Goal: Use online tool/utility: Utilize a website feature to perform a specific function

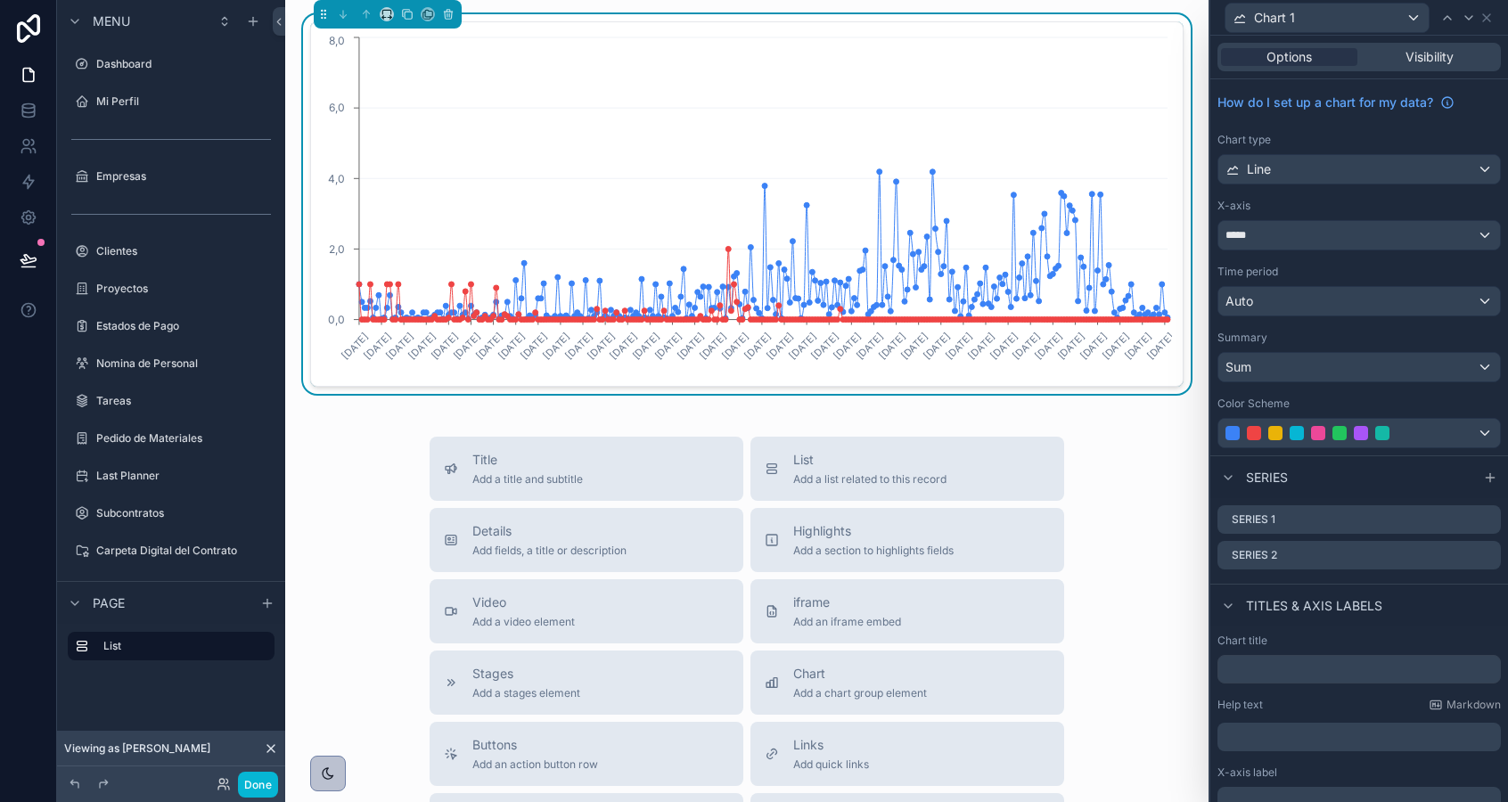
scroll to position [216, 0]
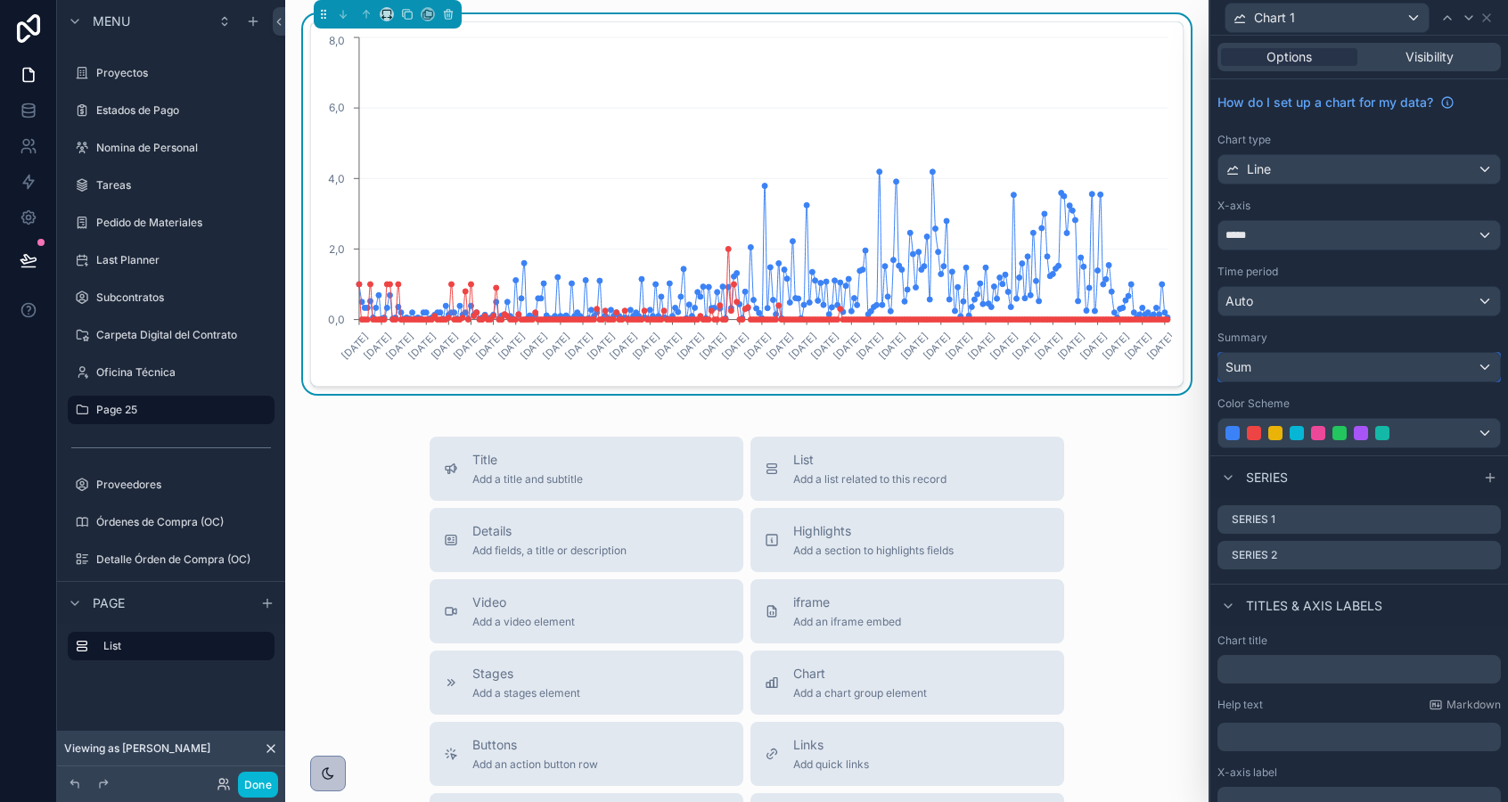
click at [1349, 378] on div "Sum" at bounding box center [1359, 367] width 282 height 29
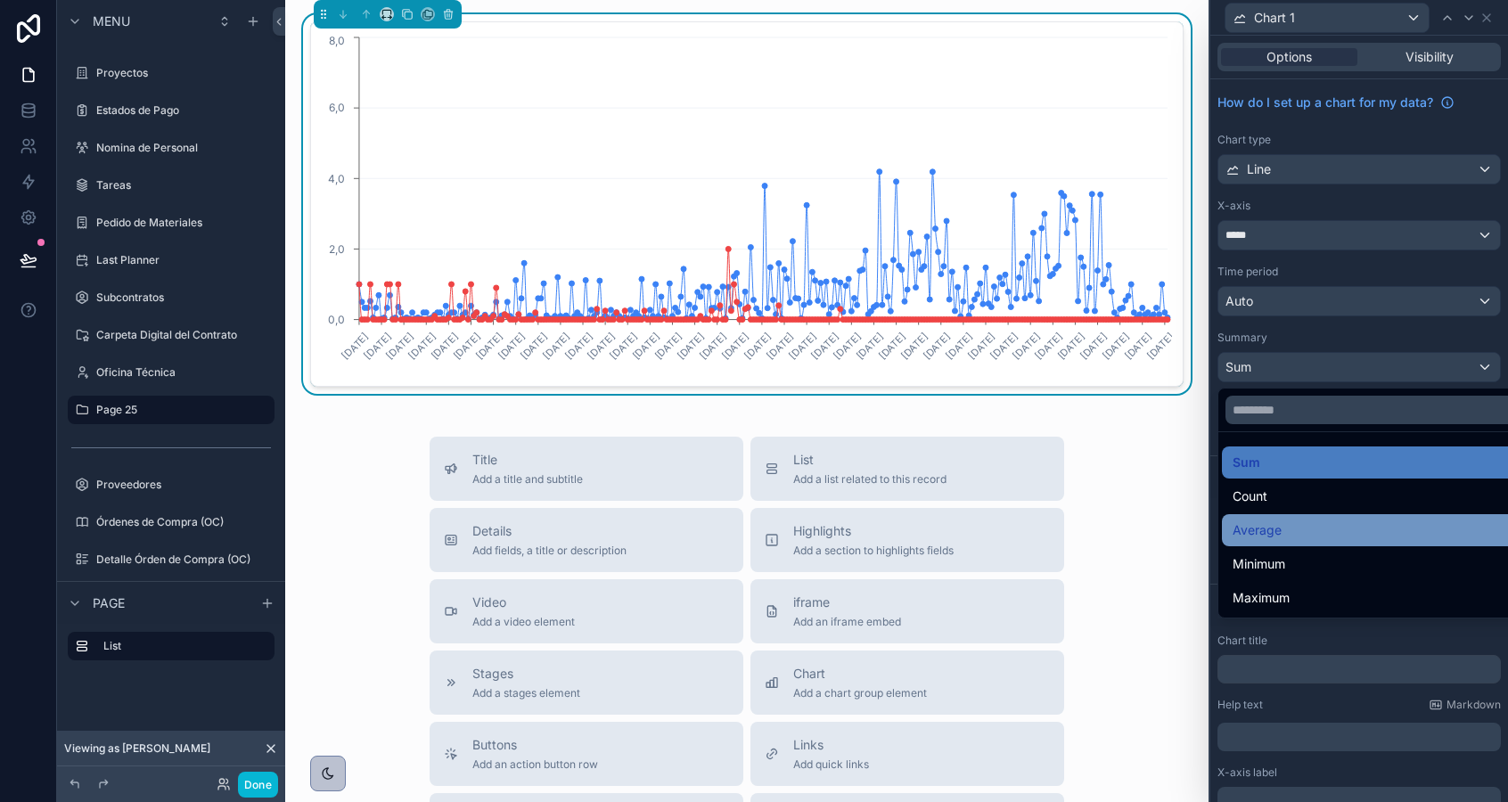
click at [1319, 527] on div "Average" at bounding box center [1380, 530] width 294 height 21
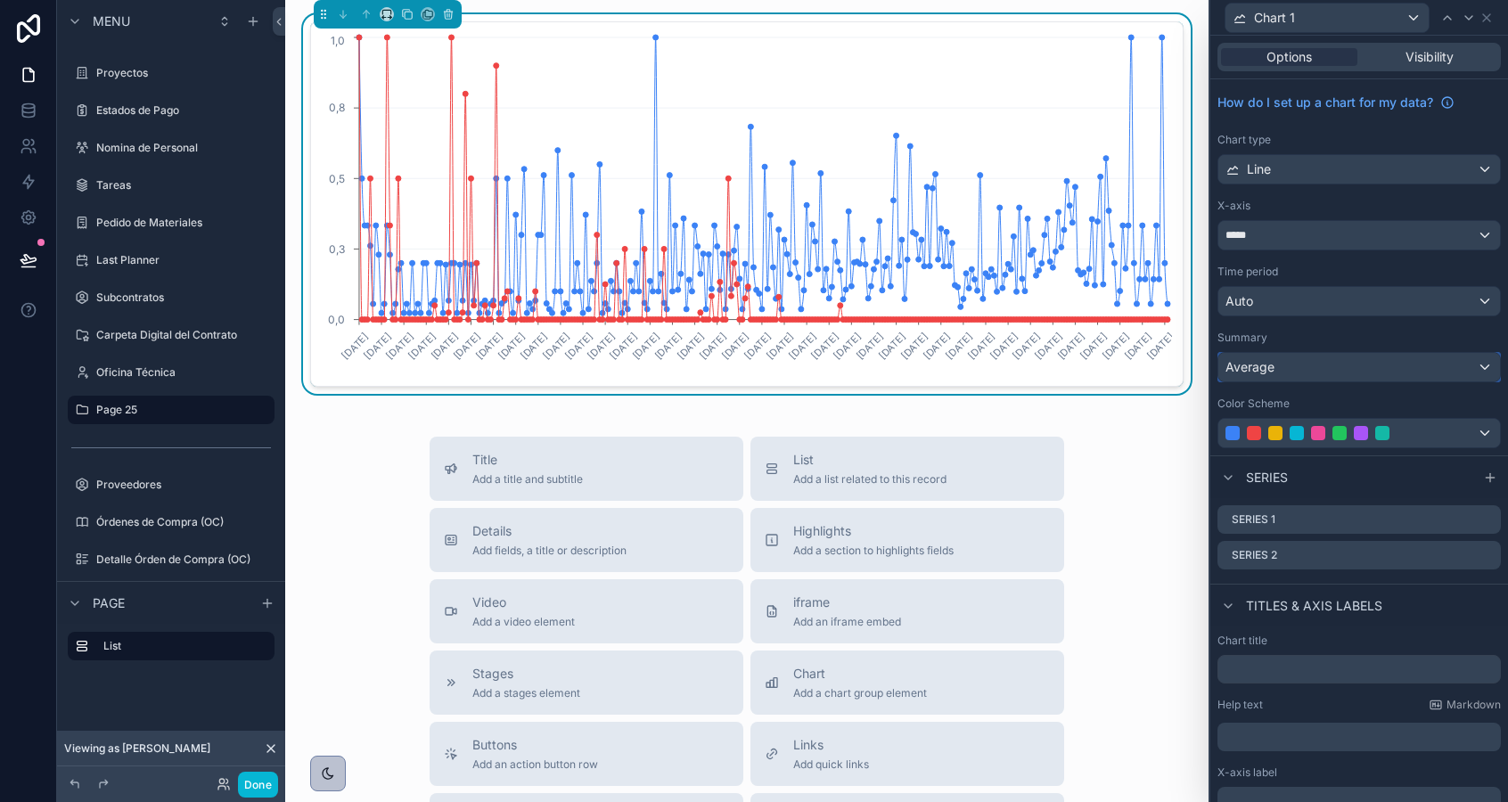
click at [1268, 374] on span "Average" at bounding box center [1250, 367] width 49 height 18
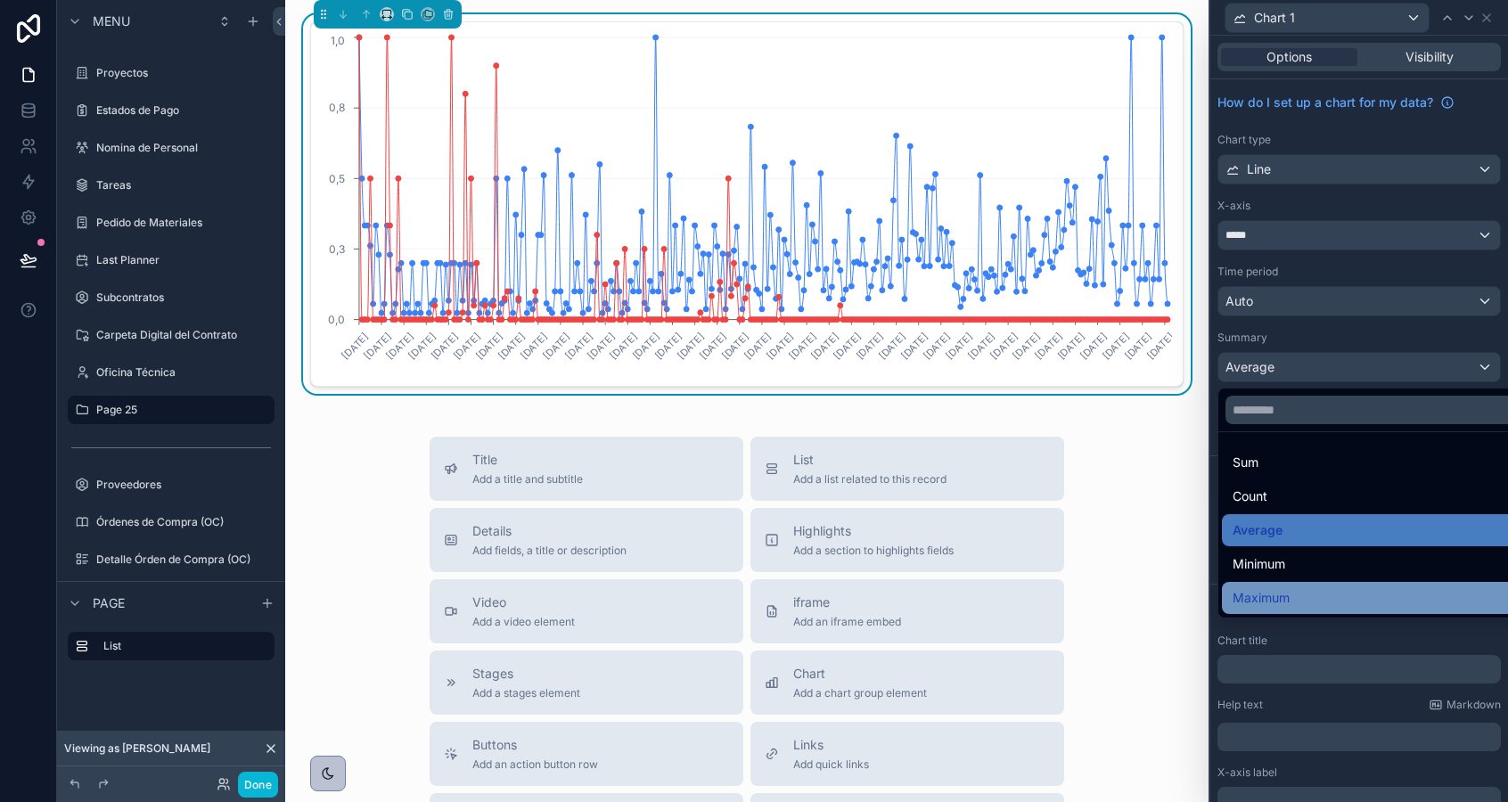
click at [1276, 582] on div "Maximum" at bounding box center [1380, 598] width 316 height 32
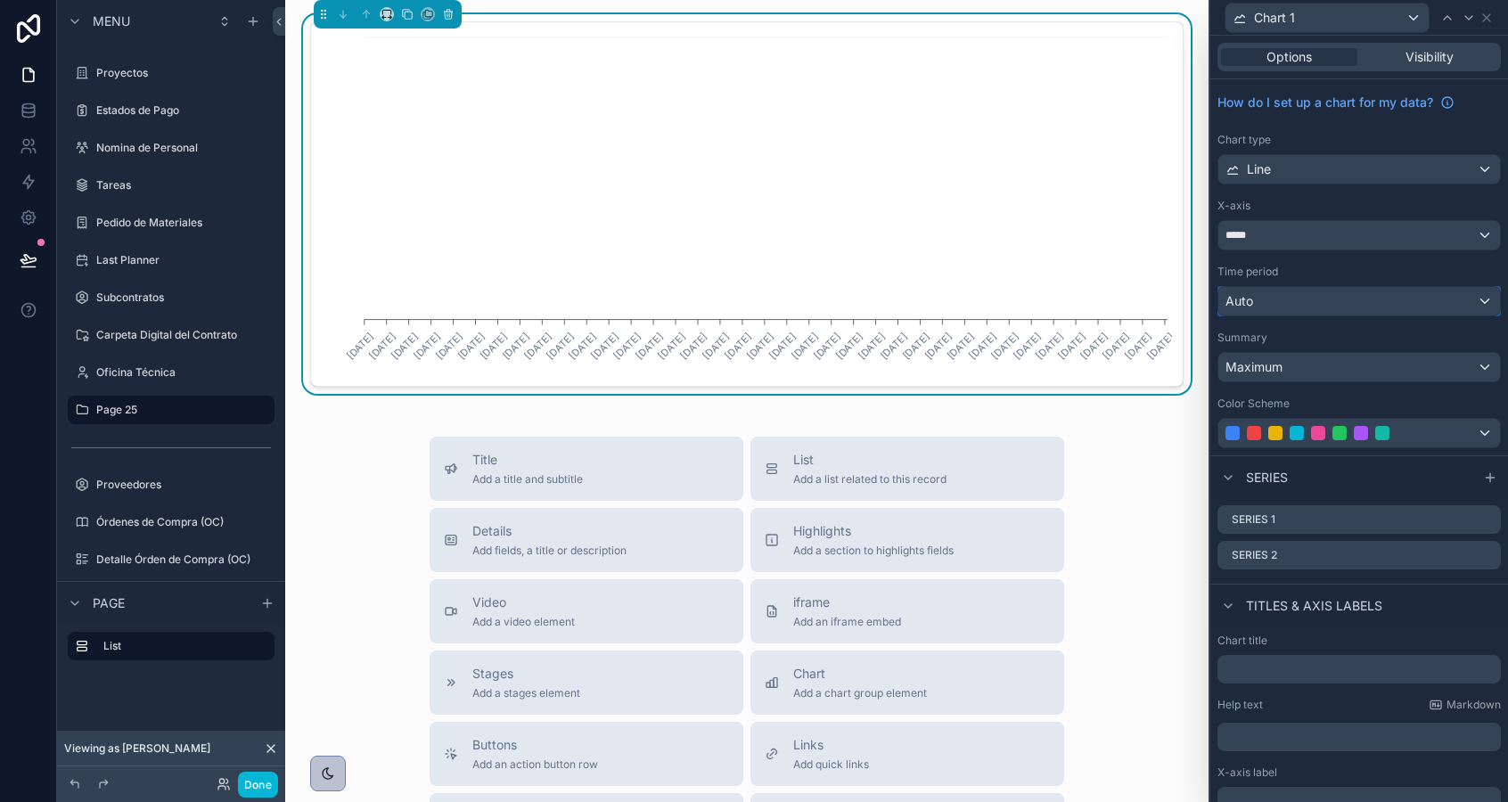
click at [1251, 299] on span "Auto" at bounding box center [1240, 301] width 28 height 18
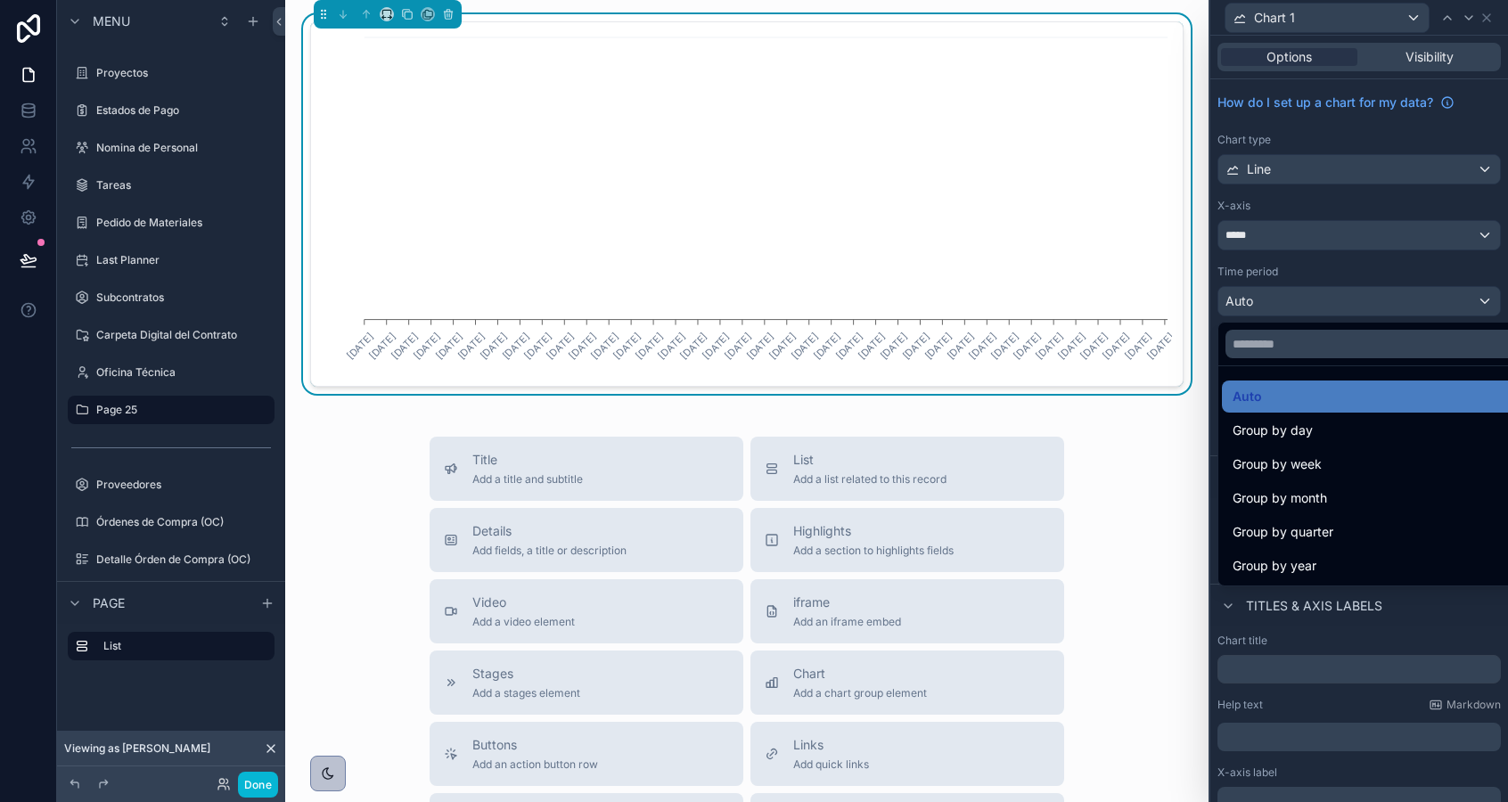
click at [1251, 299] on div at bounding box center [1359, 401] width 298 height 802
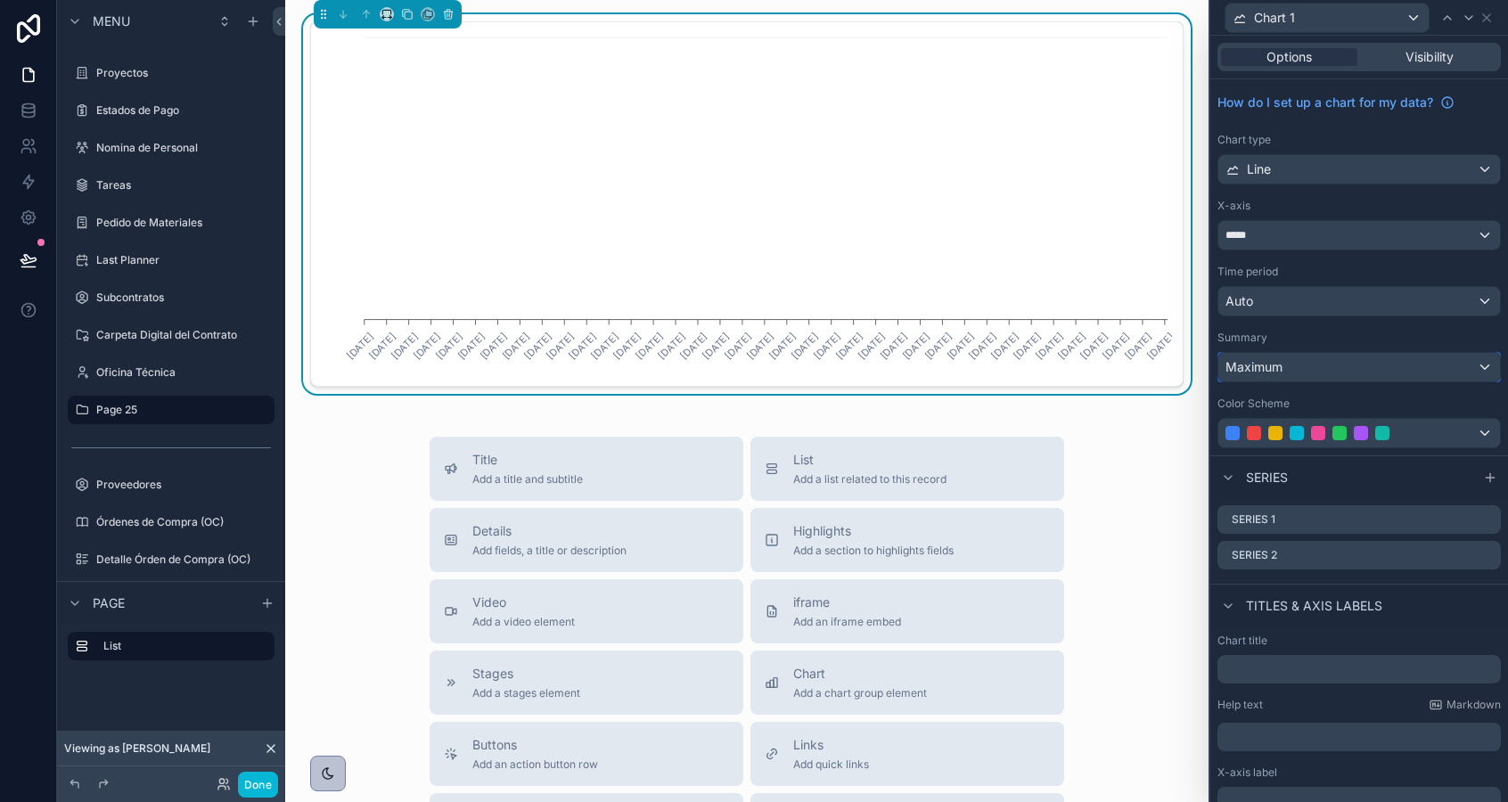
click at [1259, 372] on span "Maximum" at bounding box center [1254, 367] width 57 height 18
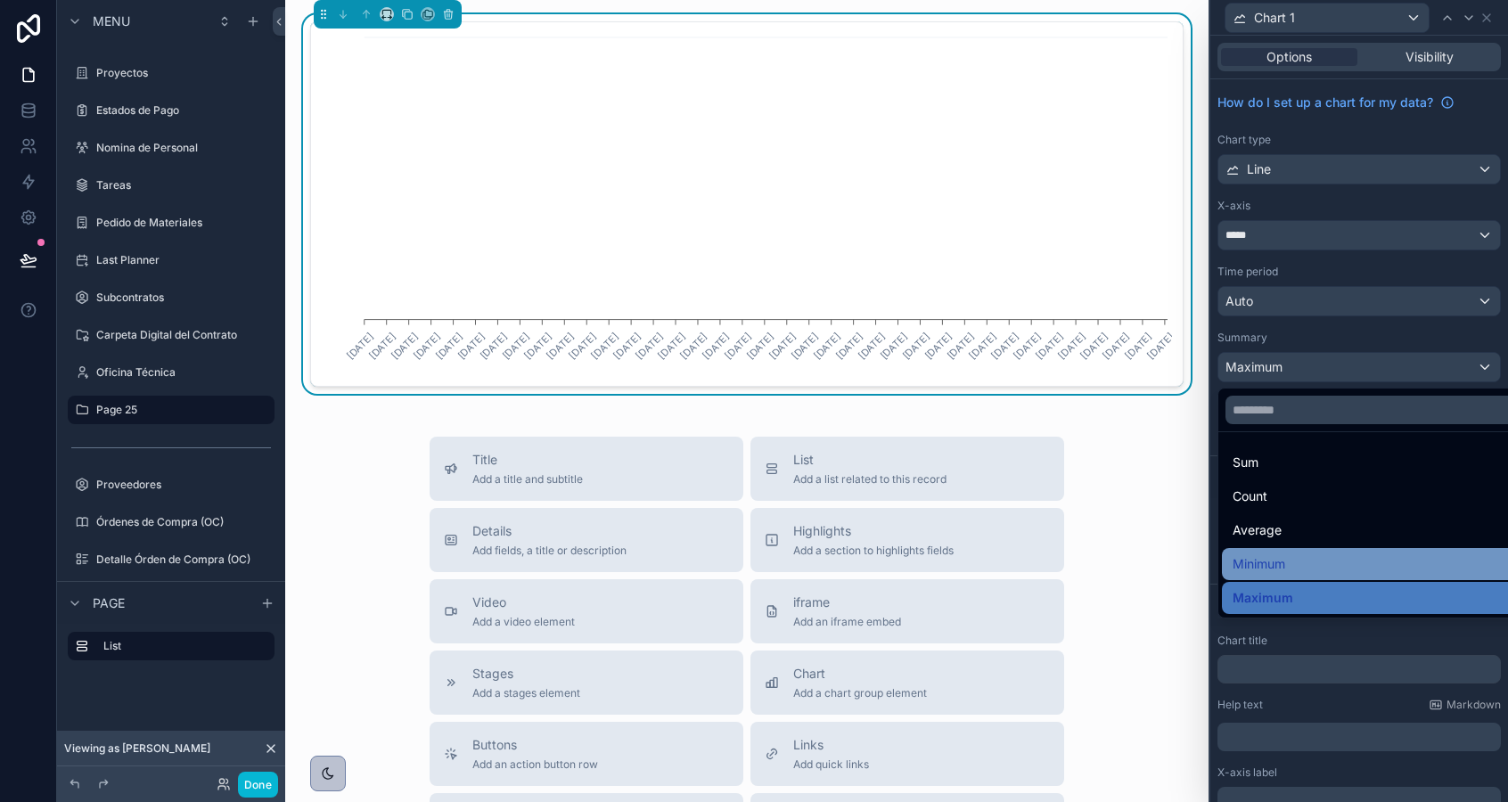
click at [1254, 552] on div "Minimum" at bounding box center [1380, 564] width 316 height 32
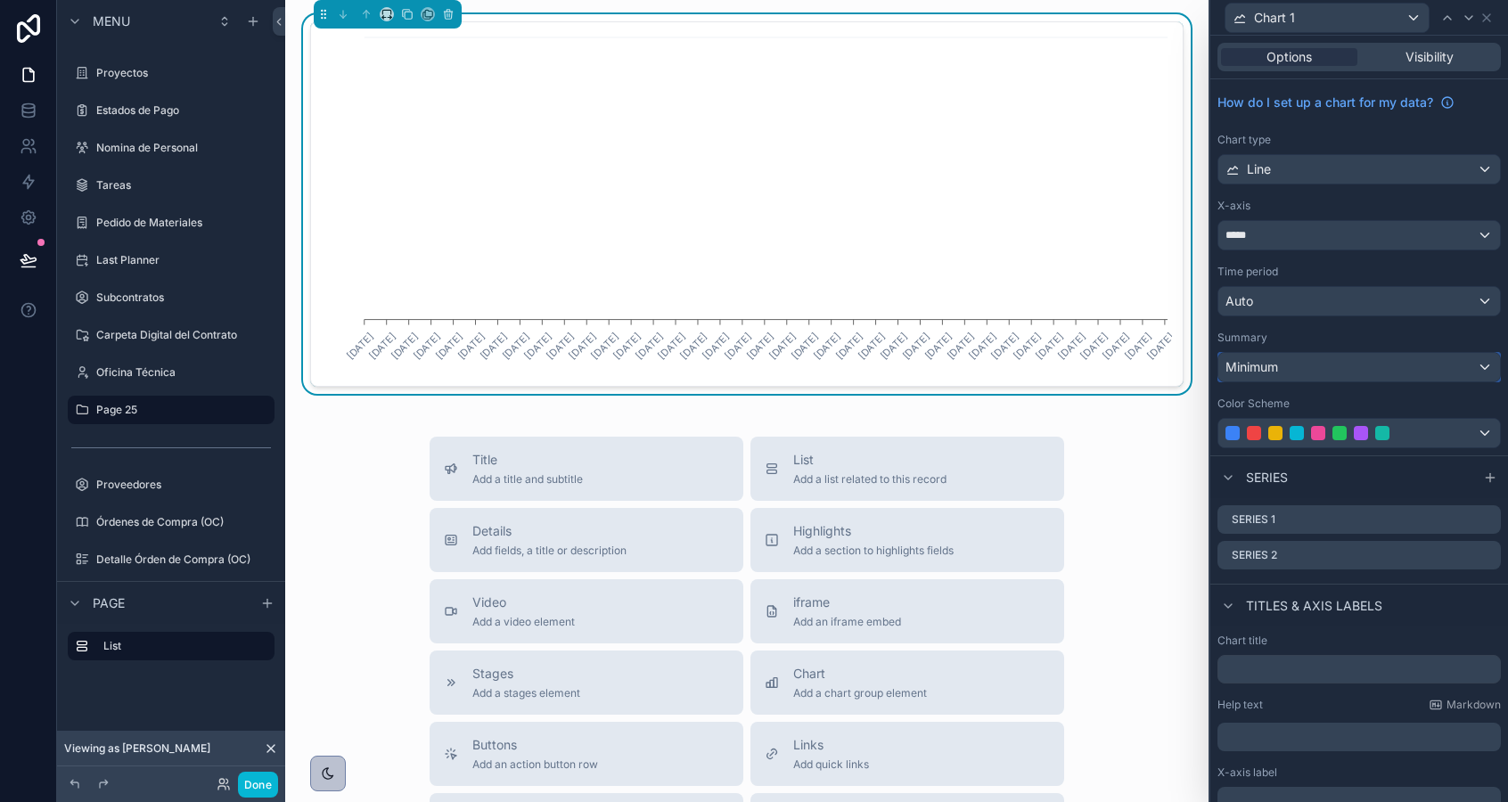
click at [1251, 363] on span "Minimum" at bounding box center [1252, 367] width 53 height 18
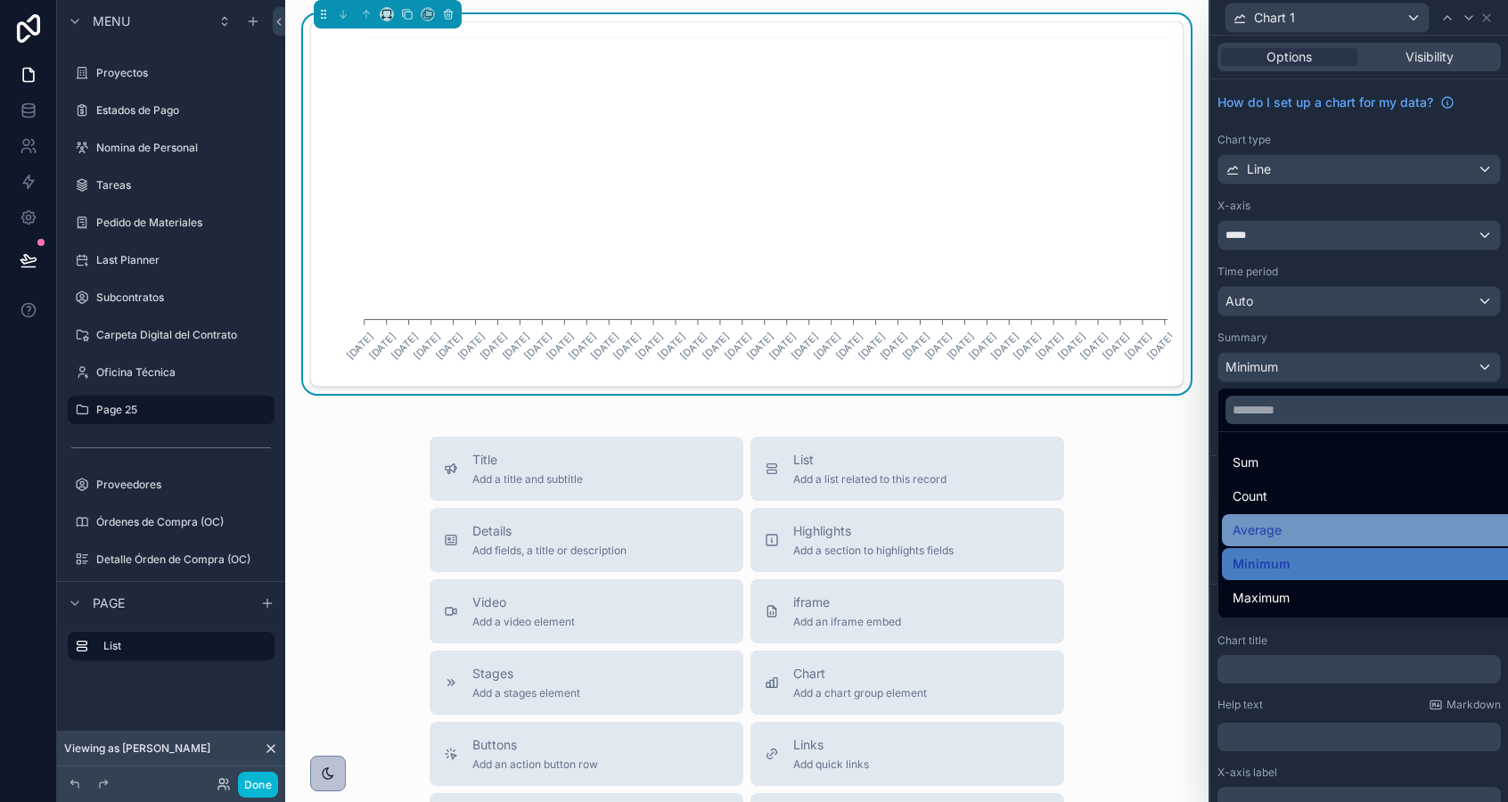
click at [1256, 528] on span "Average" at bounding box center [1257, 530] width 49 height 21
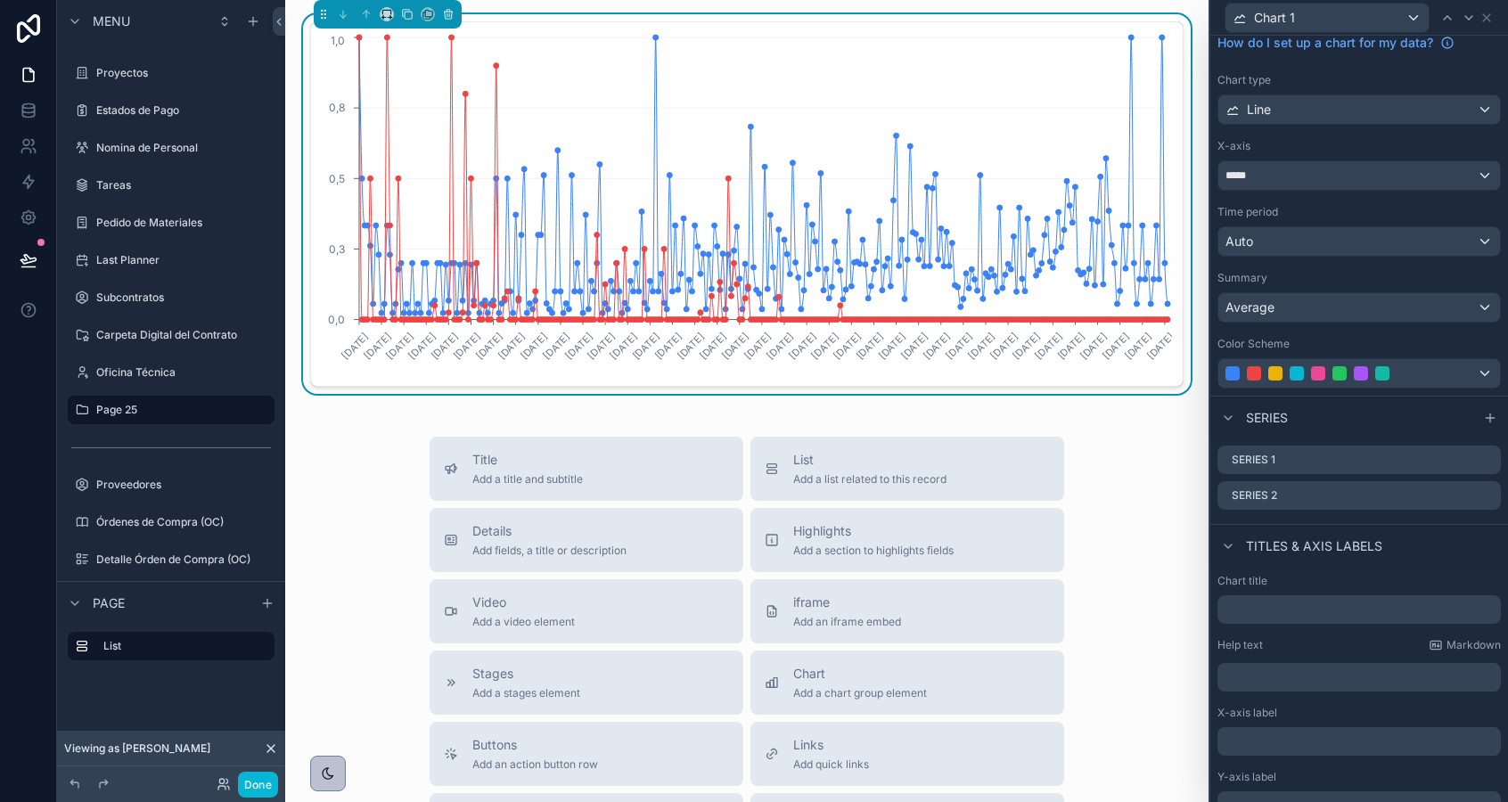
scroll to position [0, 0]
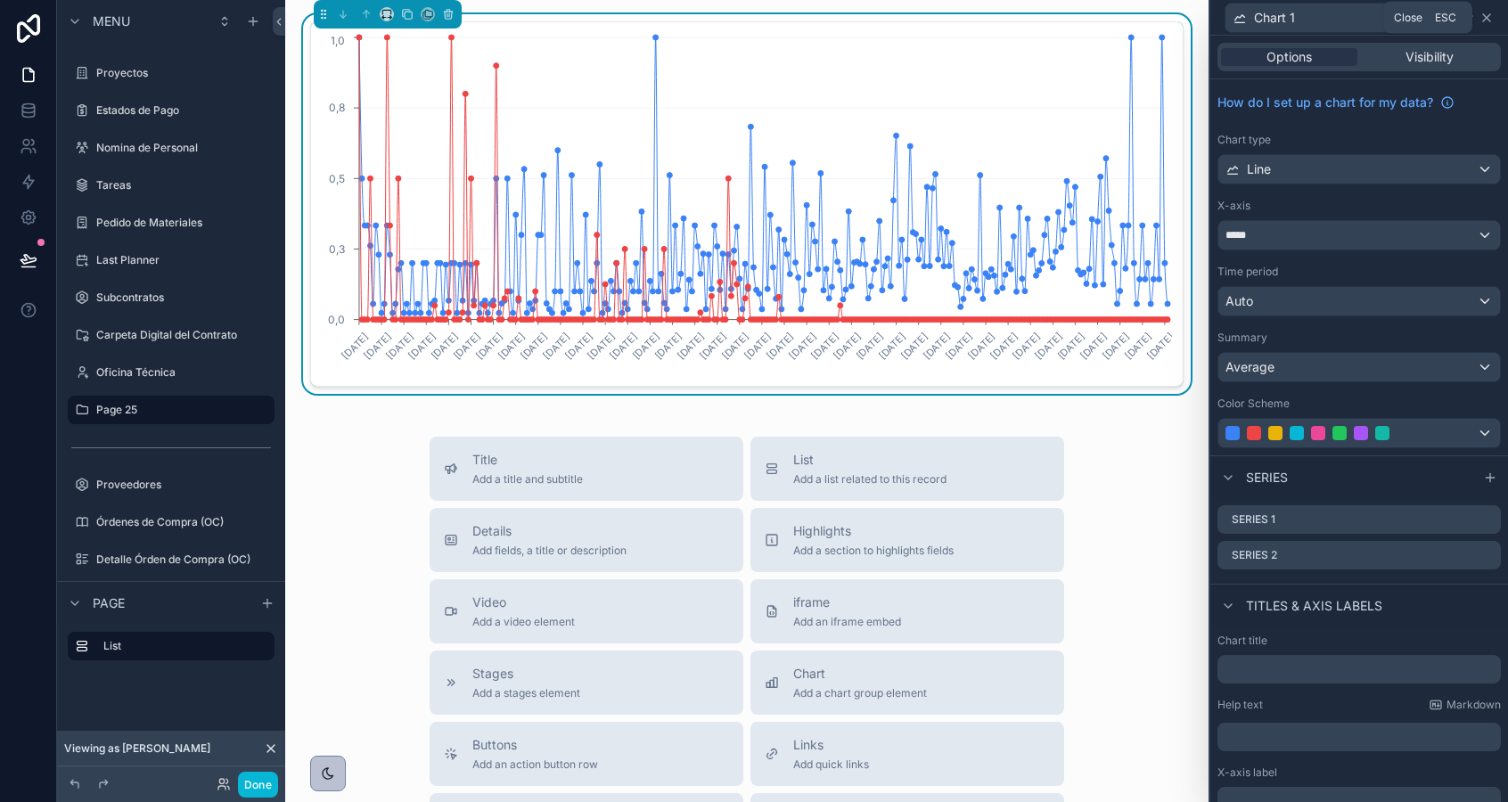
click at [1486, 18] on icon at bounding box center [1486, 17] width 7 height 7
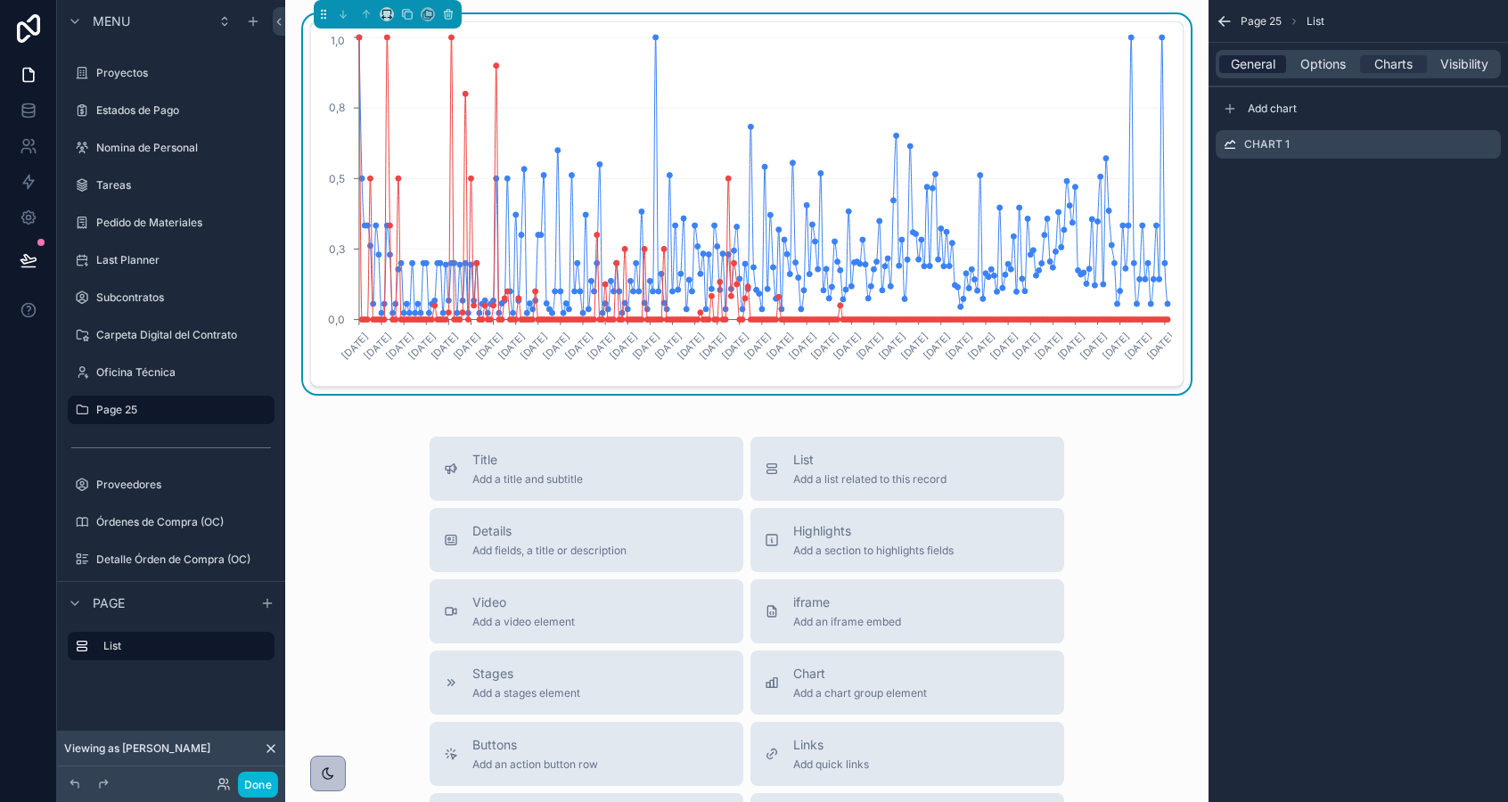
click at [1257, 71] on span "General" at bounding box center [1253, 64] width 45 height 18
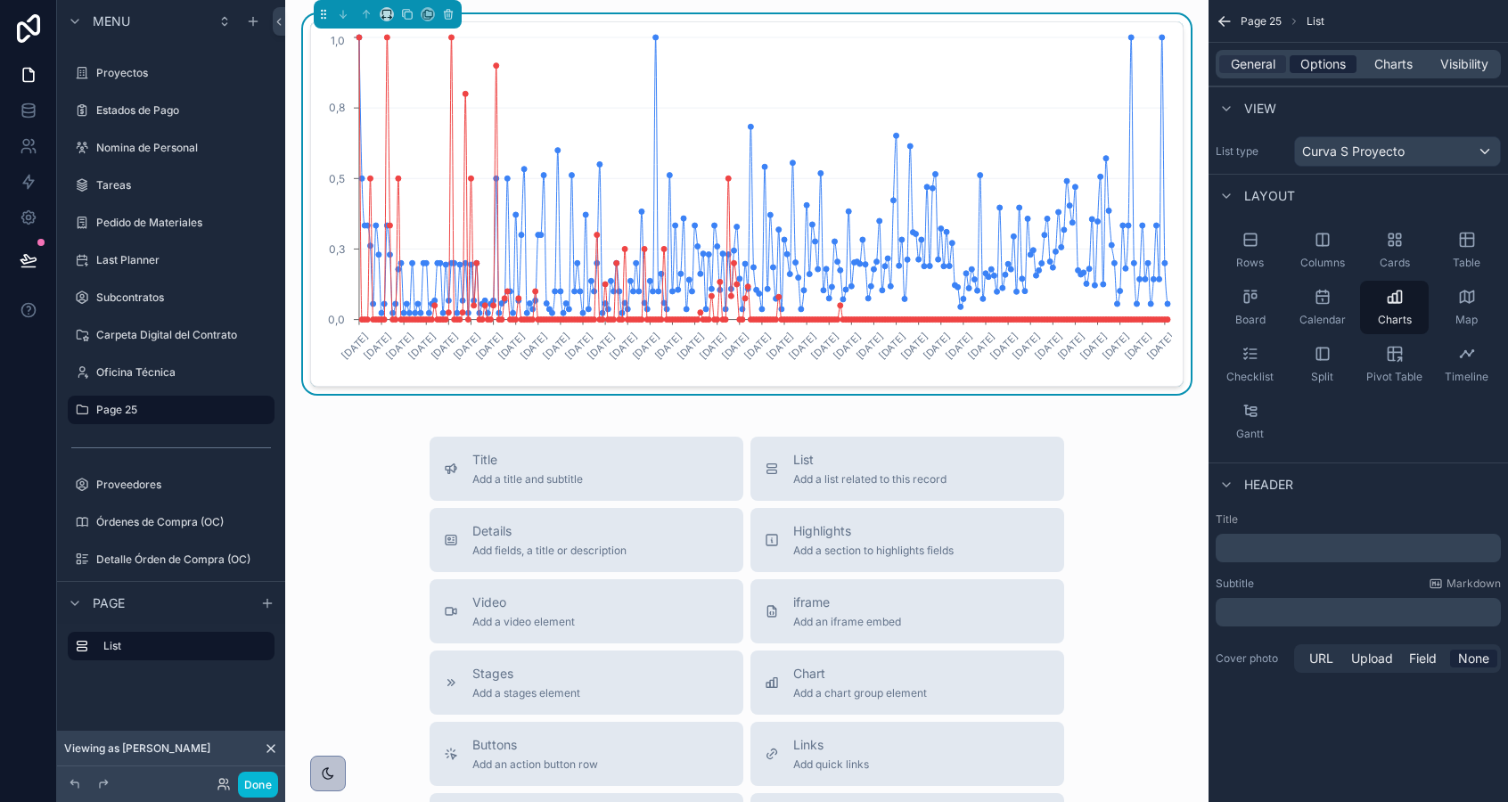
click at [1311, 67] on span "Options" at bounding box center [1322, 64] width 45 height 18
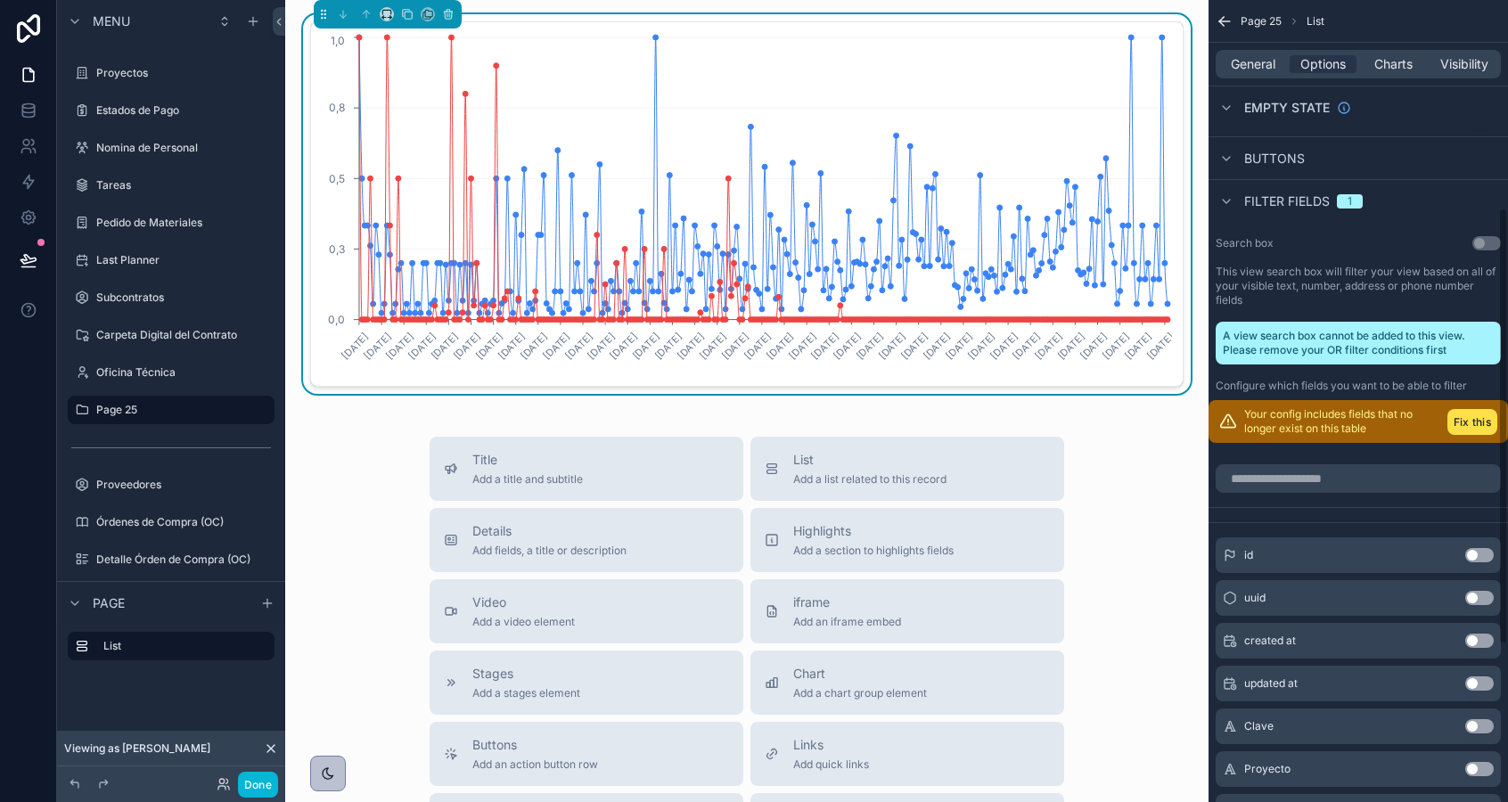
scroll to position [382, 0]
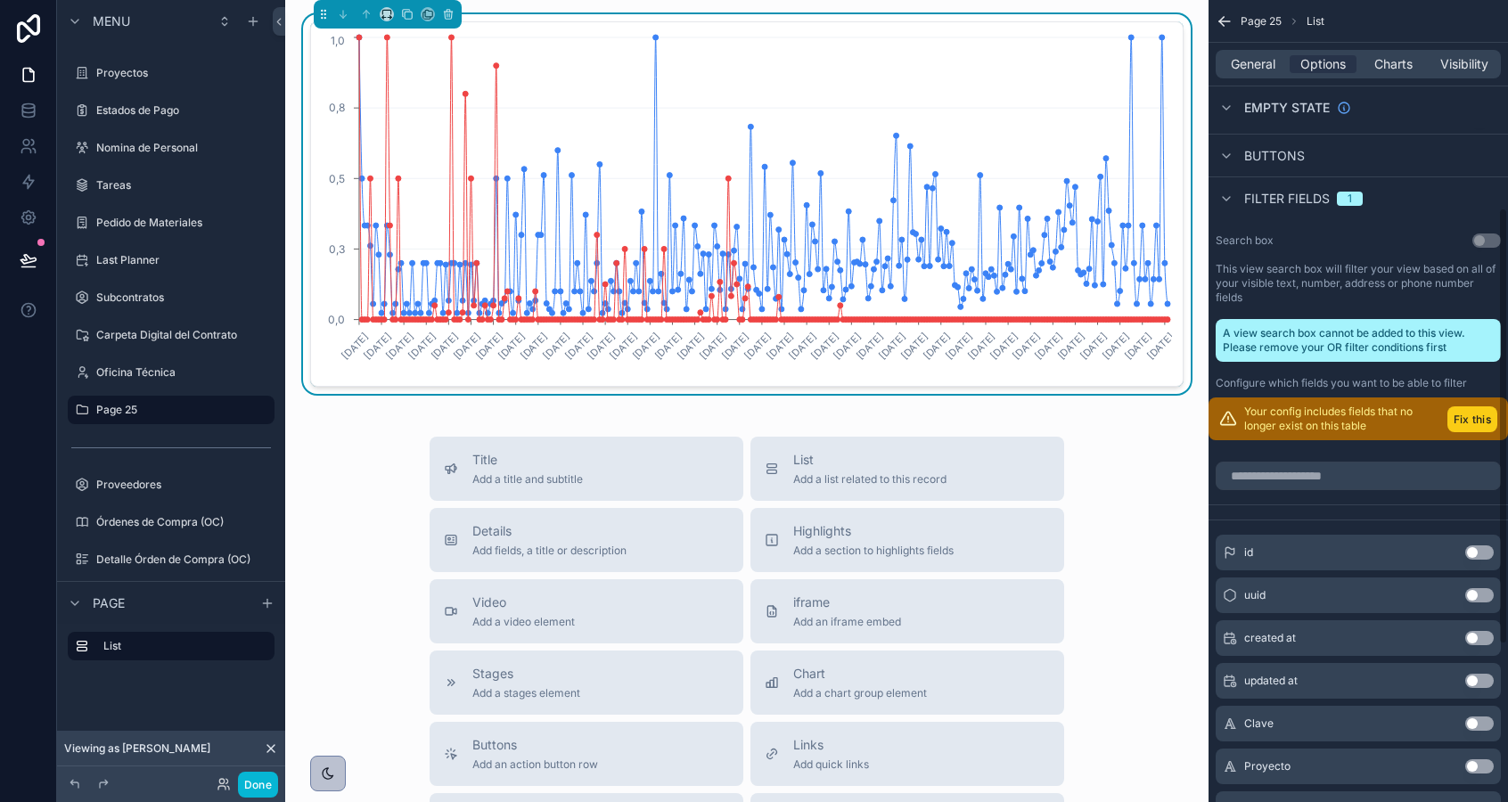
click at [1457, 425] on button "Fix this" at bounding box center [1473, 419] width 50 height 26
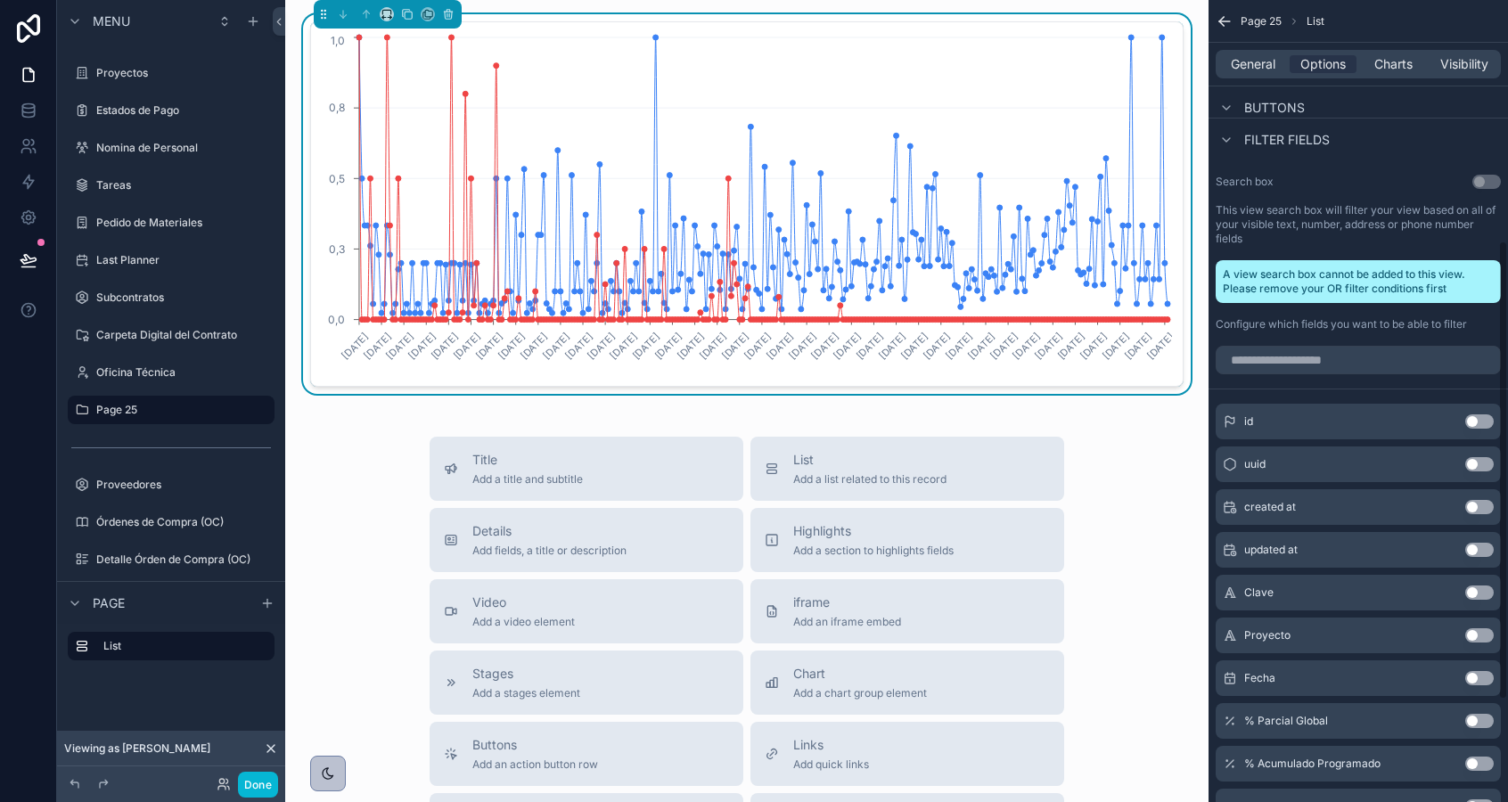
scroll to position [444, 0]
click at [1482, 634] on button "Use setting" at bounding box center [1479, 633] width 29 height 14
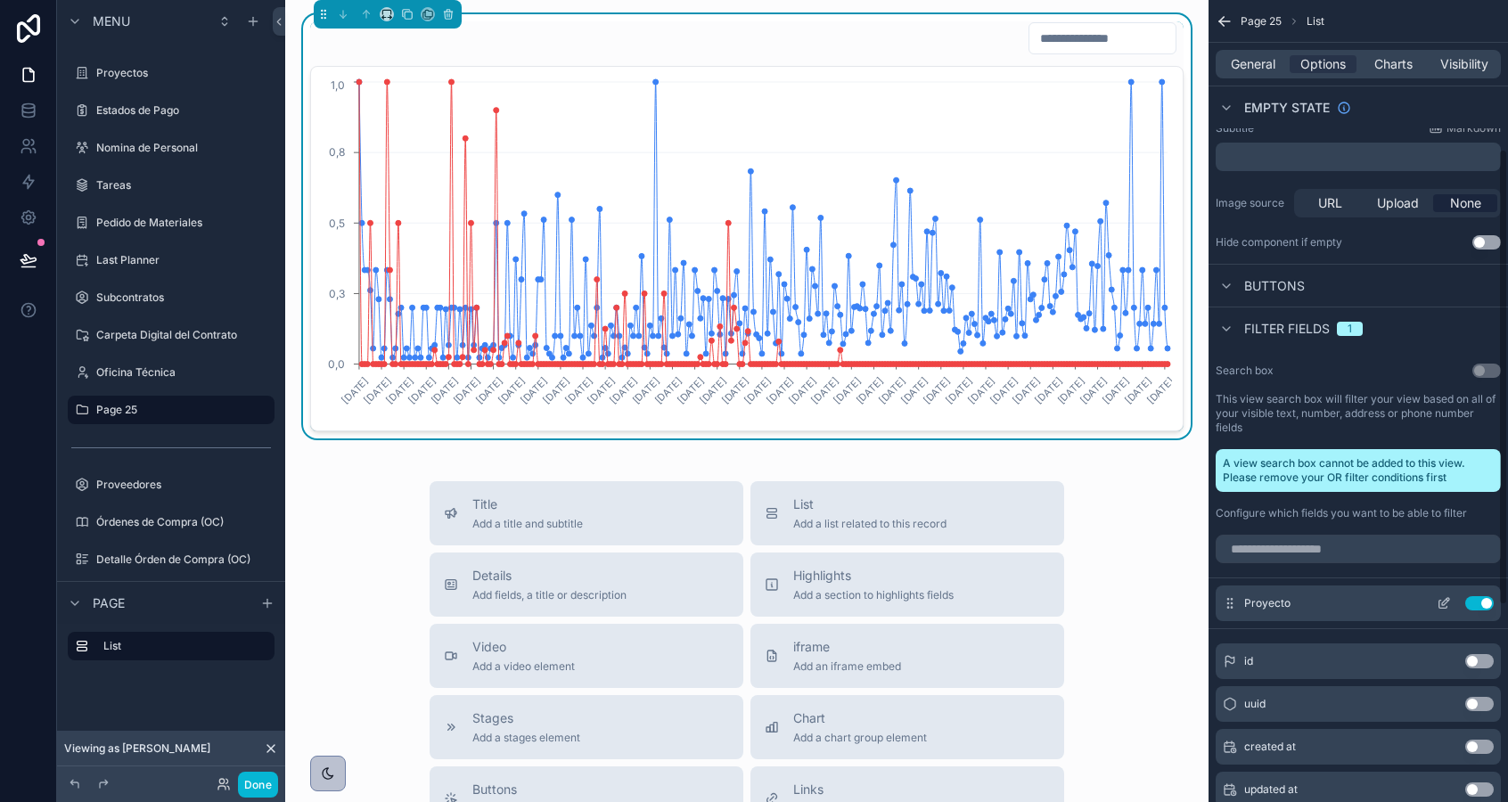
scroll to position [264, 0]
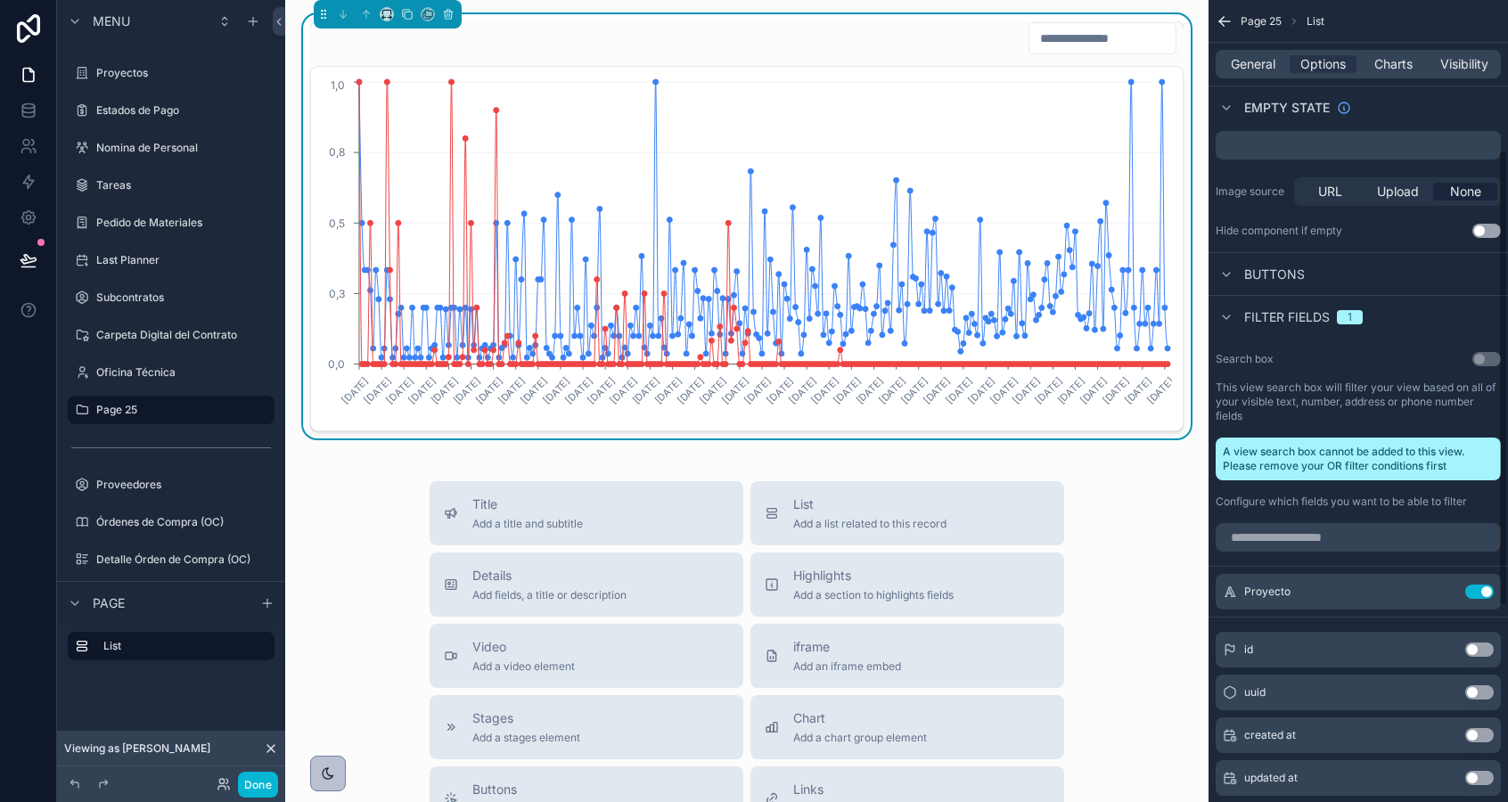
click at [1082, 28] on input "scrollable content" at bounding box center [1103, 38] width 146 height 25
click at [1082, 45] on input "scrollable content" at bounding box center [1103, 38] width 146 height 25
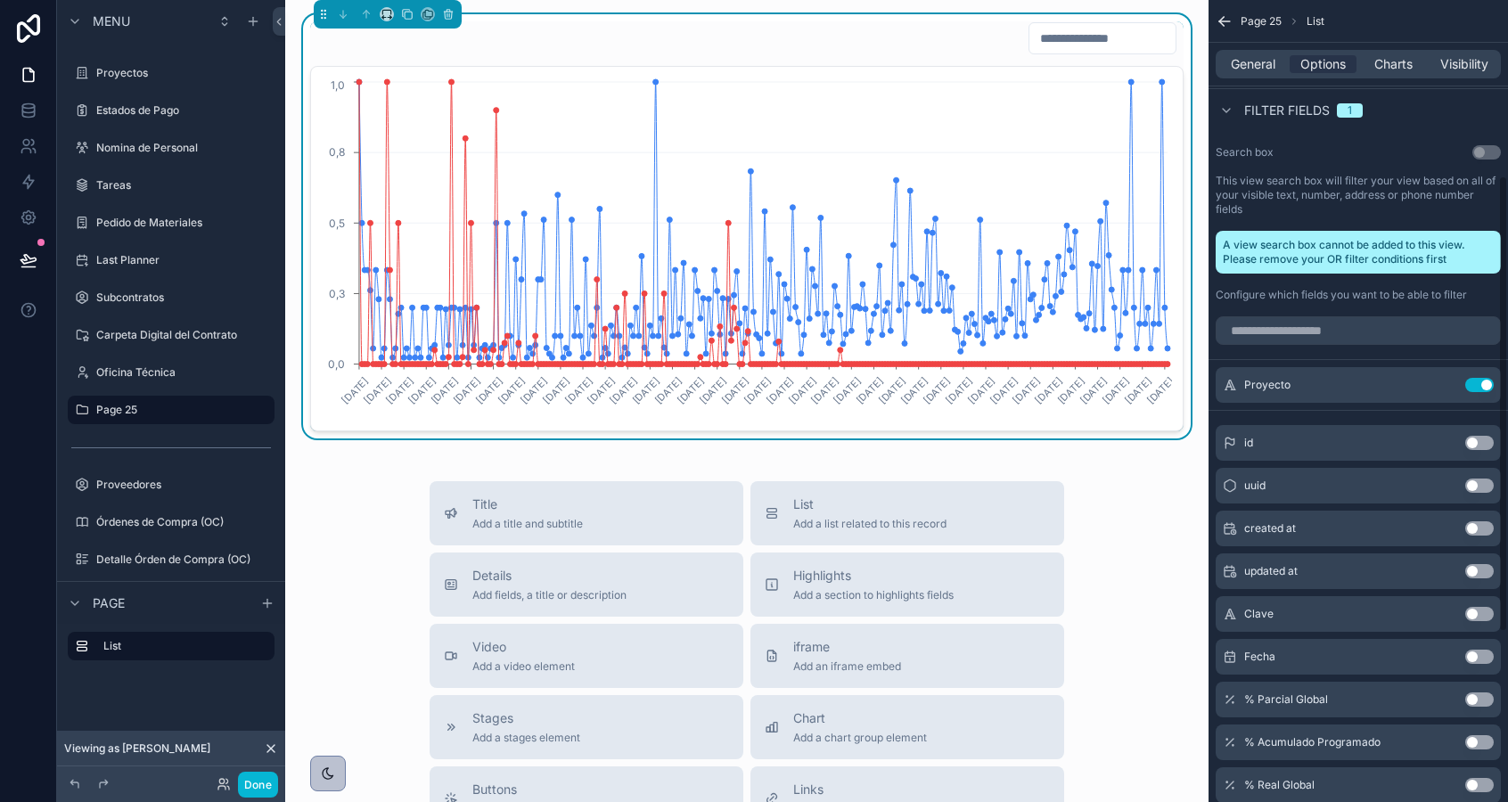
scroll to position [607, 0]
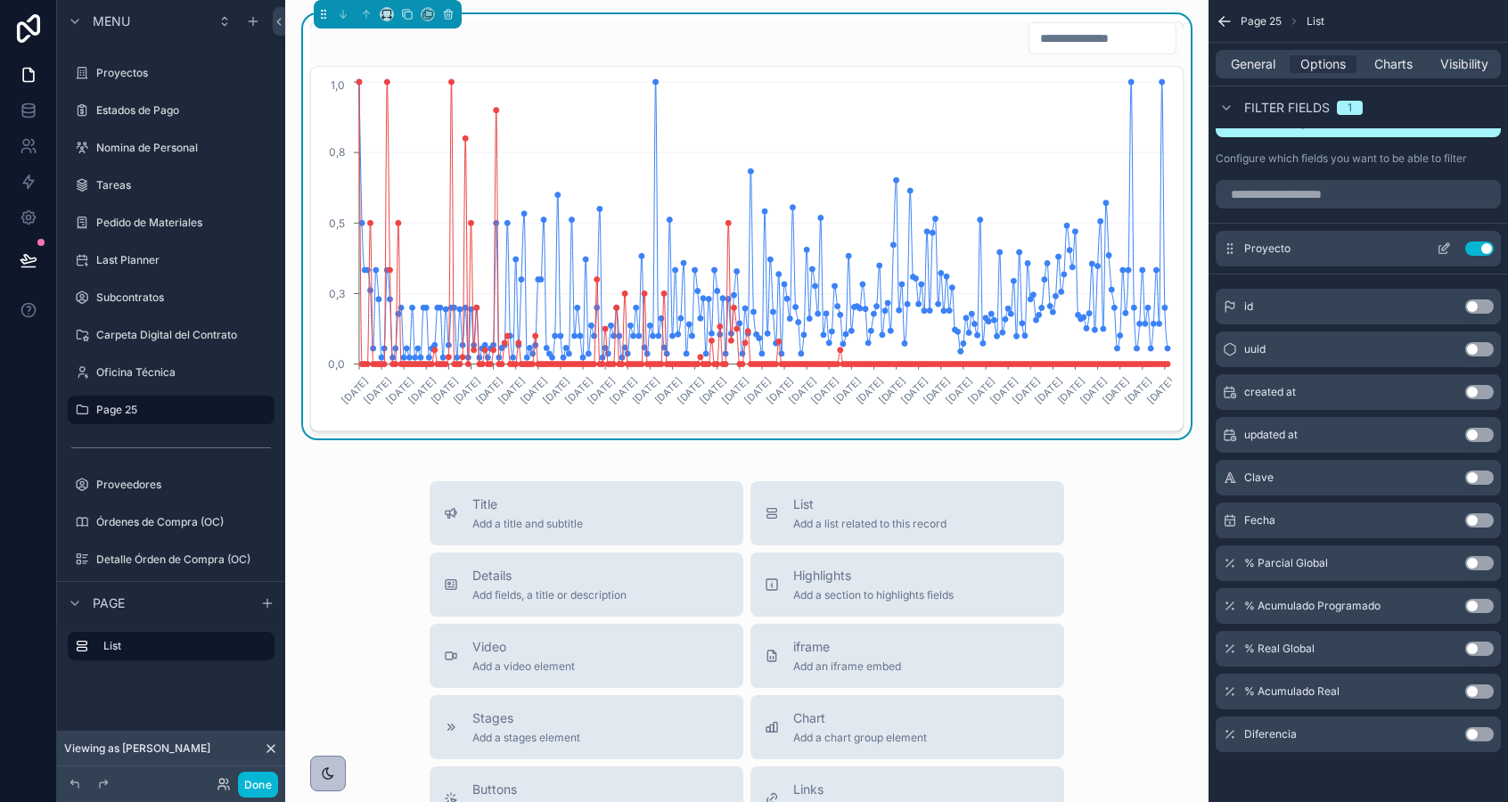
click at [1480, 250] on button "Use setting" at bounding box center [1479, 249] width 29 height 14
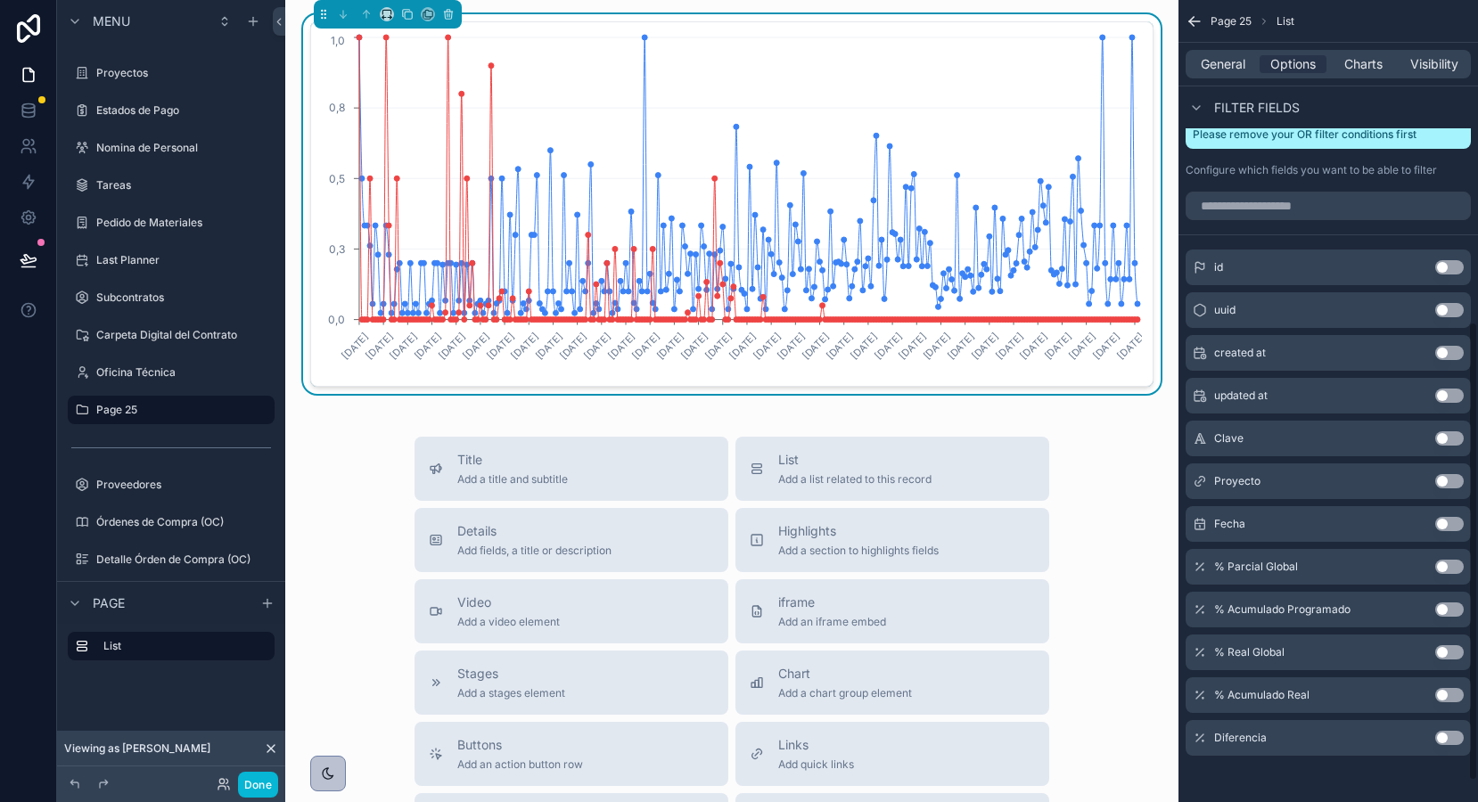
scroll to position [599, 0]
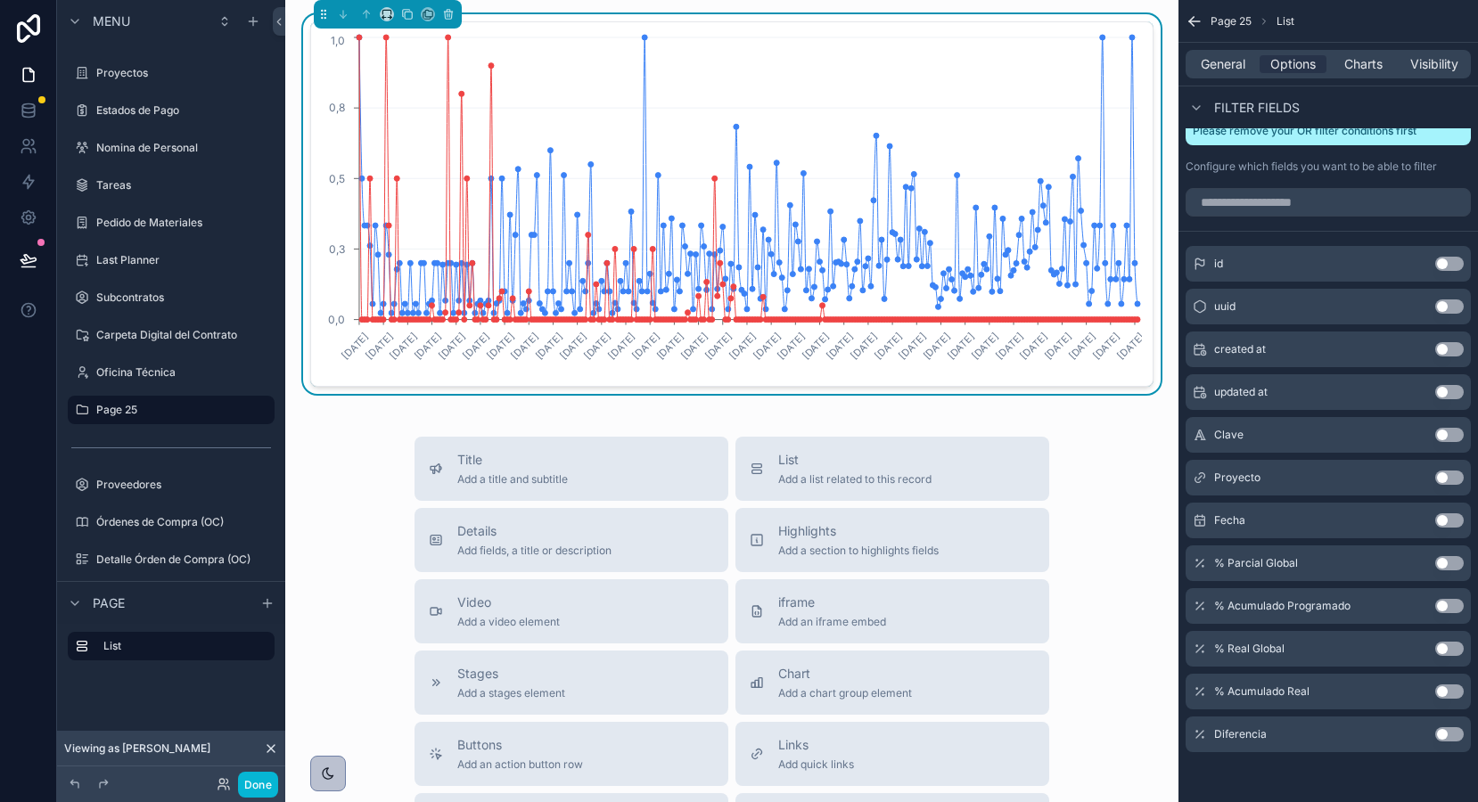
click at [1451, 475] on button "Use setting" at bounding box center [1449, 478] width 29 height 14
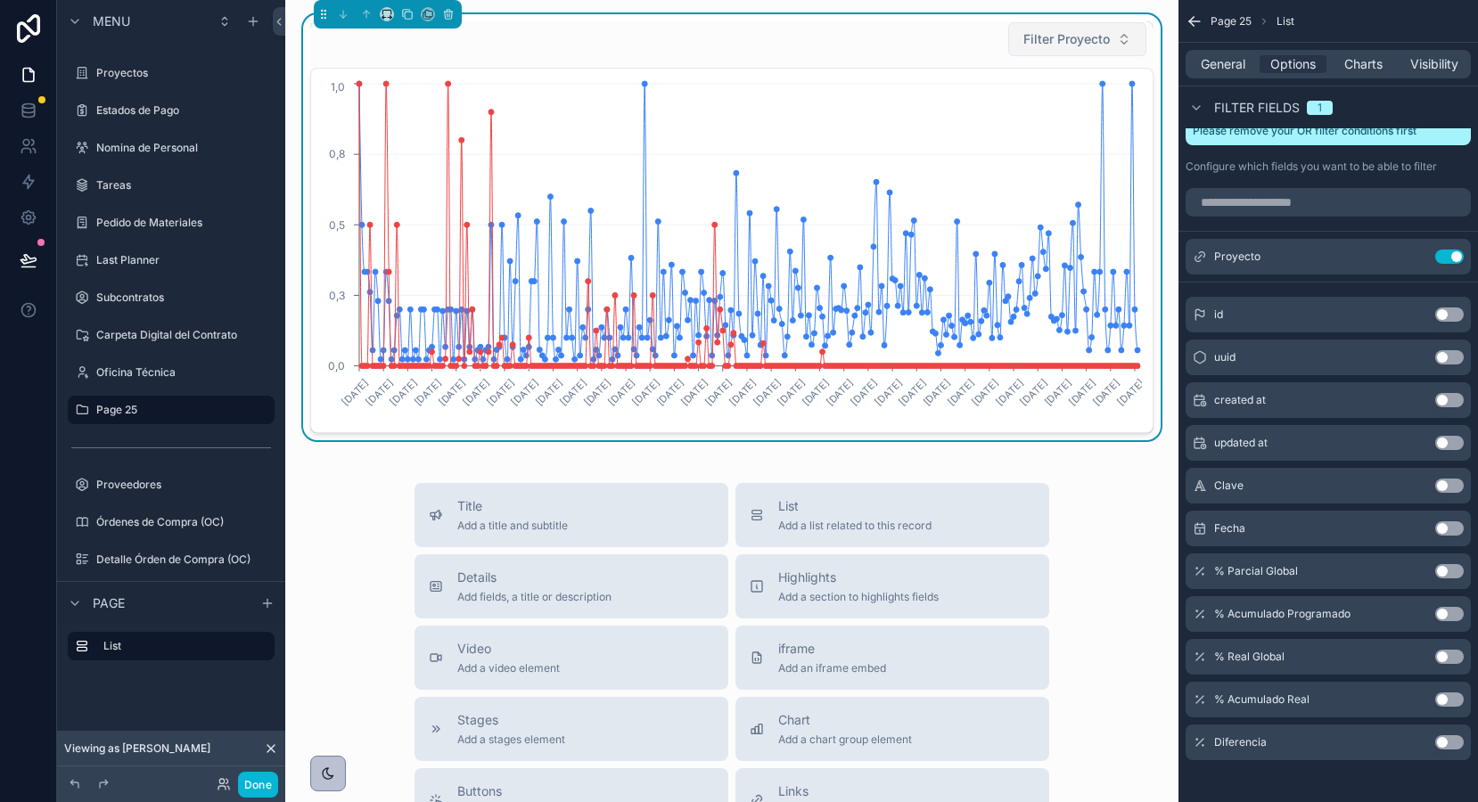
click at [1068, 37] on span "Filter Proyecto" at bounding box center [1066, 39] width 86 height 18
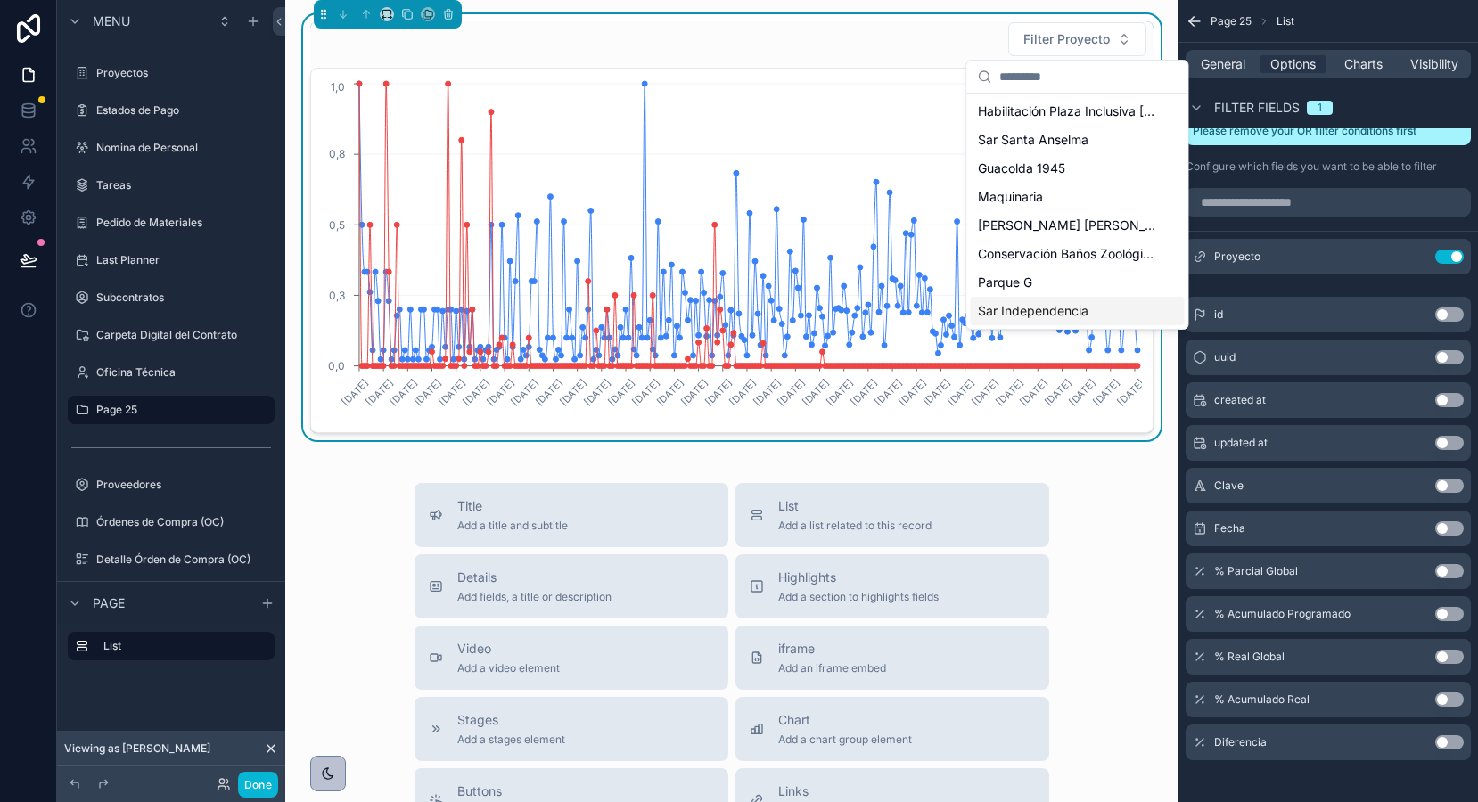
click at [1017, 305] on span "Sar Independencia" at bounding box center [1033, 311] width 111 height 18
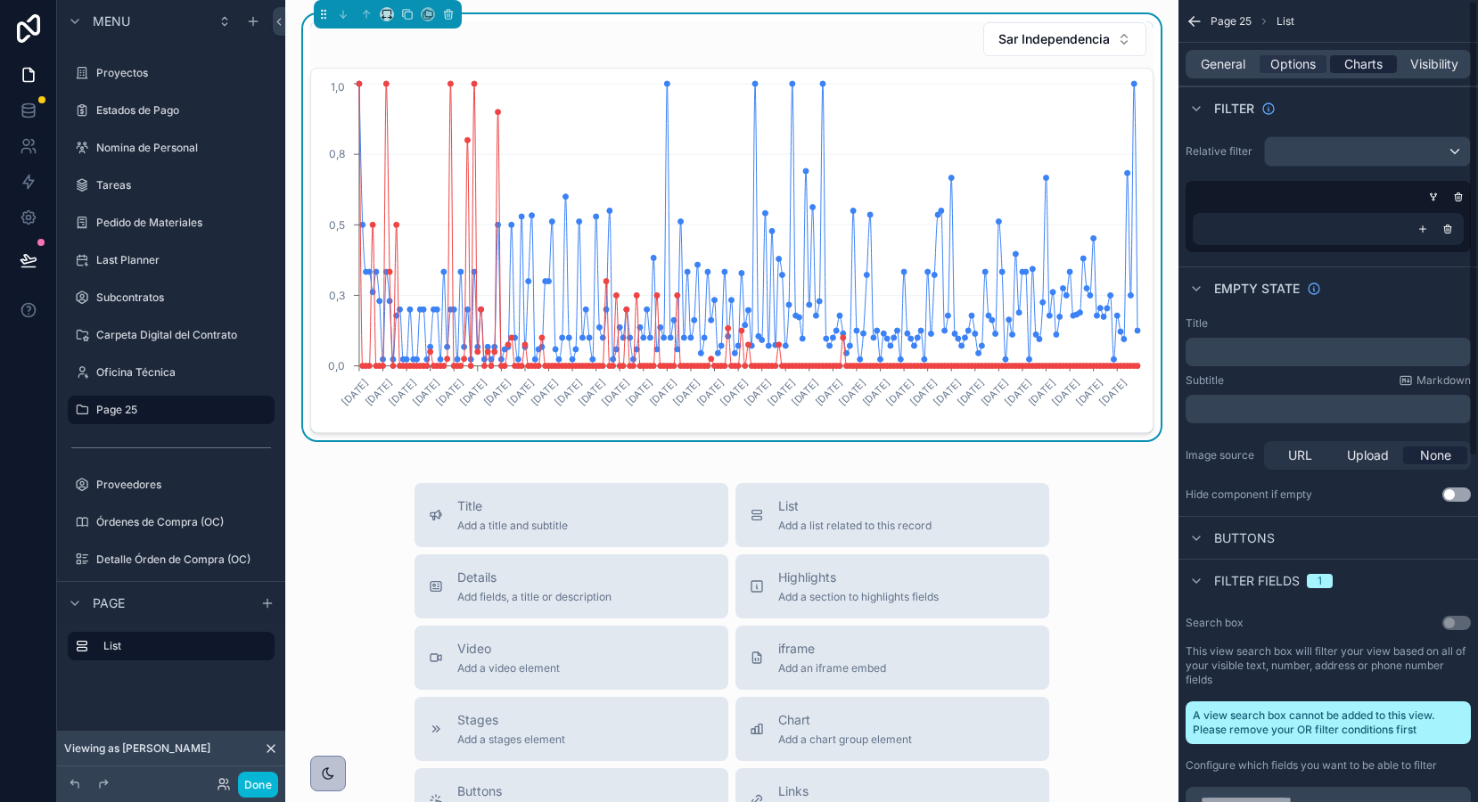
click at [1358, 60] on span "Charts" at bounding box center [1363, 64] width 38 height 18
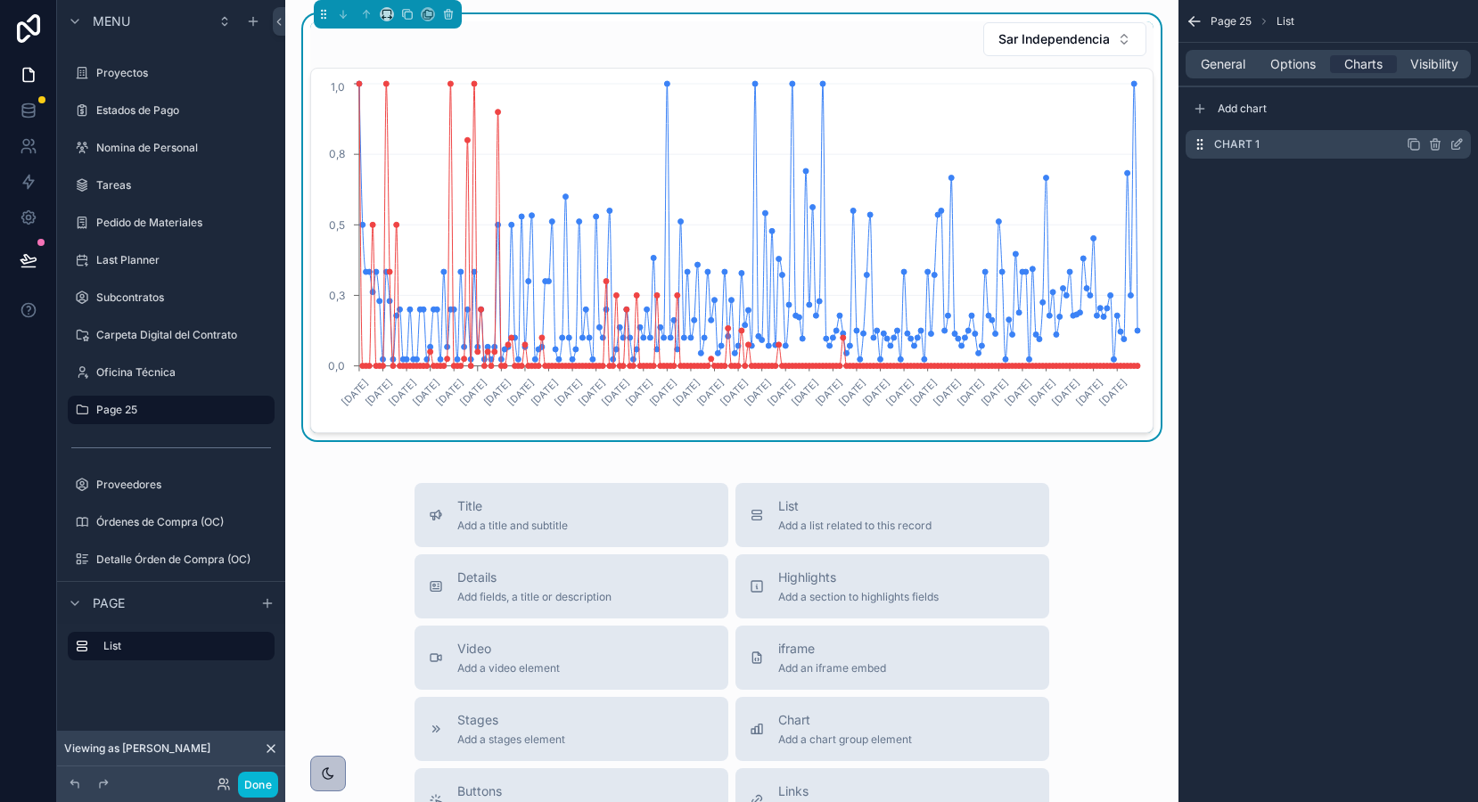
click at [1458, 147] on icon "scrollable content" at bounding box center [1456, 146] width 8 height 8
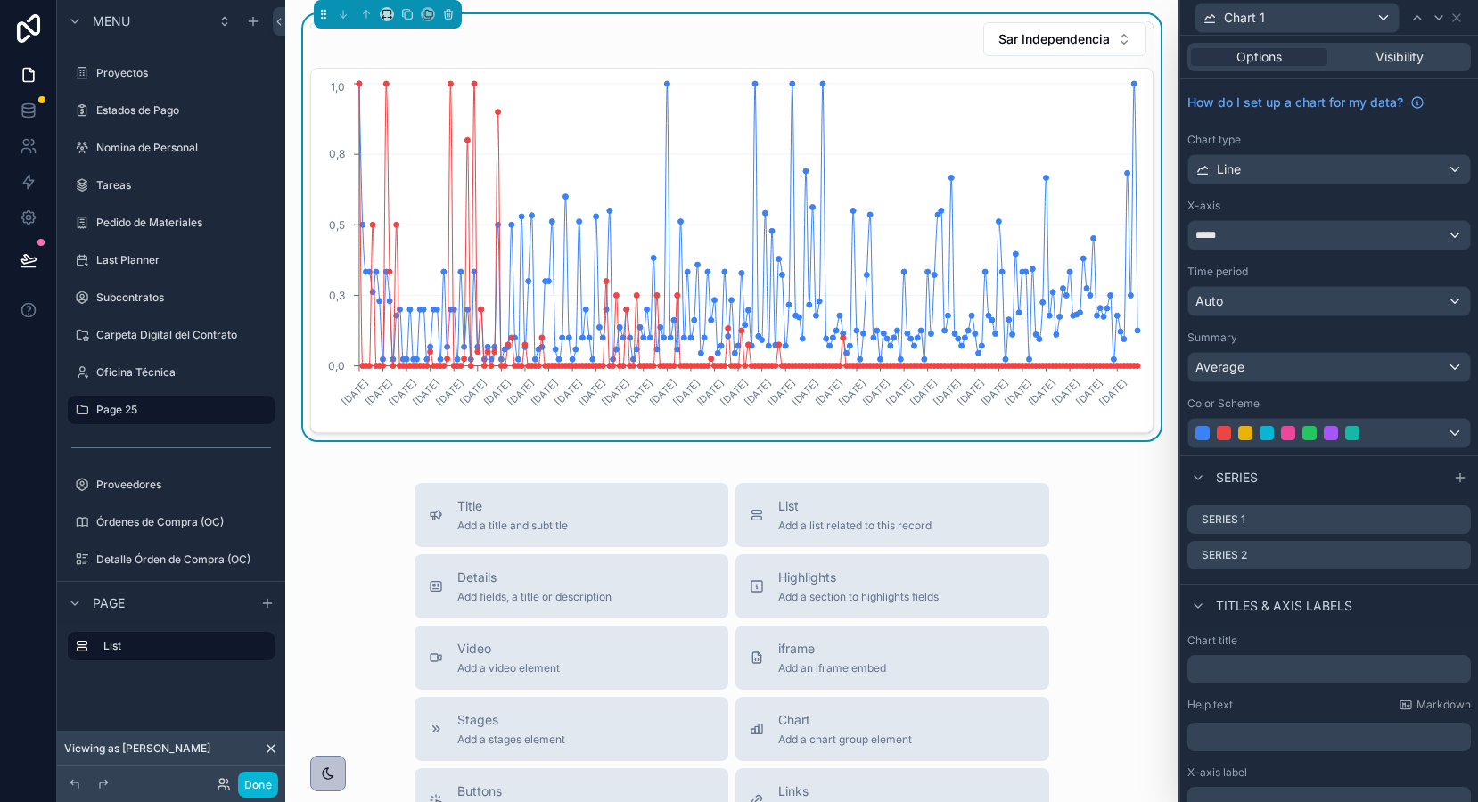
scroll to position [145, 0]
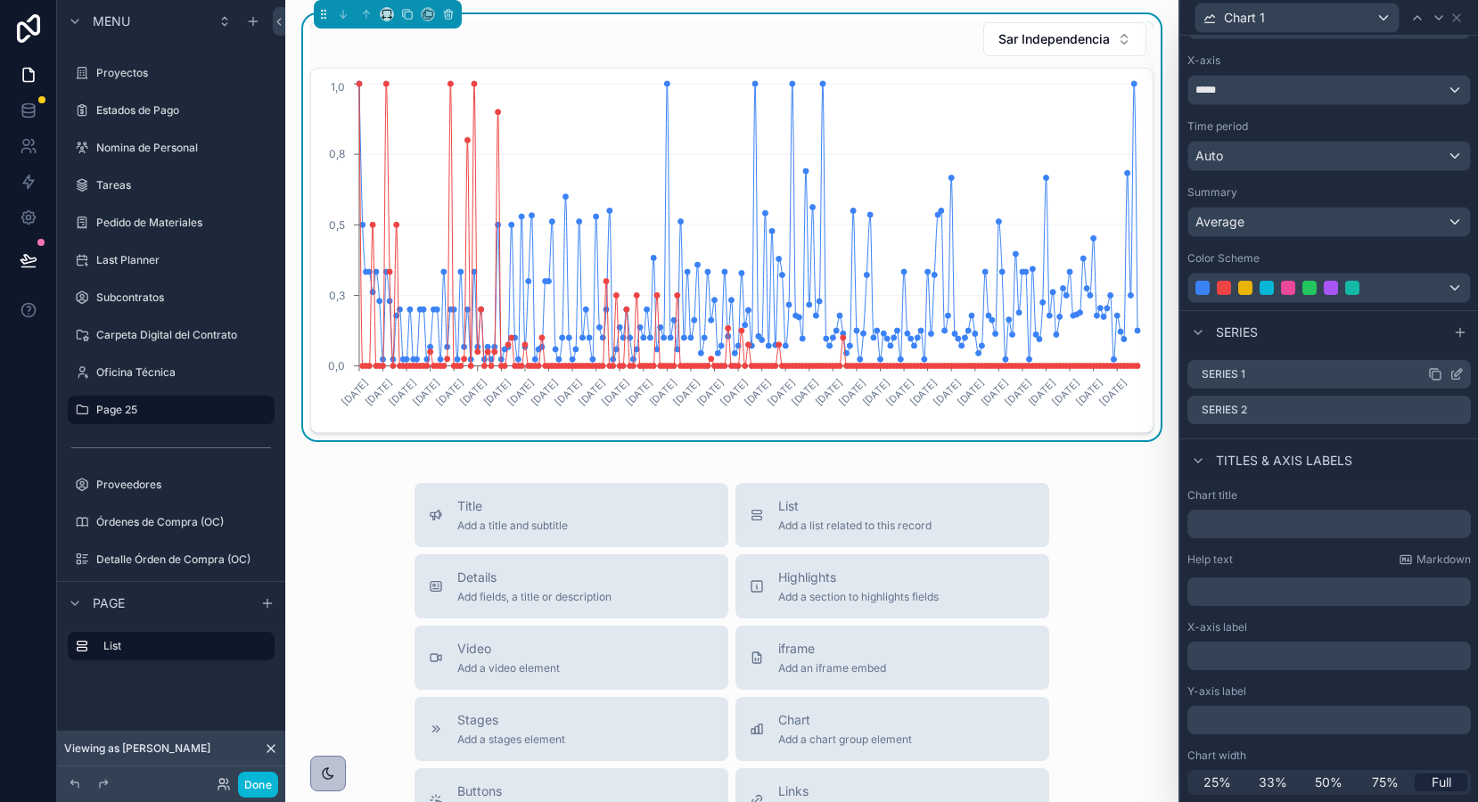
click at [1456, 374] on icon at bounding box center [1456, 374] width 14 height 14
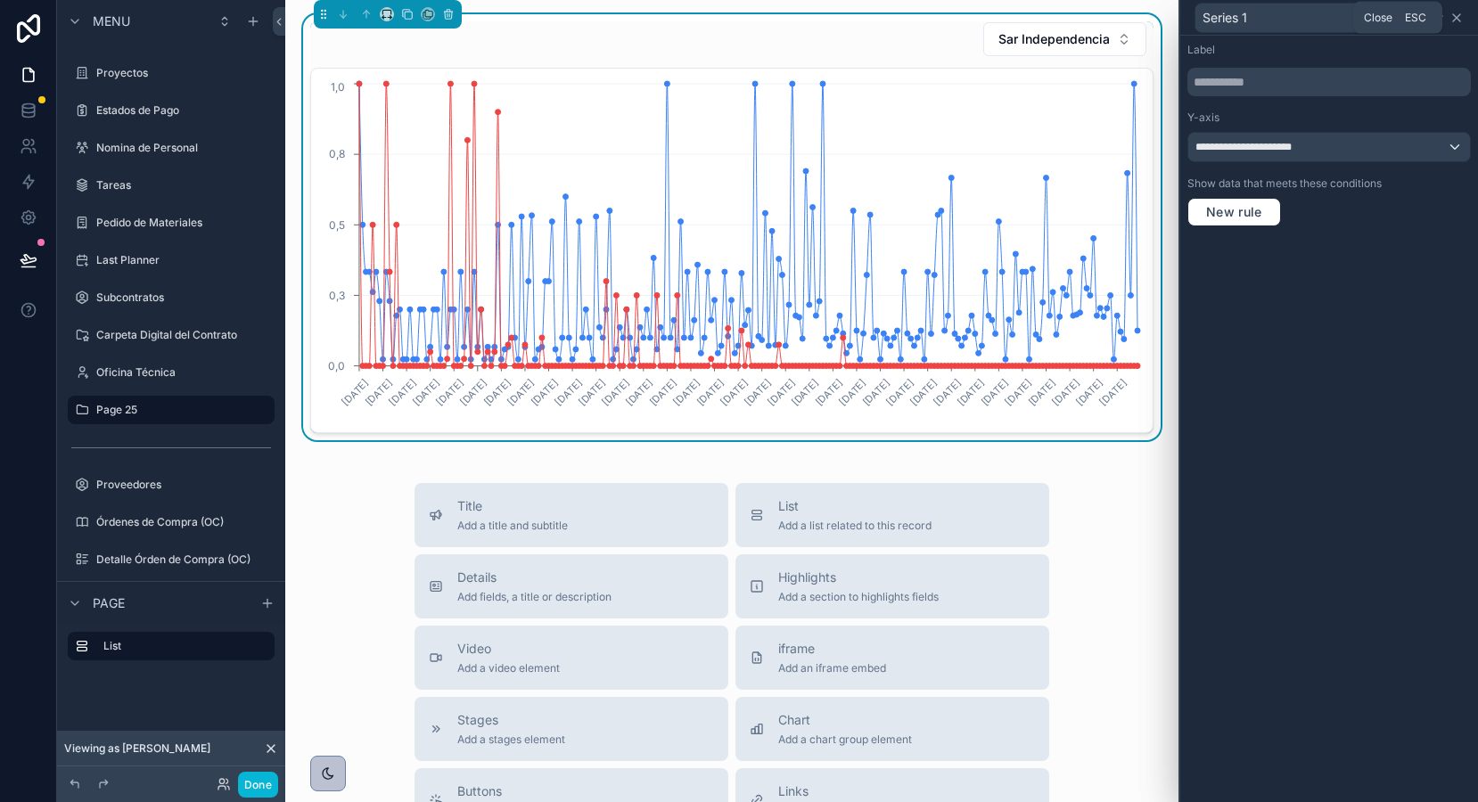
click at [1463, 22] on icon at bounding box center [1456, 18] width 14 height 14
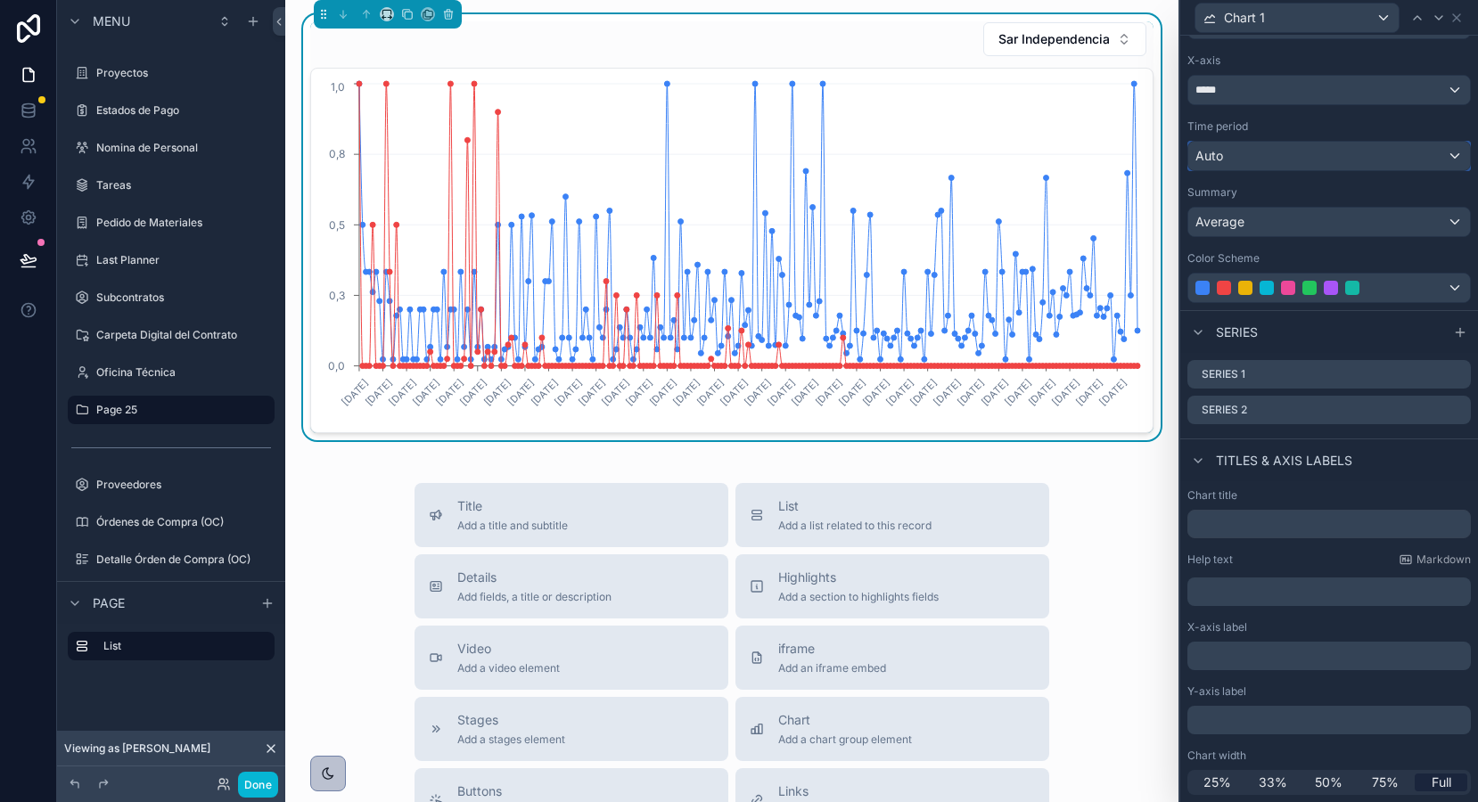
click at [1354, 153] on div "Auto" at bounding box center [1329, 156] width 282 height 29
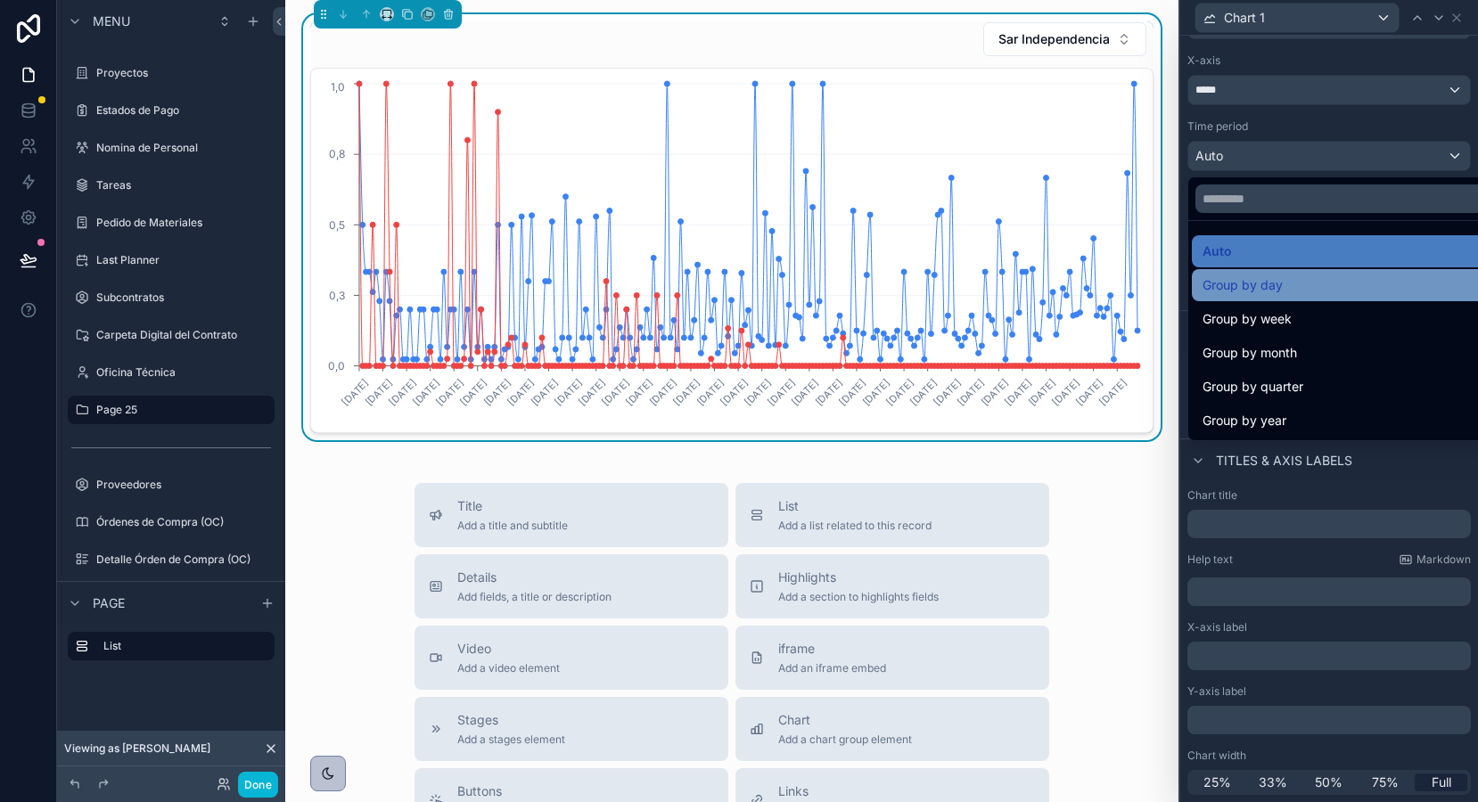
click at [1314, 285] on div "Group by day" at bounding box center [1349, 285] width 294 height 21
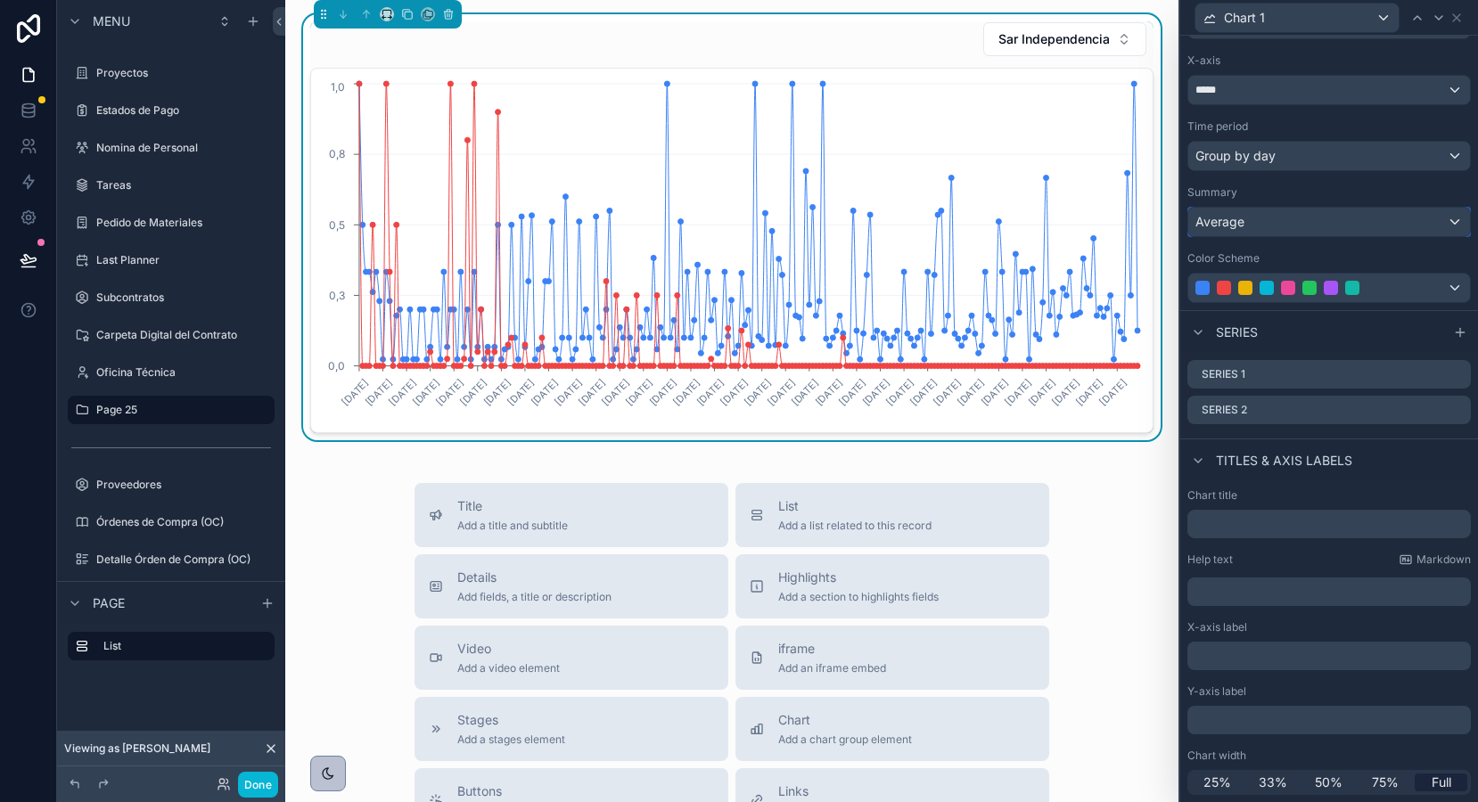
click at [1268, 219] on div "Average" at bounding box center [1329, 222] width 282 height 29
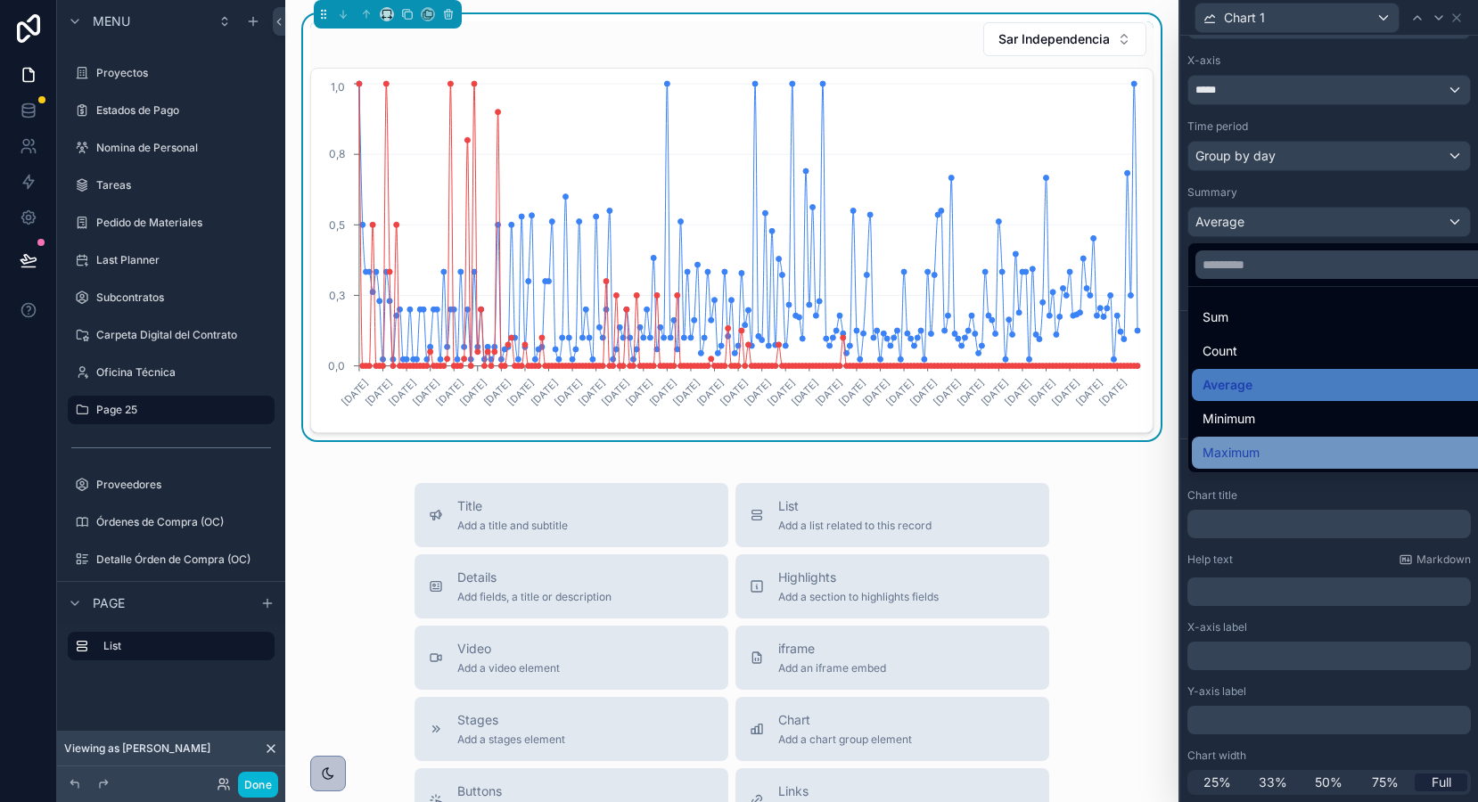
click at [1253, 444] on span "Maximum" at bounding box center [1230, 452] width 57 height 21
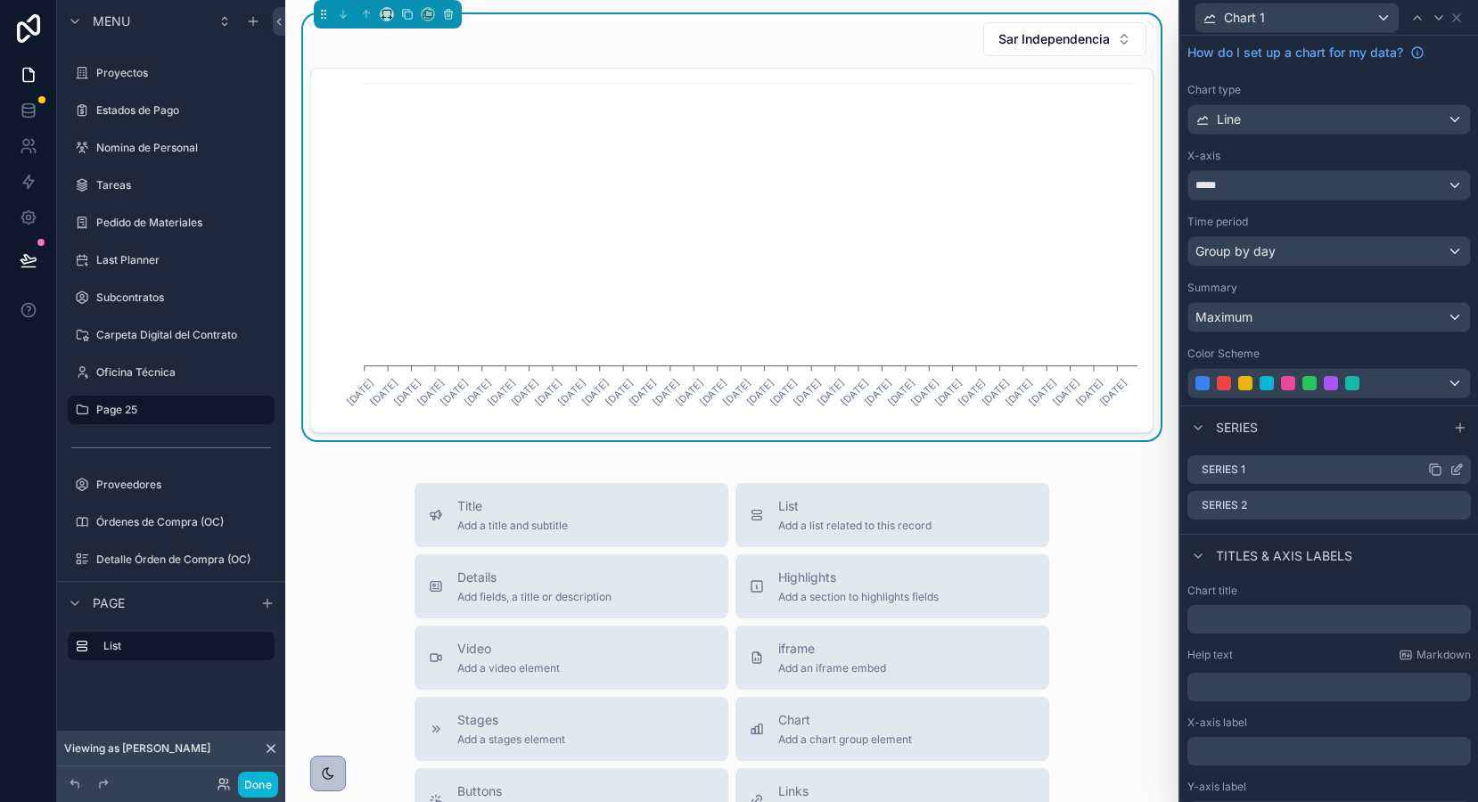
scroll to position [0, 0]
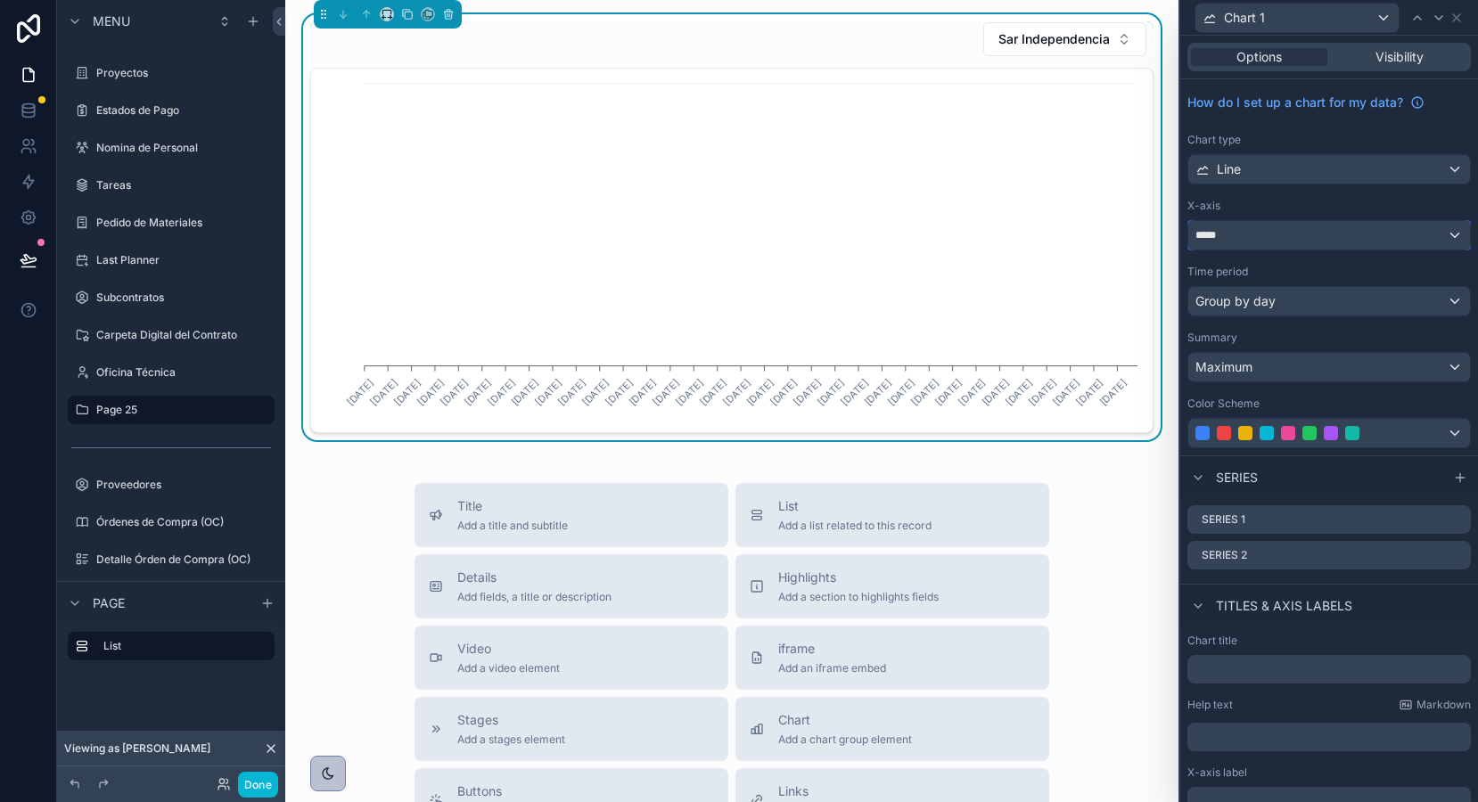
click at [1365, 234] on div "*****" at bounding box center [1329, 235] width 282 height 29
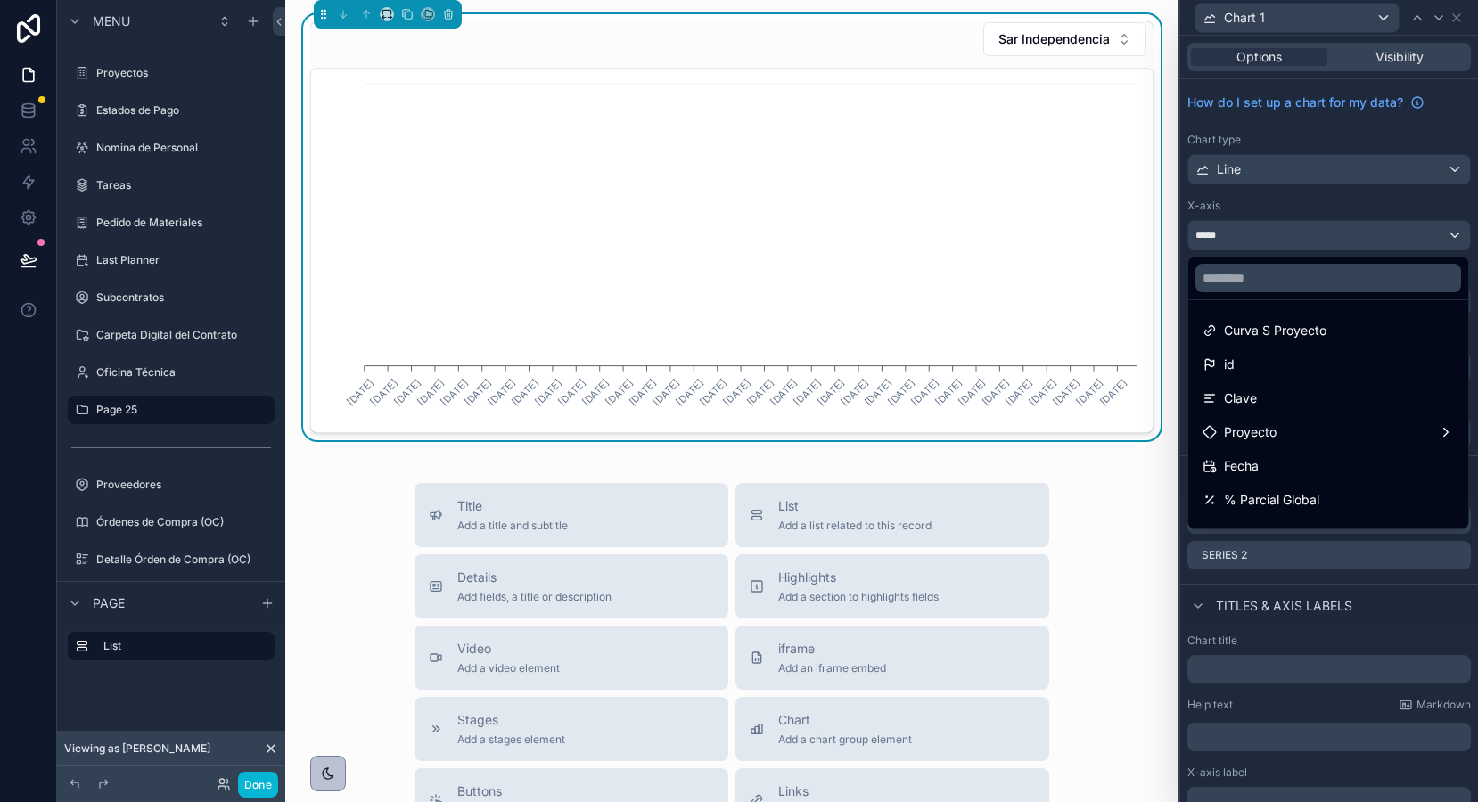
click at [1365, 234] on div at bounding box center [1329, 401] width 298 height 802
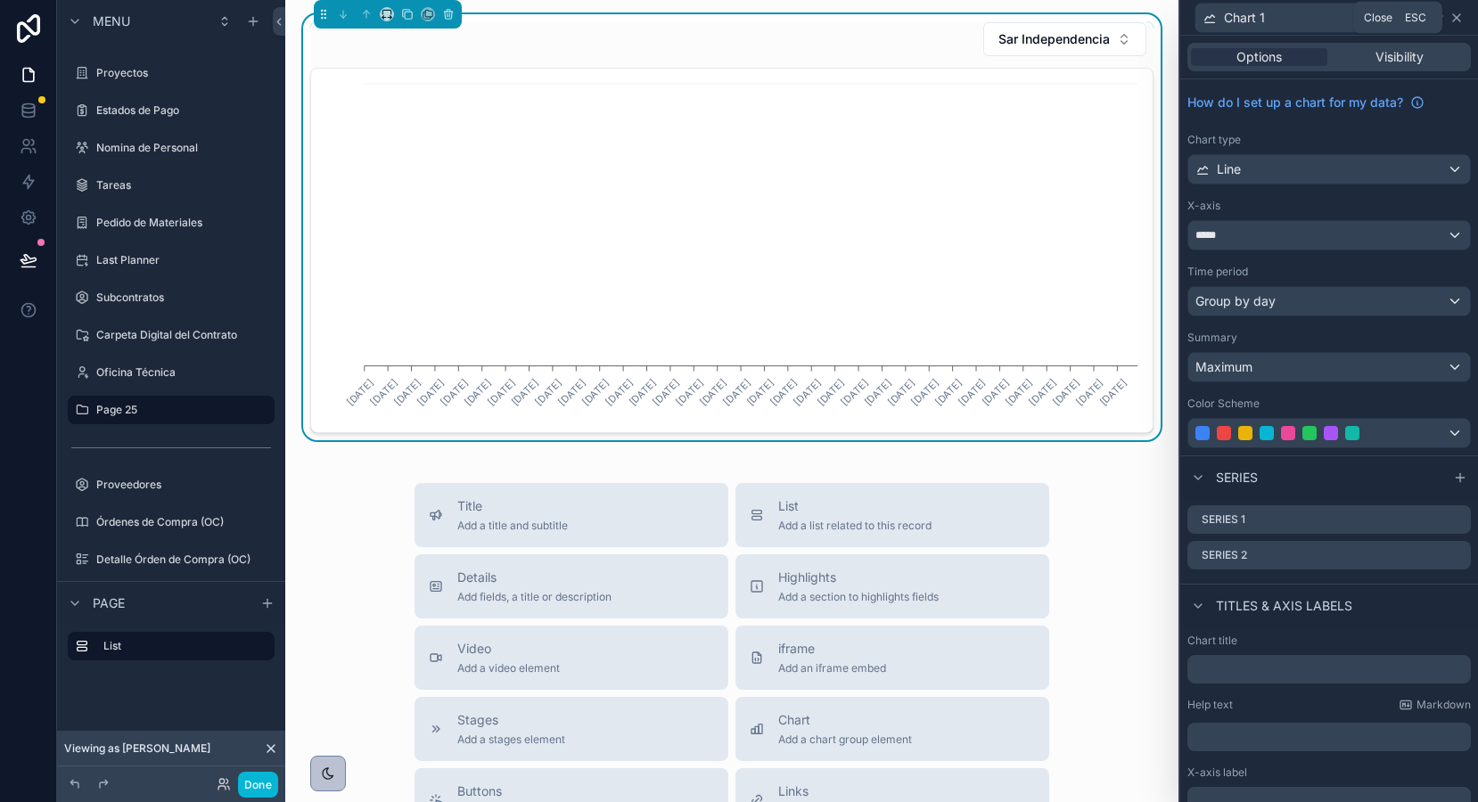
click at [1449, 20] on icon at bounding box center [1456, 18] width 14 height 14
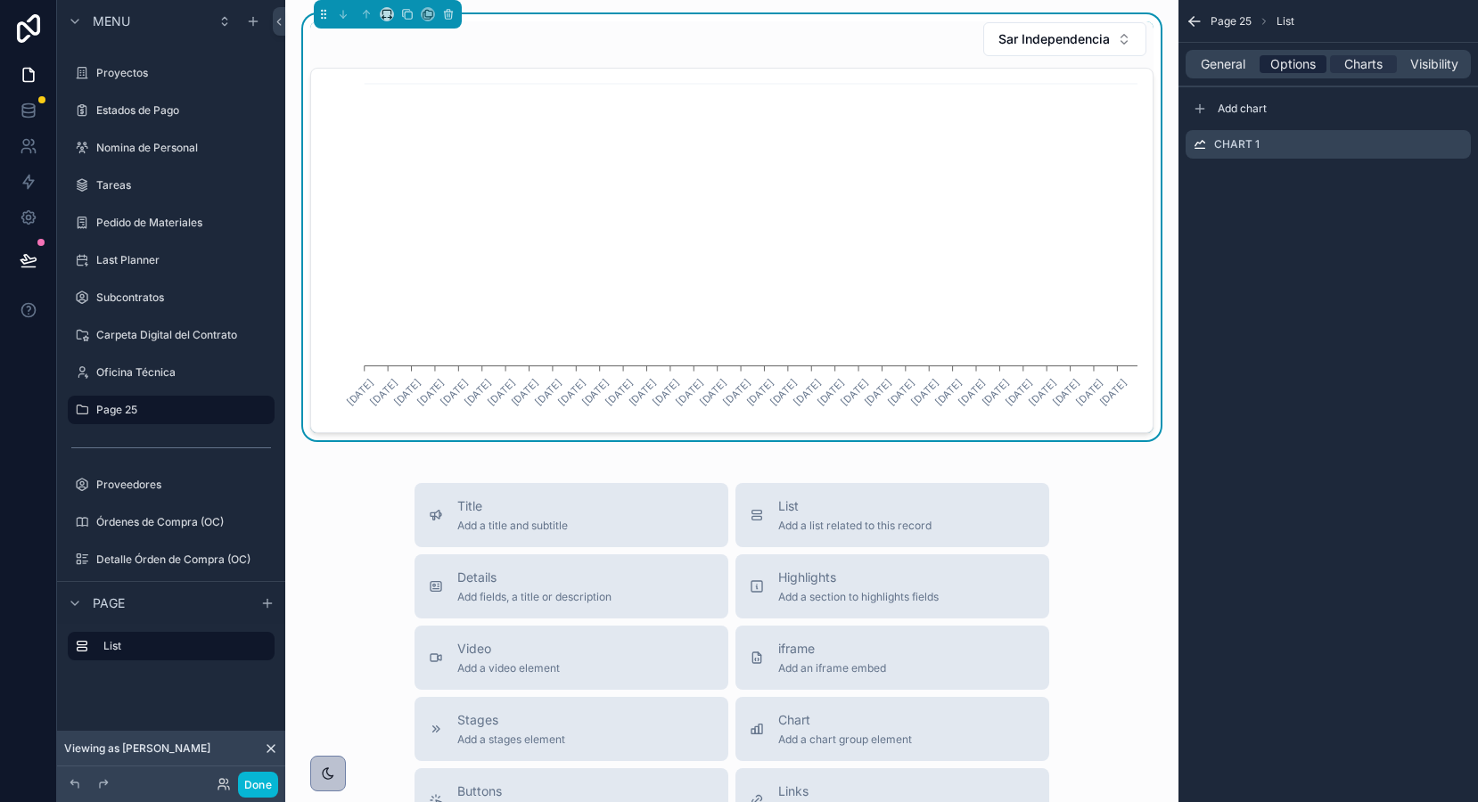
click at [1277, 56] on span "Options" at bounding box center [1292, 64] width 45 height 18
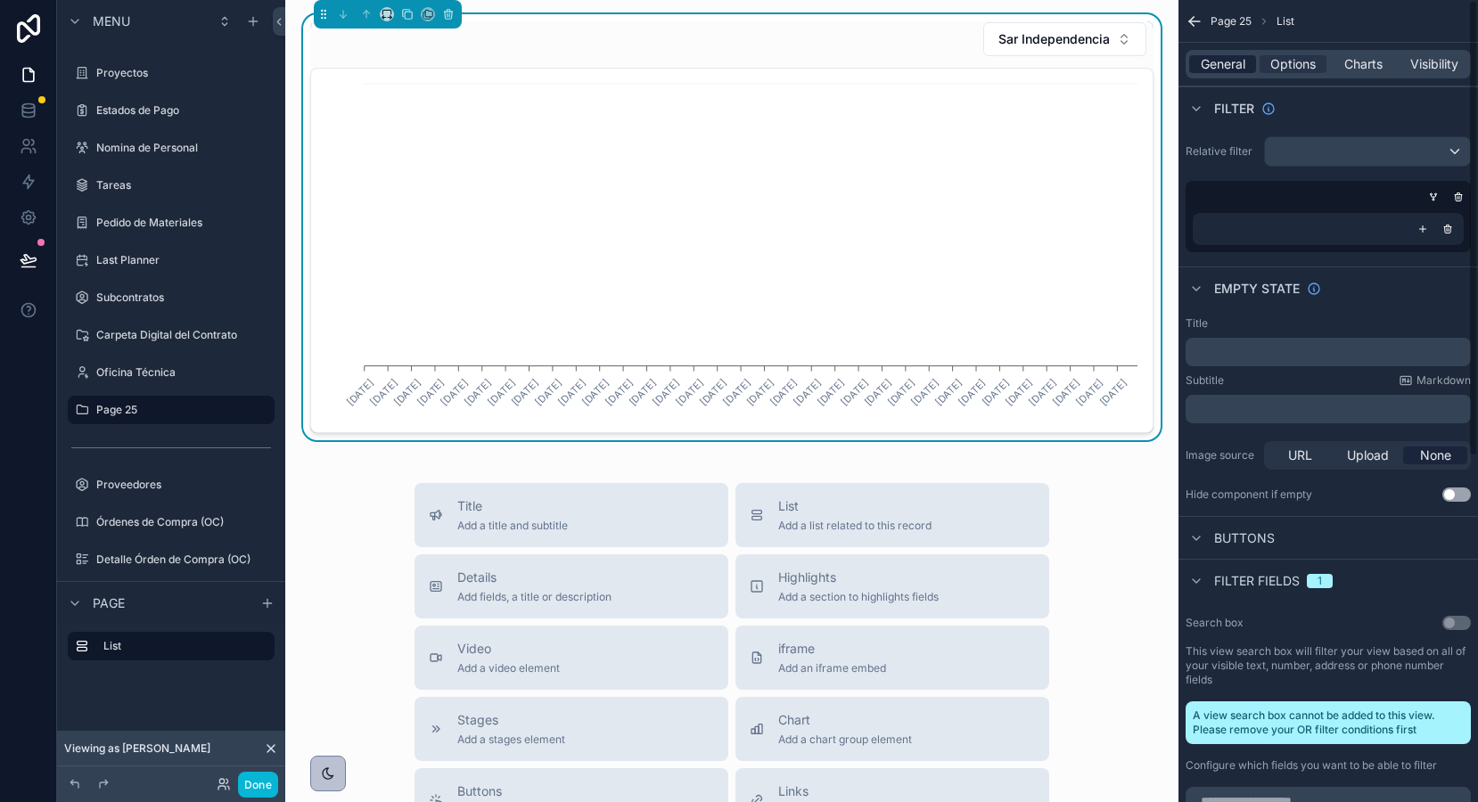
click at [1230, 60] on span "General" at bounding box center [1223, 64] width 45 height 18
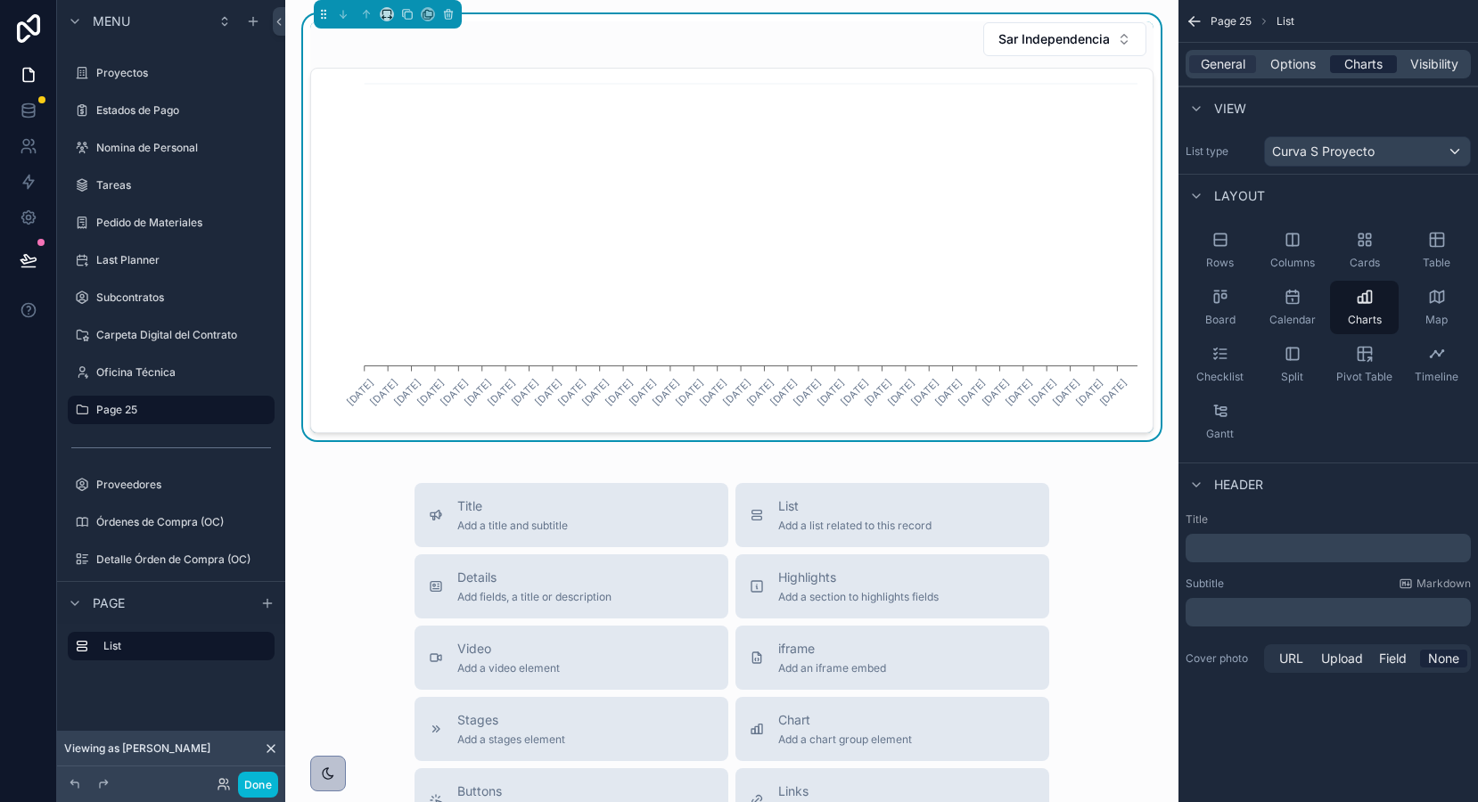
click at [1358, 68] on span "Charts" at bounding box center [1363, 64] width 38 height 18
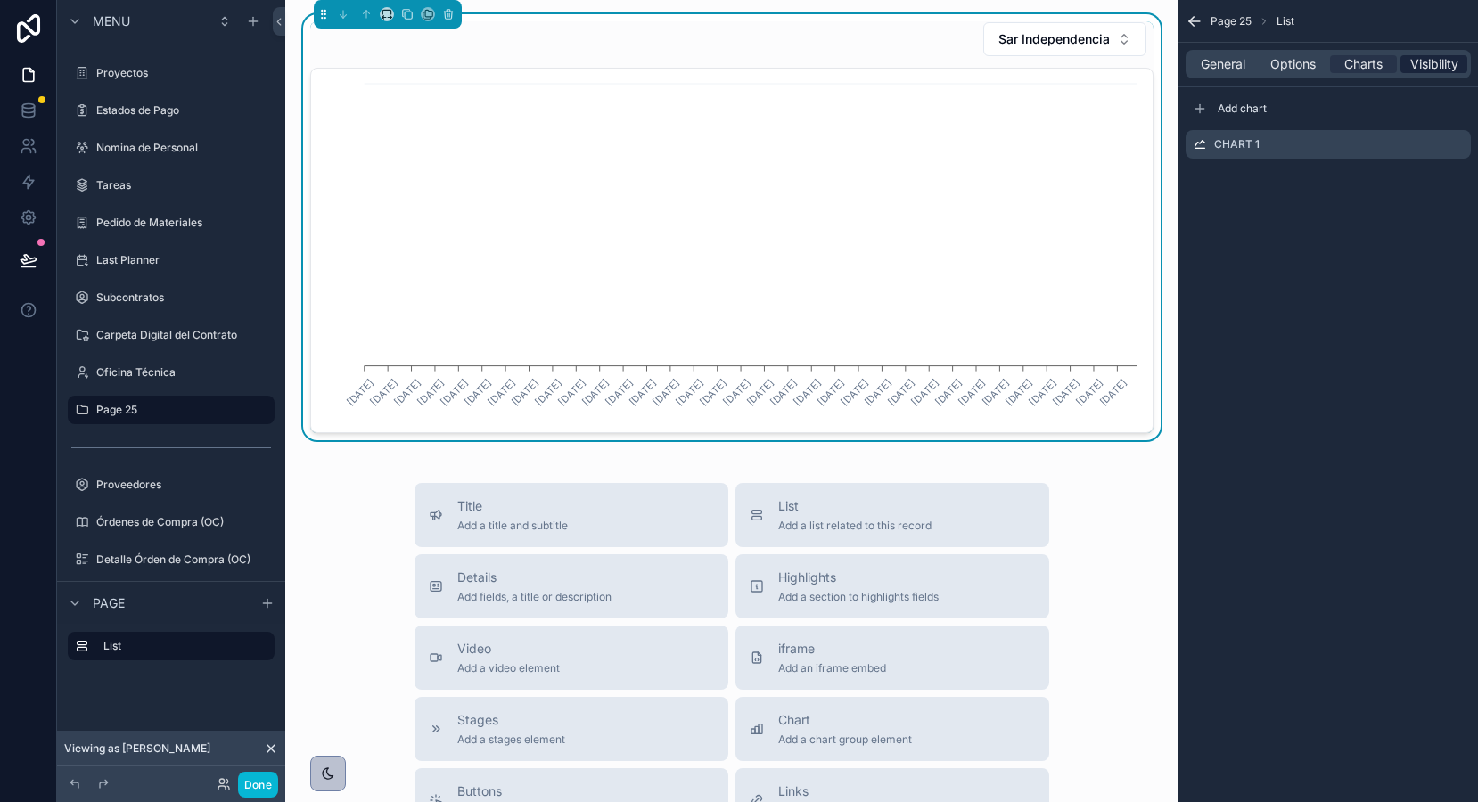
click at [1428, 62] on span "Visibility" at bounding box center [1434, 64] width 48 height 18
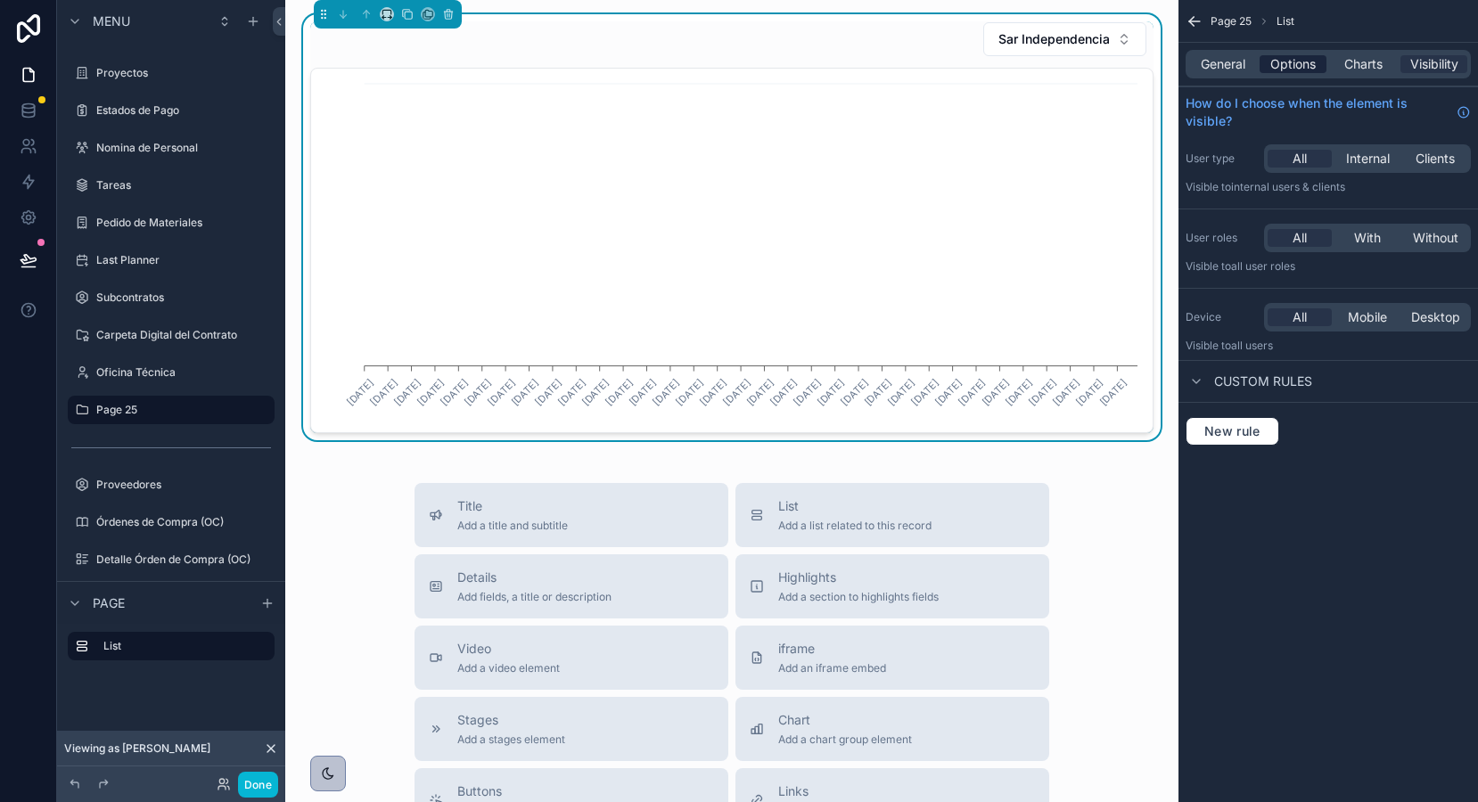
click at [1292, 66] on span "Options" at bounding box center [1292, 64] width 45 height 18
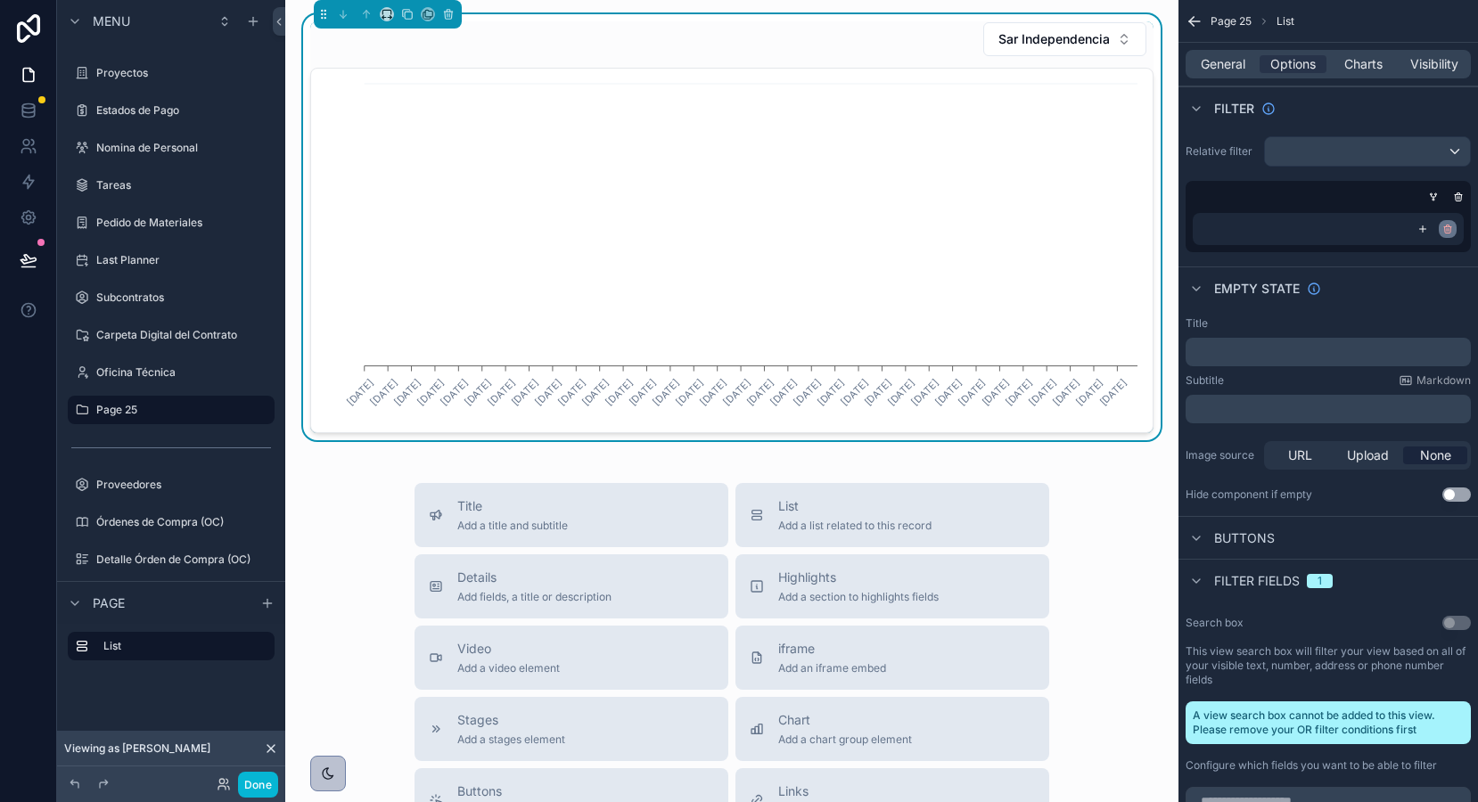
click at [1448, 229] on icon "scrollable content" at bounding box center [1447, 229] width 11 height 11
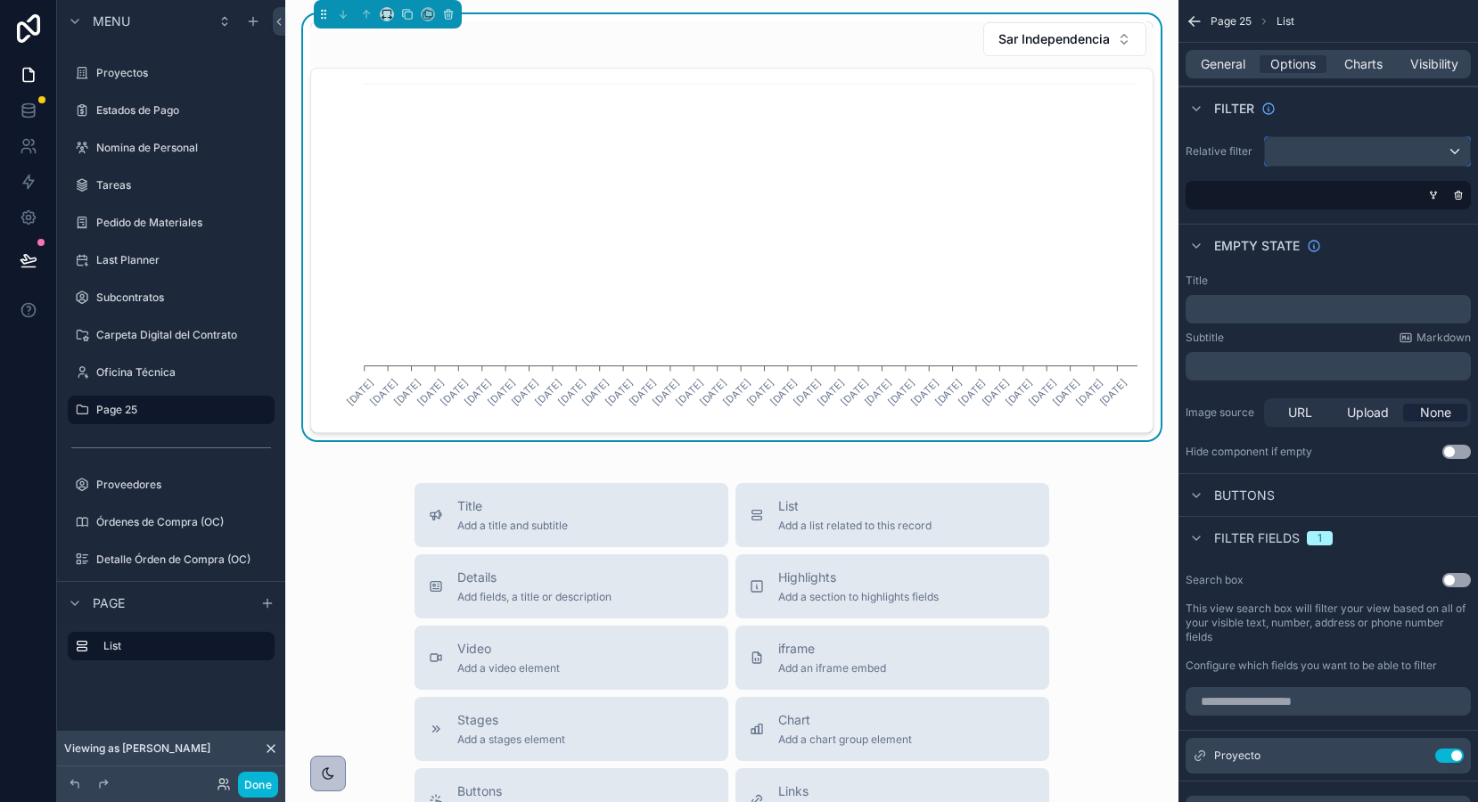
click at [1319, 153] on div "scrollable content" at bounding box center [1367, 151] width 205 height 29
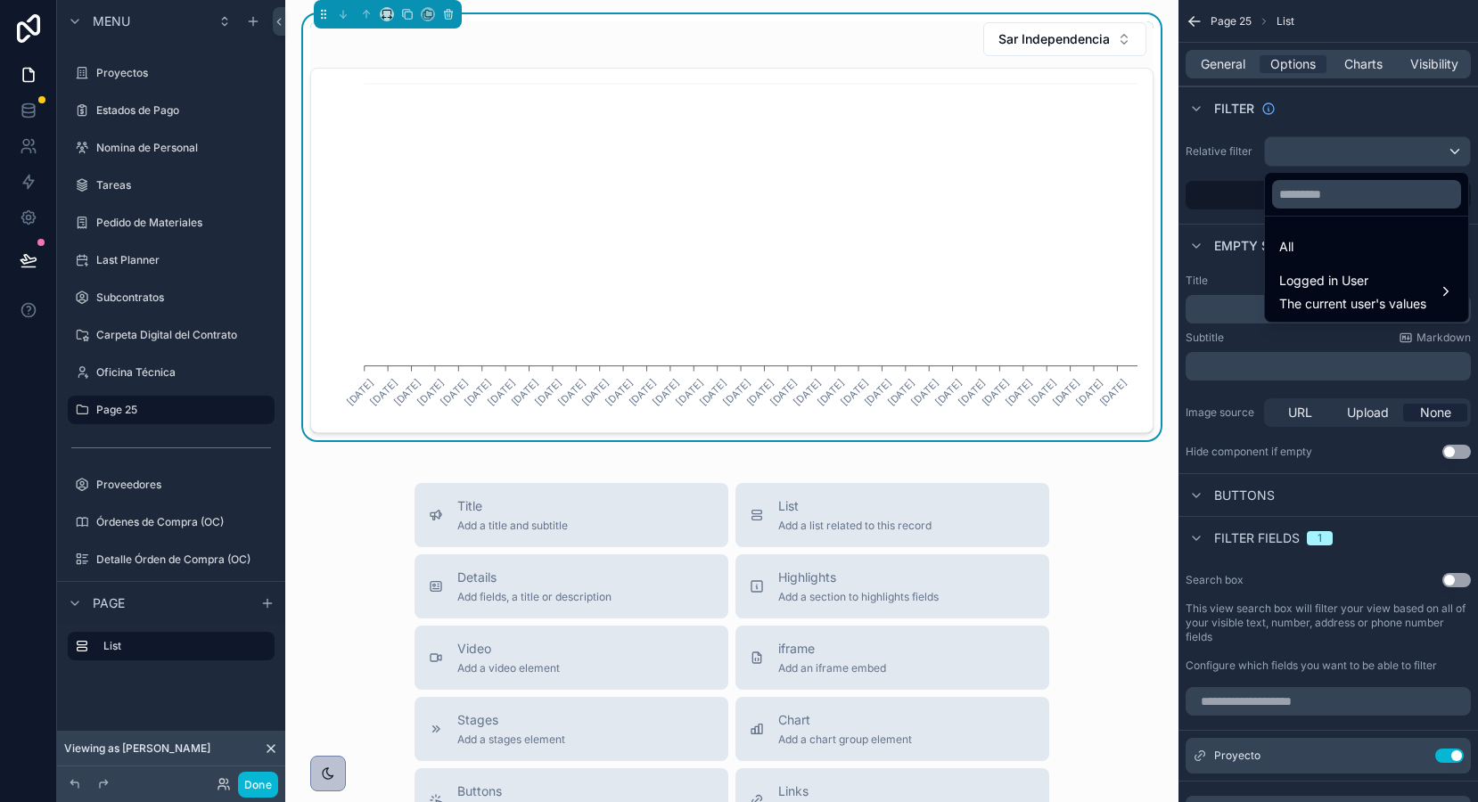
click at [1319, 153] on div "scrollable content" at bounding box center [739, 401] width 1478 height 802
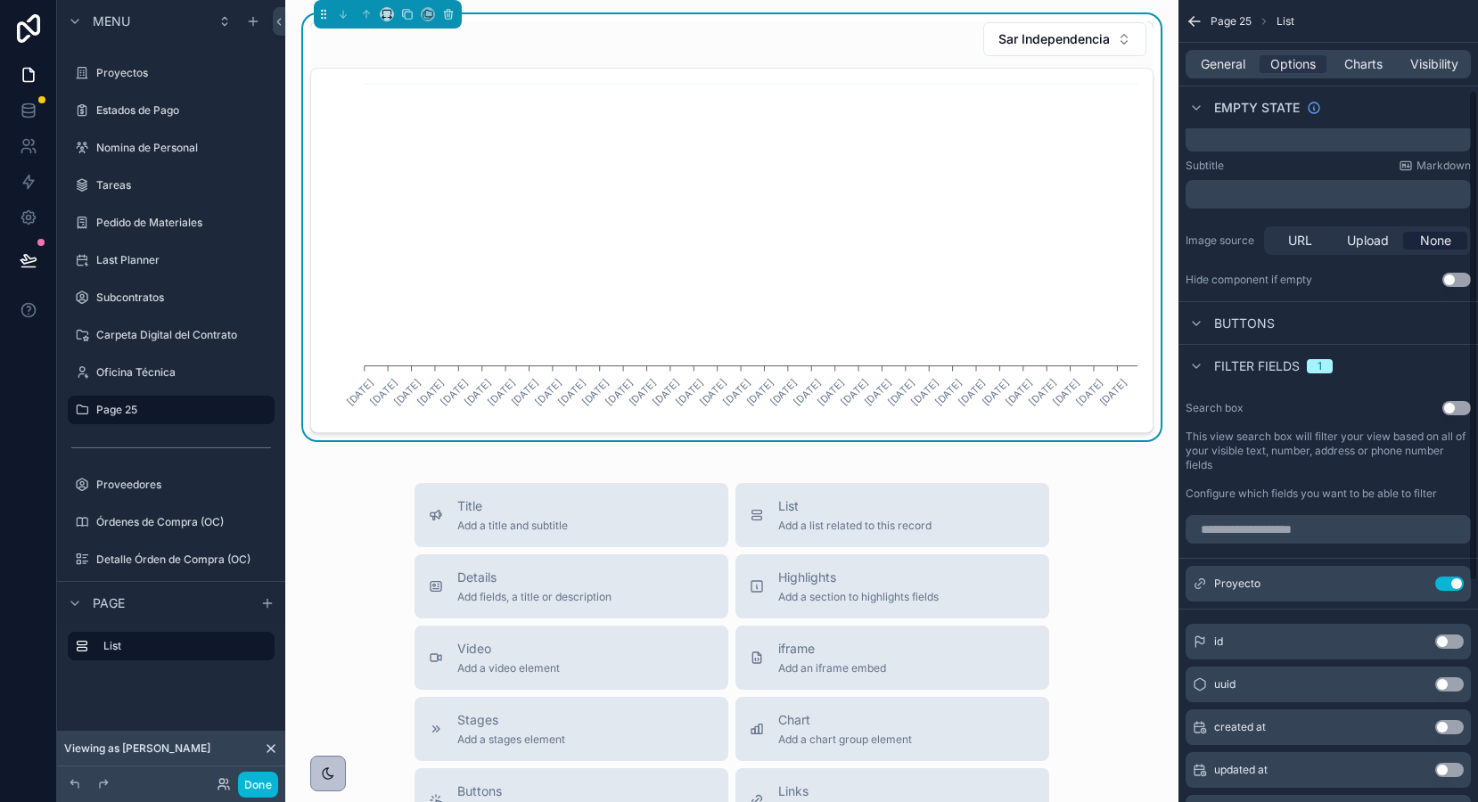
scroll to position [176, 0]
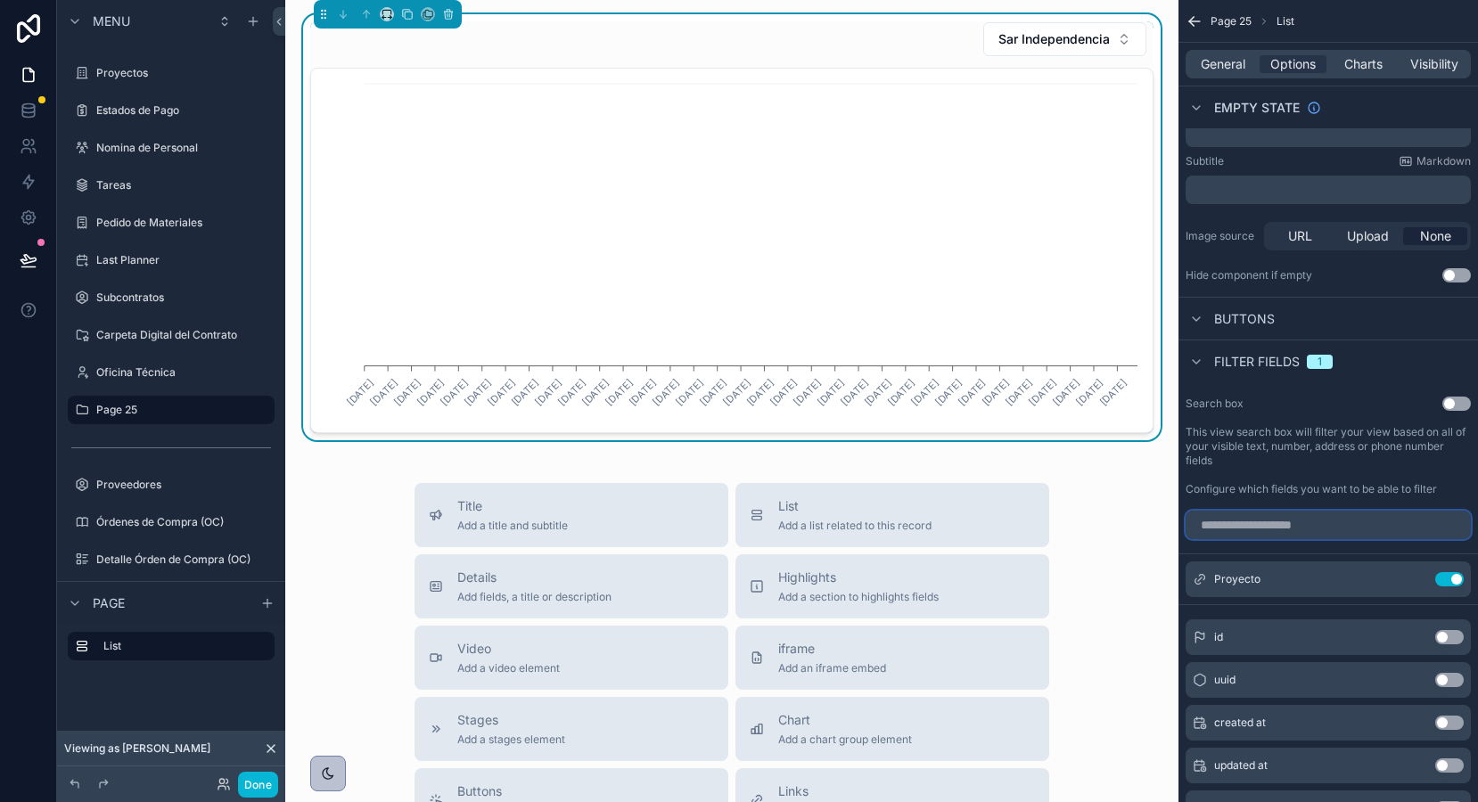
click at [1258, 523] on input "scrollable content" at bounding box center [1327, 525] width 285 height 29
click at [1220, 320] on span "Buttons" at bounding box center [1244, 319] width 61 height 18
click at [1222, 365] on span "Filter fields" at bounding box center [1257, 362] width 86 height 18
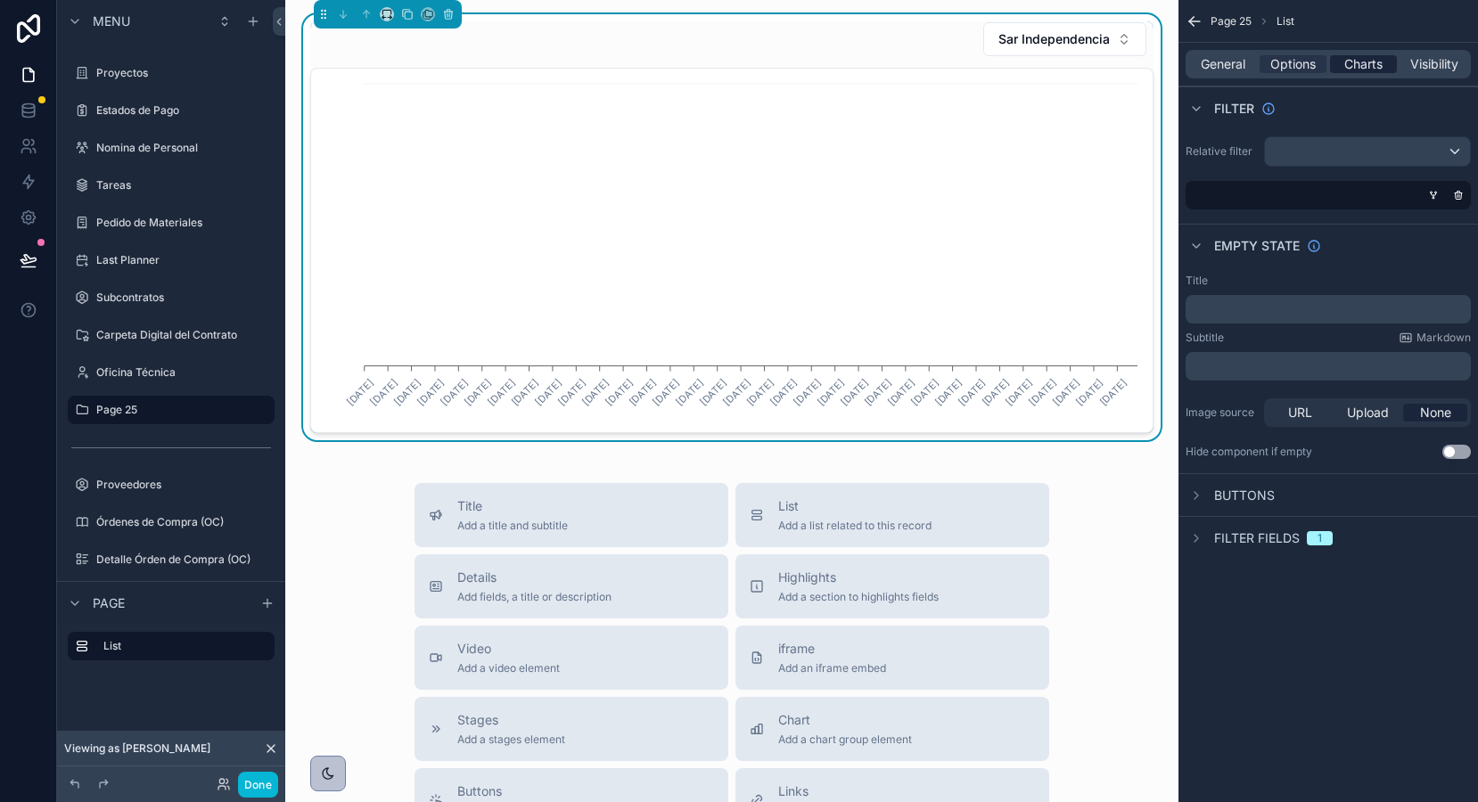
click at [1360, 69] on span "Charts" at bounding box center [1363, 64] width 38 height 18
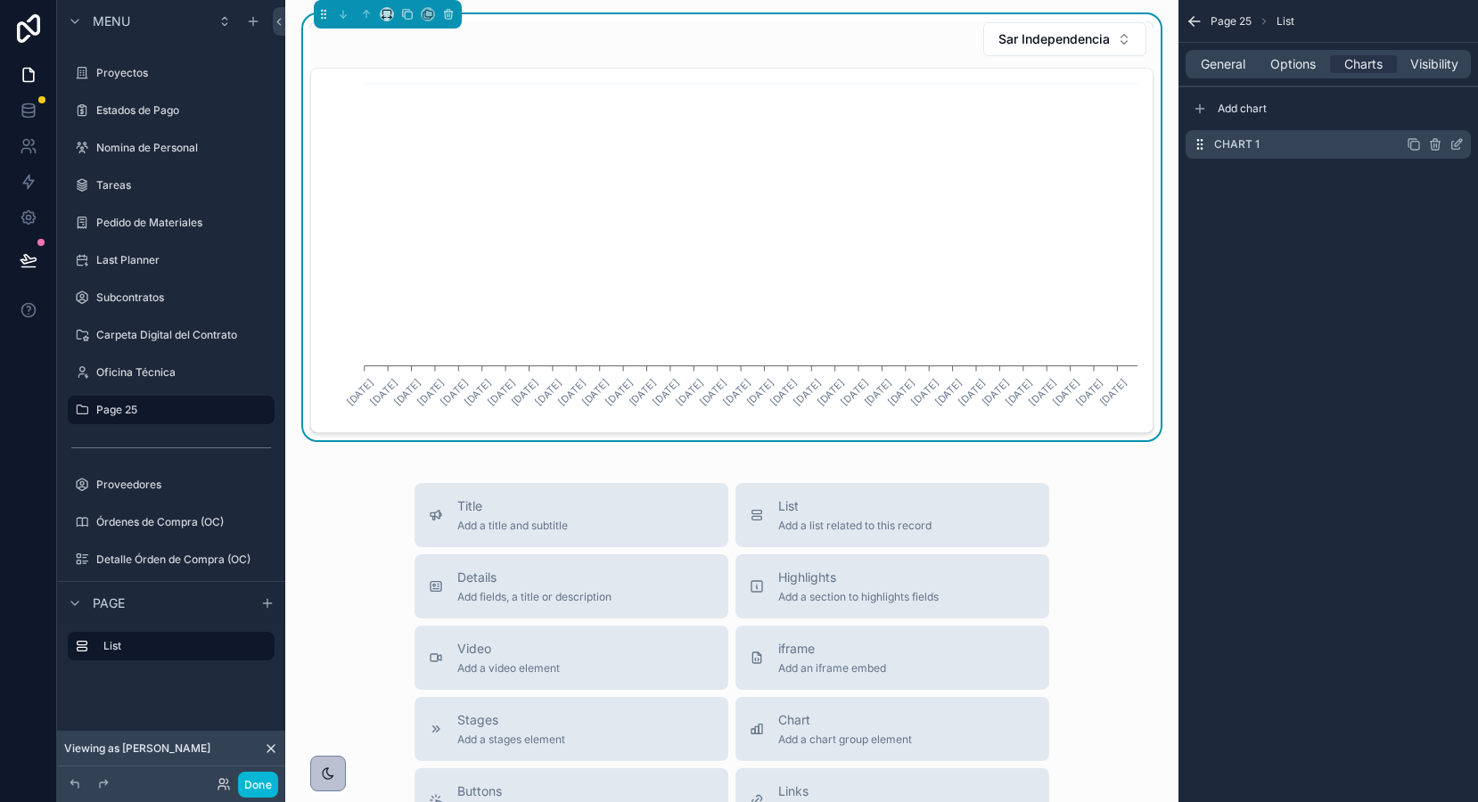
click at [1456, 146] on icon "scrollable content" at bounding box center [1456, 144] width 14 height 14
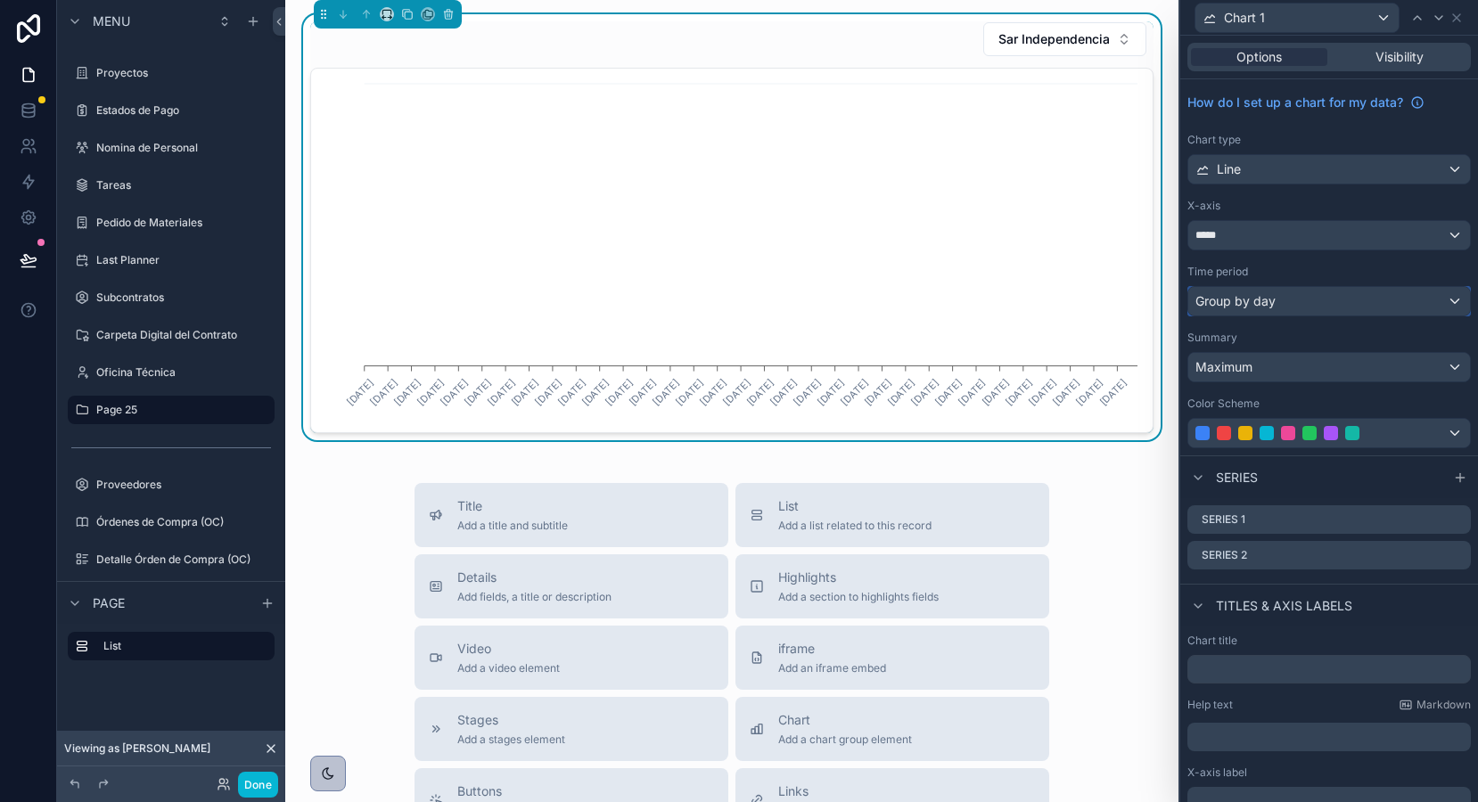
click at [1293, 295] on div "Group by day" at bounding box center [1329, 301] width 282 height 29
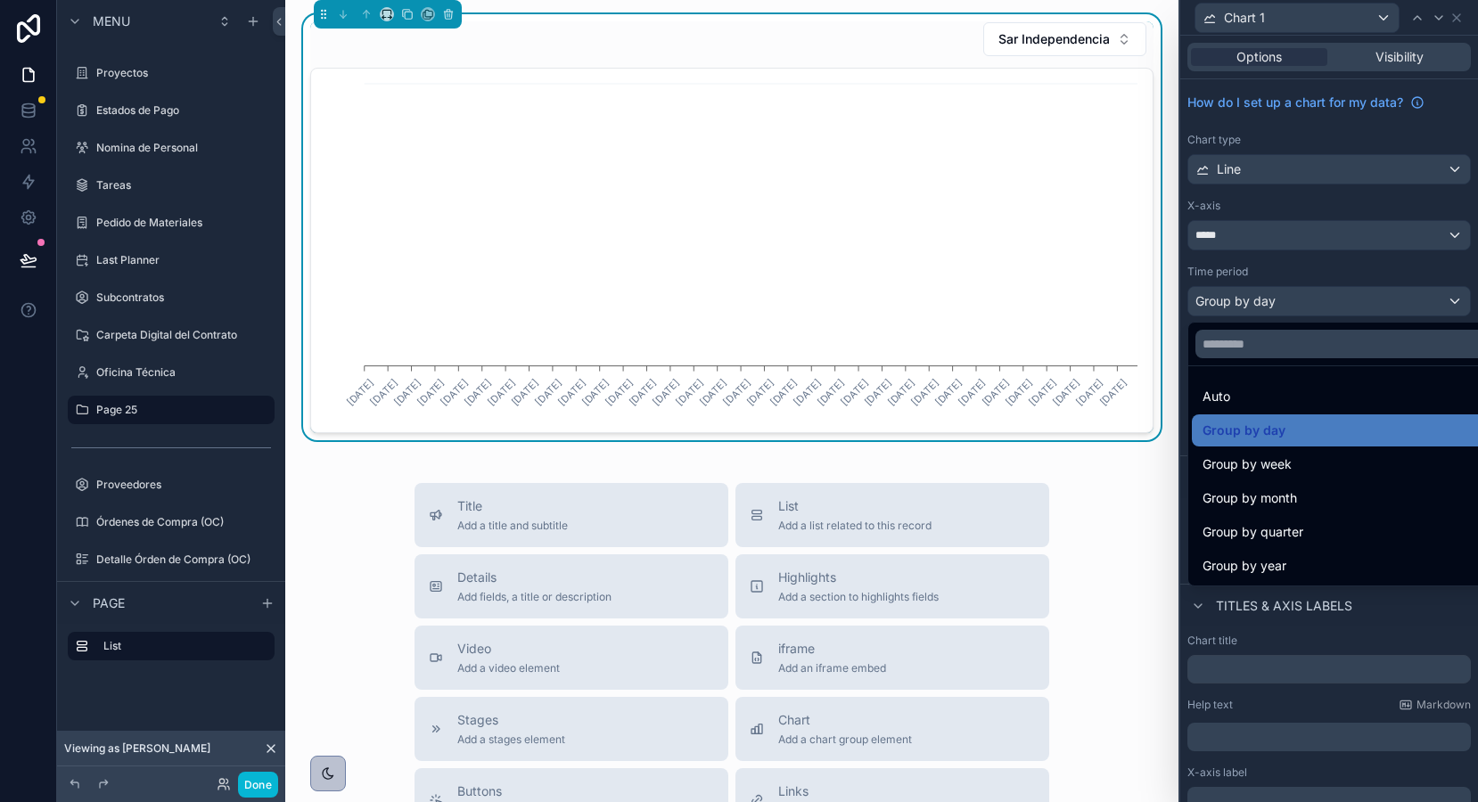
click at [1294, 268] on div at bounding box center [1329, 401] width 298 height 802
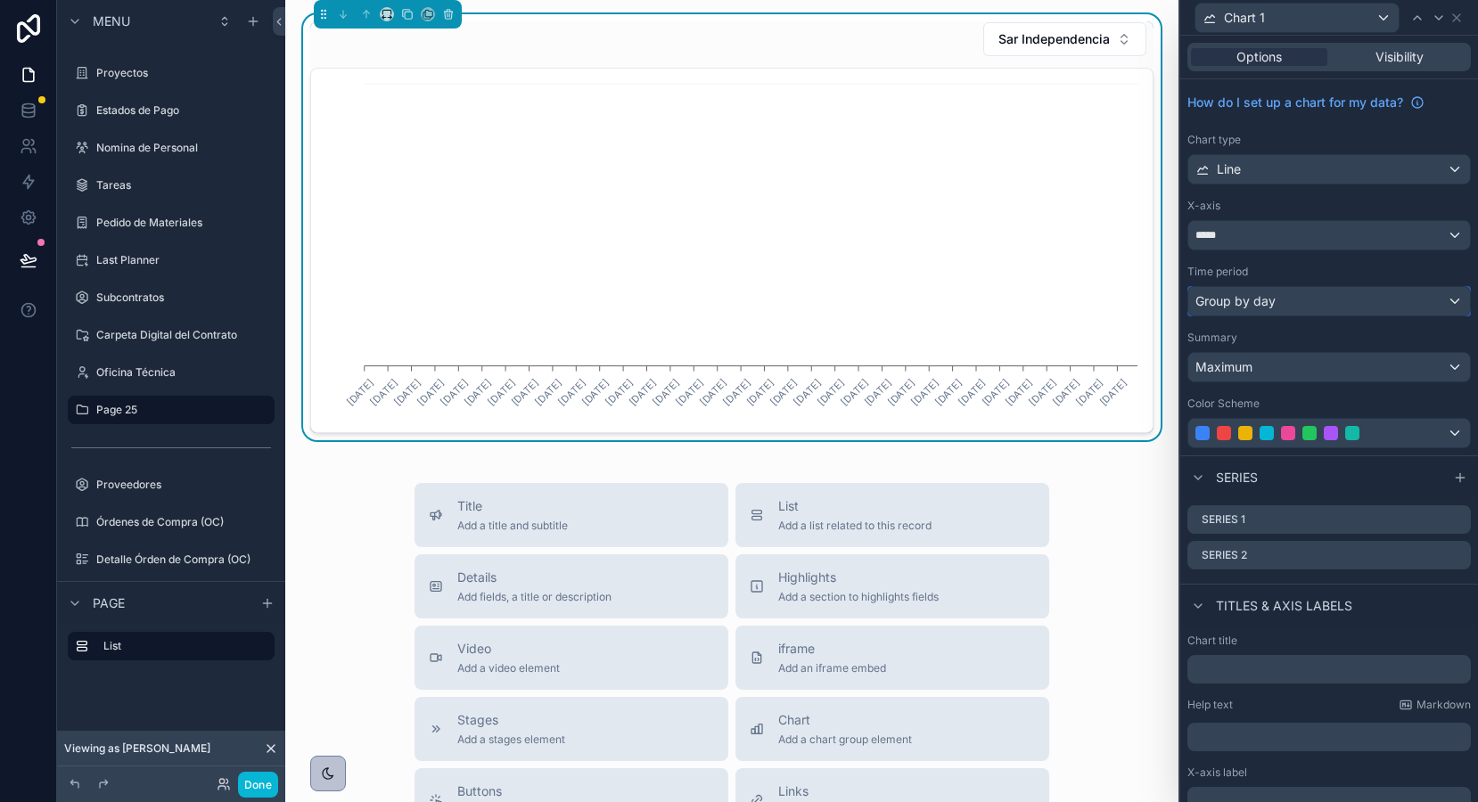
click at [1296, 308] on div "Group by day" at bounding box center [1329, 301] width 282 height 29
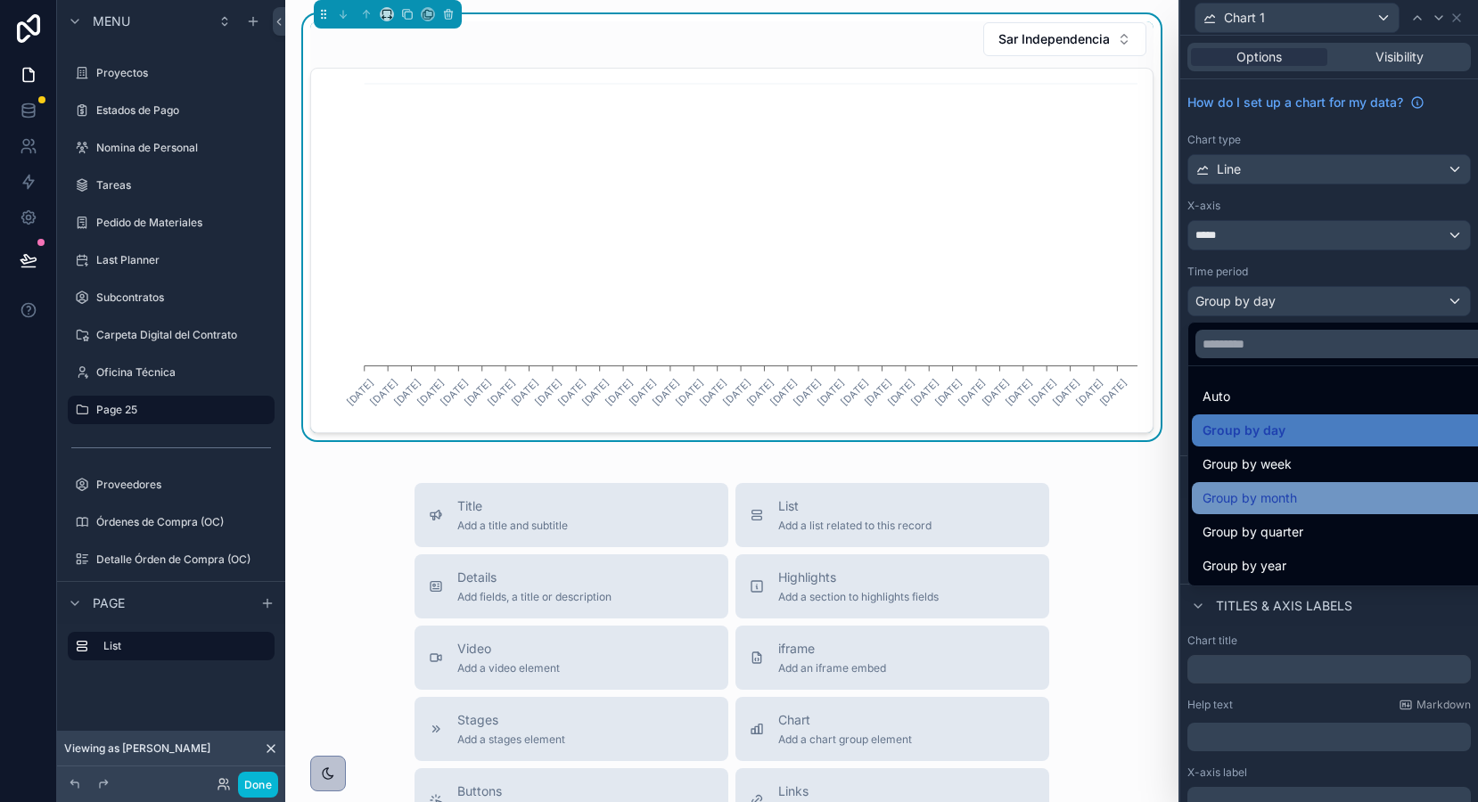
click at [1288, 496] on span "Group by month" at bounding box center [1249, 498] width 94 height 21
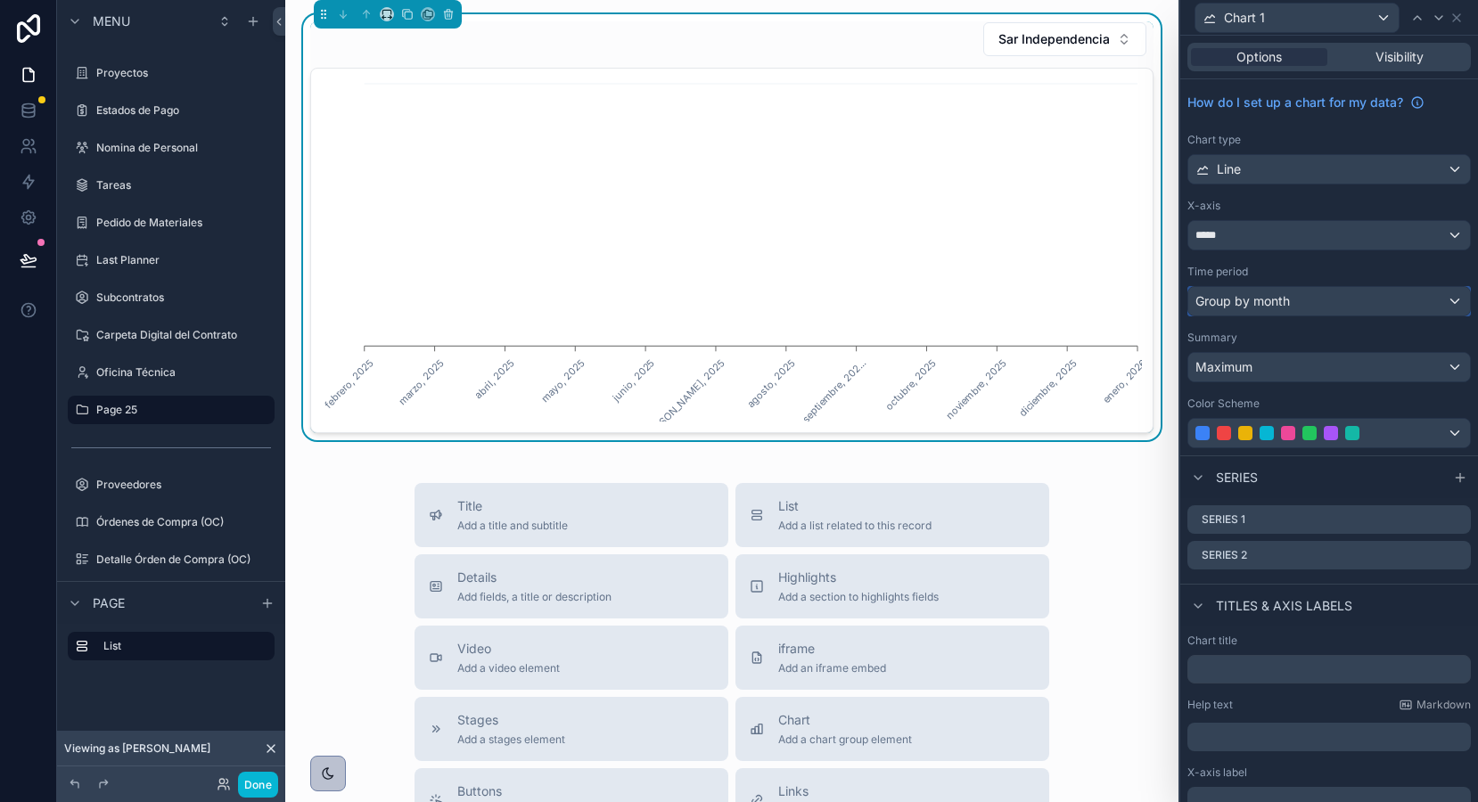
click at [1269, 299] on span "Group by month" at bounding box center [1242, 301] width 94 height 18
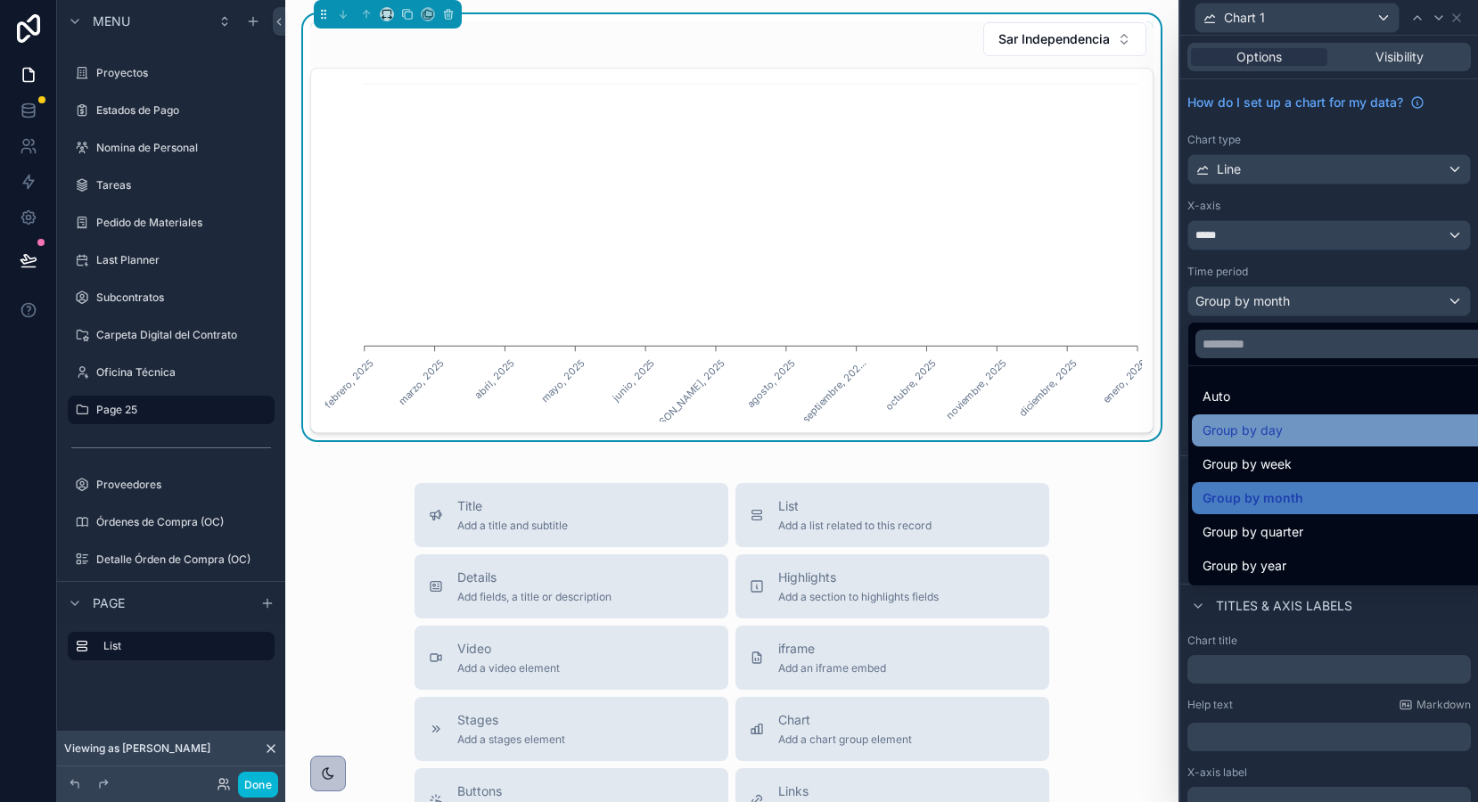
click at [1279, 425] on span "Group by day" at bounding box center [1242, 430] width 80 height 21
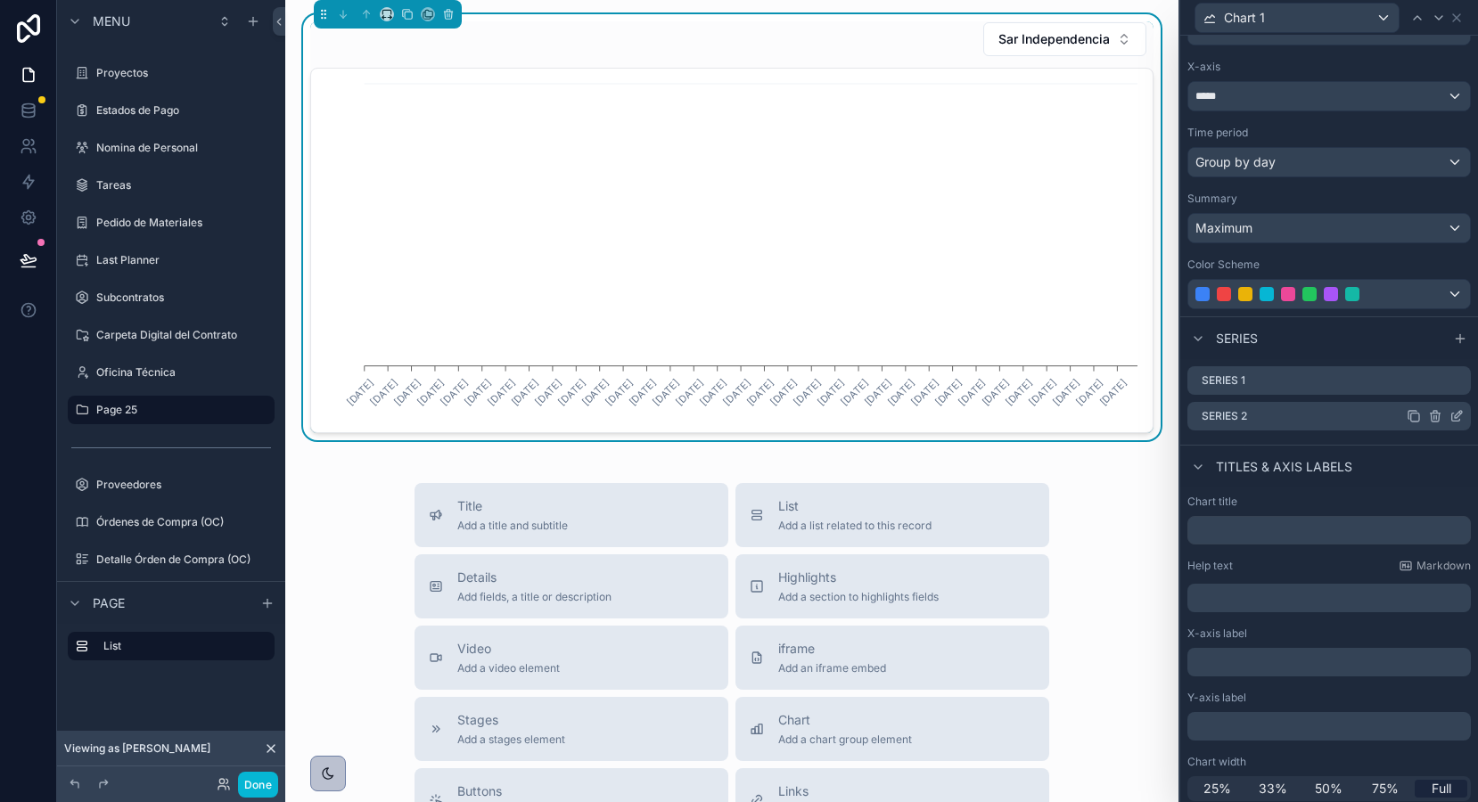
scroll to position [145, 0]
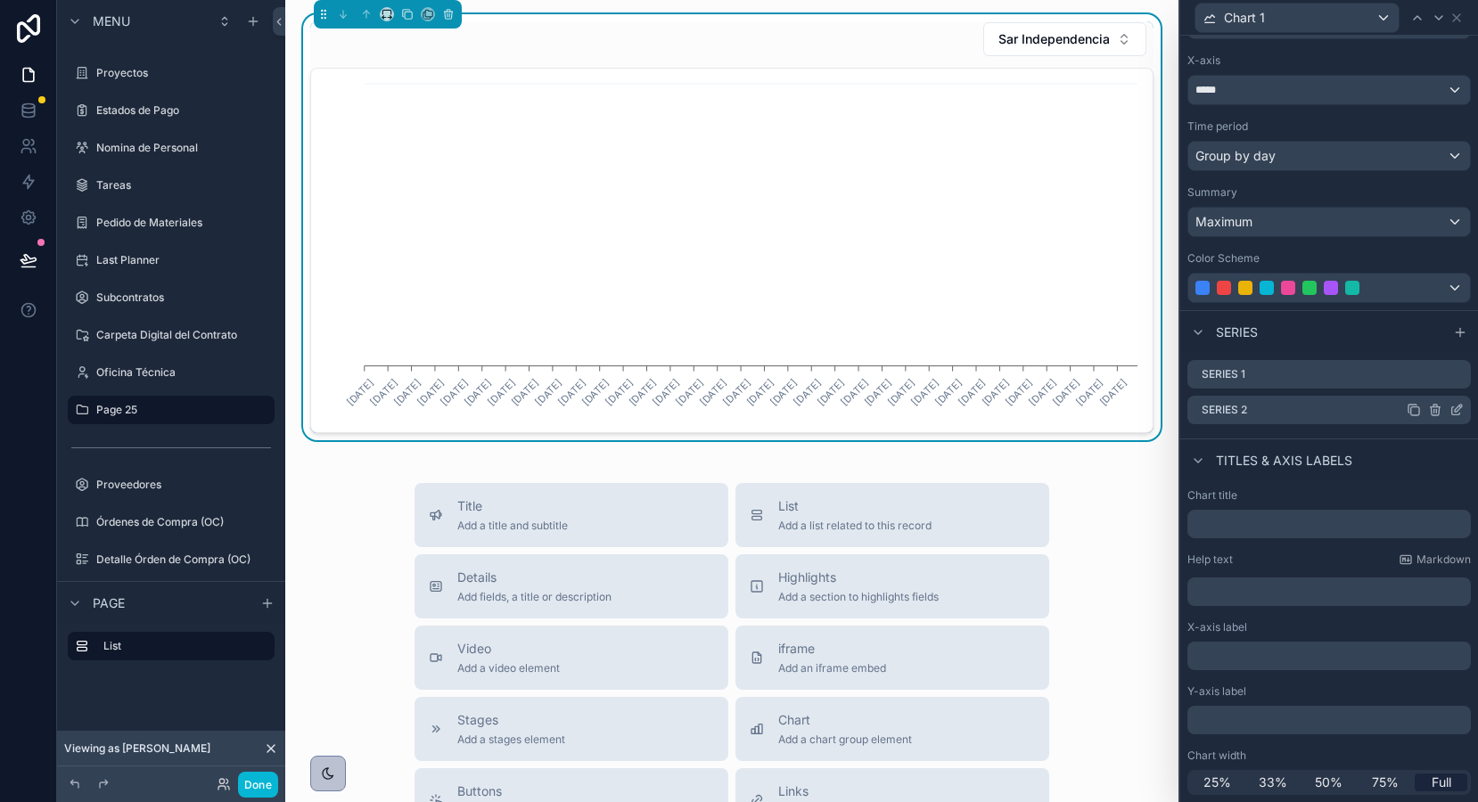
click at [1457, 412] on icon at bounding box center [1456, 410] width 14 height 14
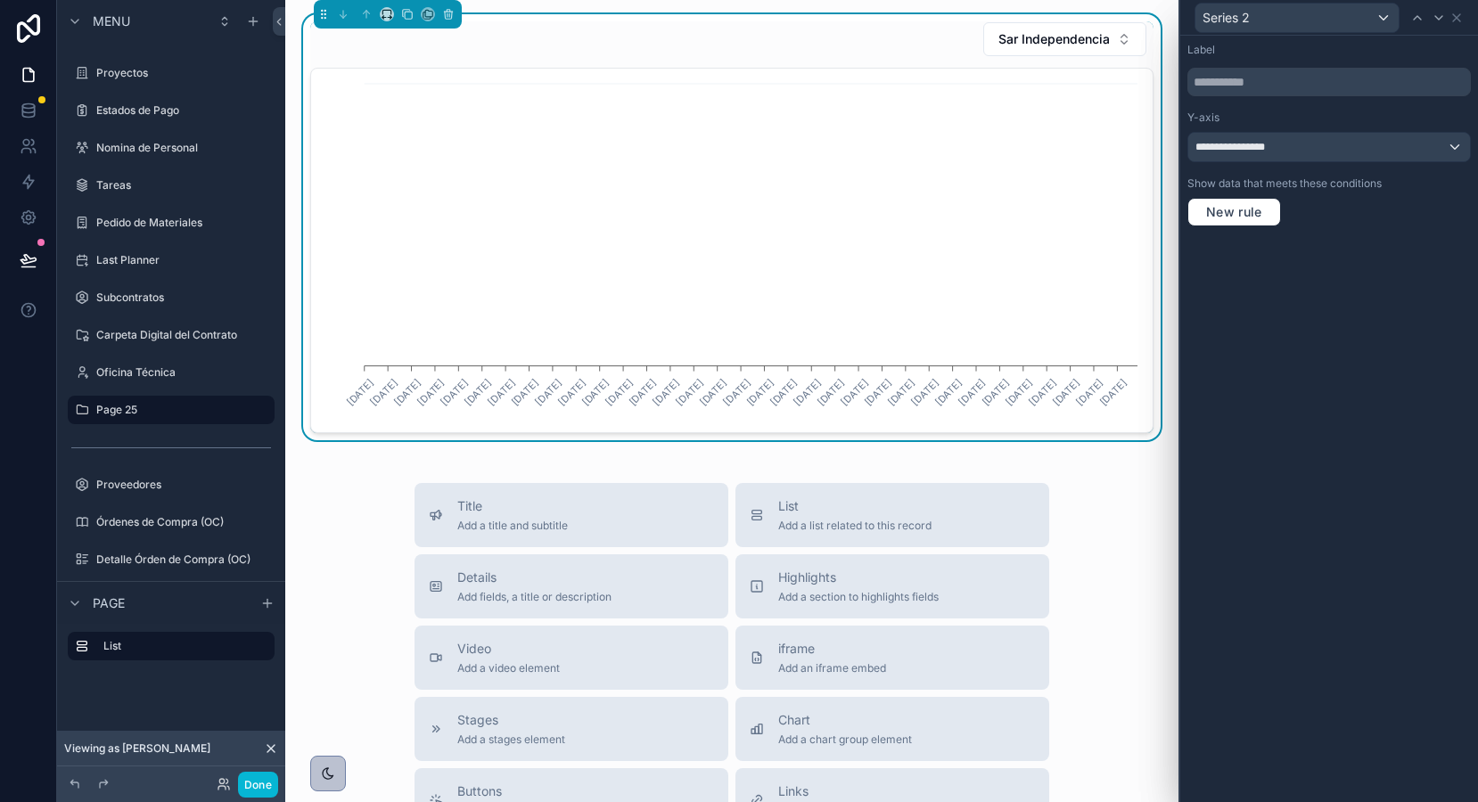
click at [1450, 9] on div "Series 2" at bounding box center [1328, 17] width 283 height 35
click at [1452, 11] on icon at bounding box center [1456, 18] width 14 height 14
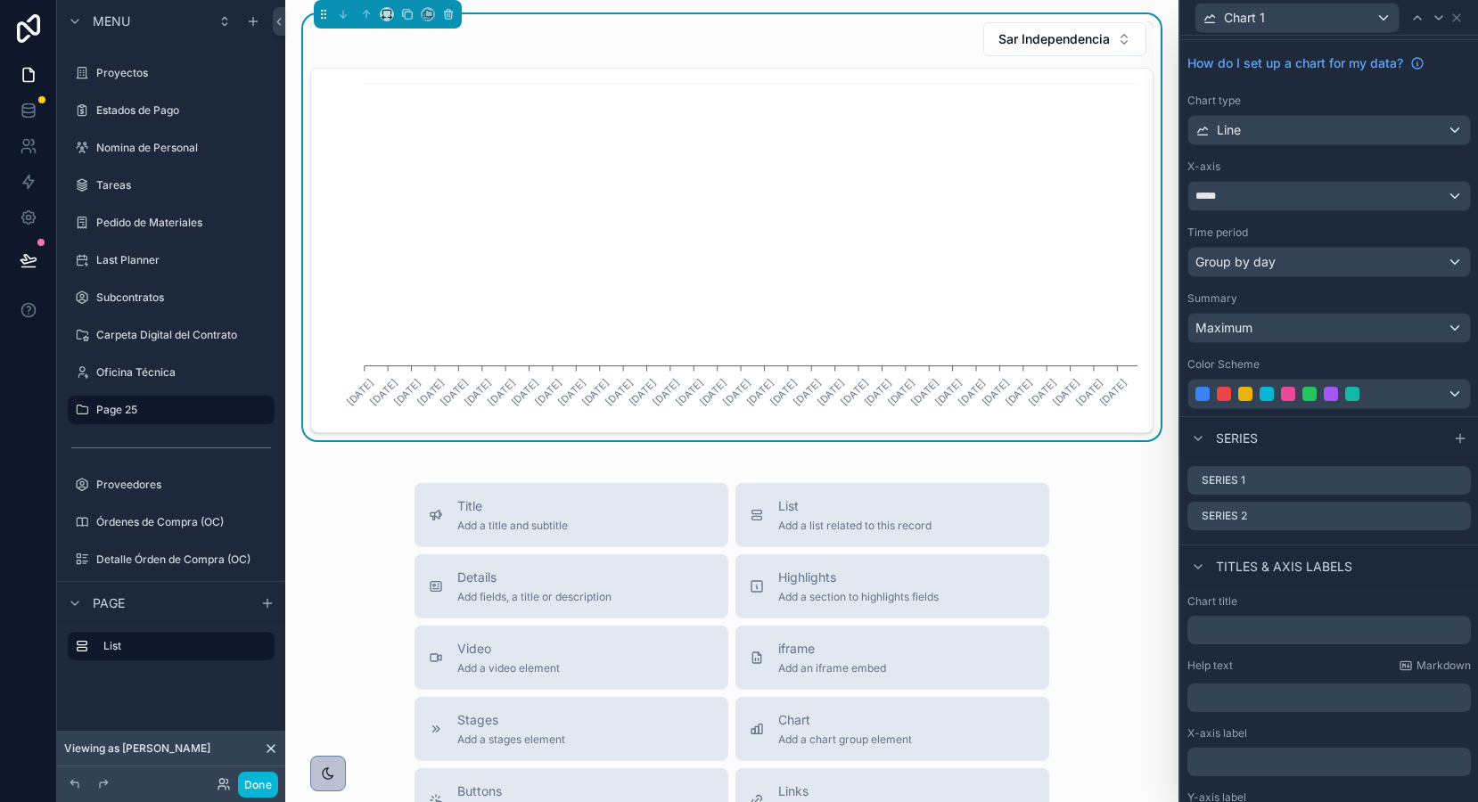
scroll to position [0, 0]
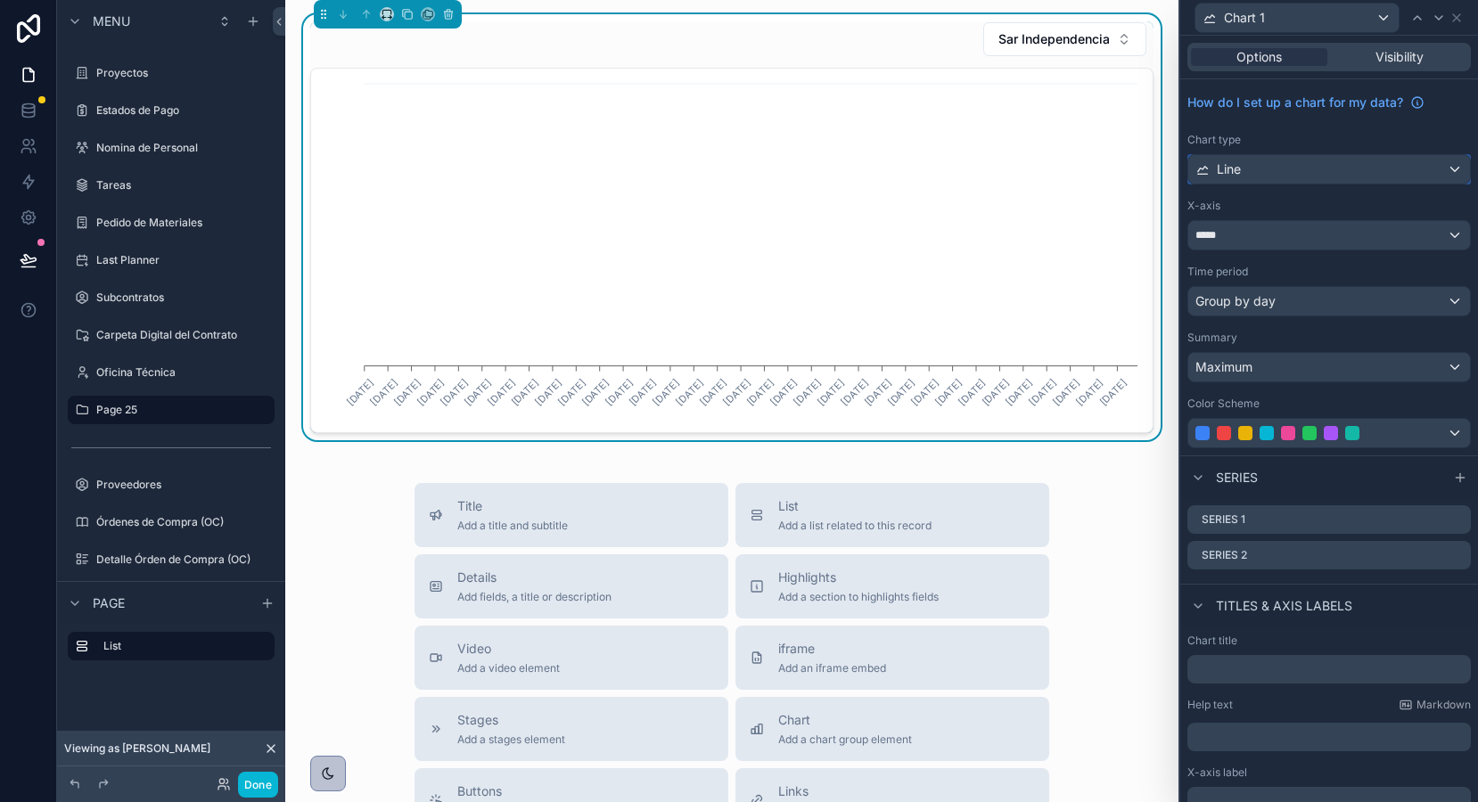
click at [1319, 161] on div "Line" at bounding box center [1329, 169] width 282 height 29
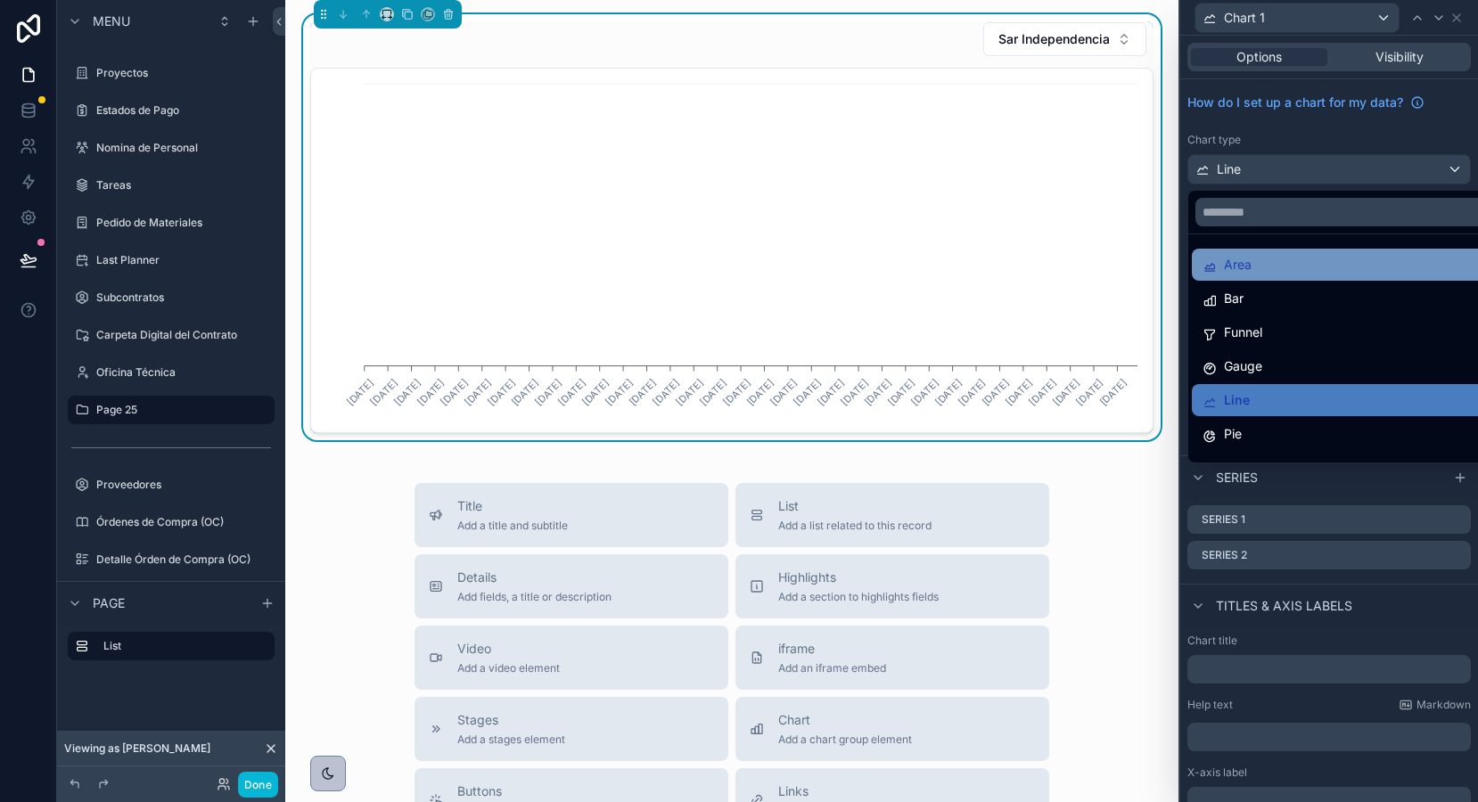
click at [1287, 271] on div "Area" at bounding box center [1349, 264] width 294 height 21
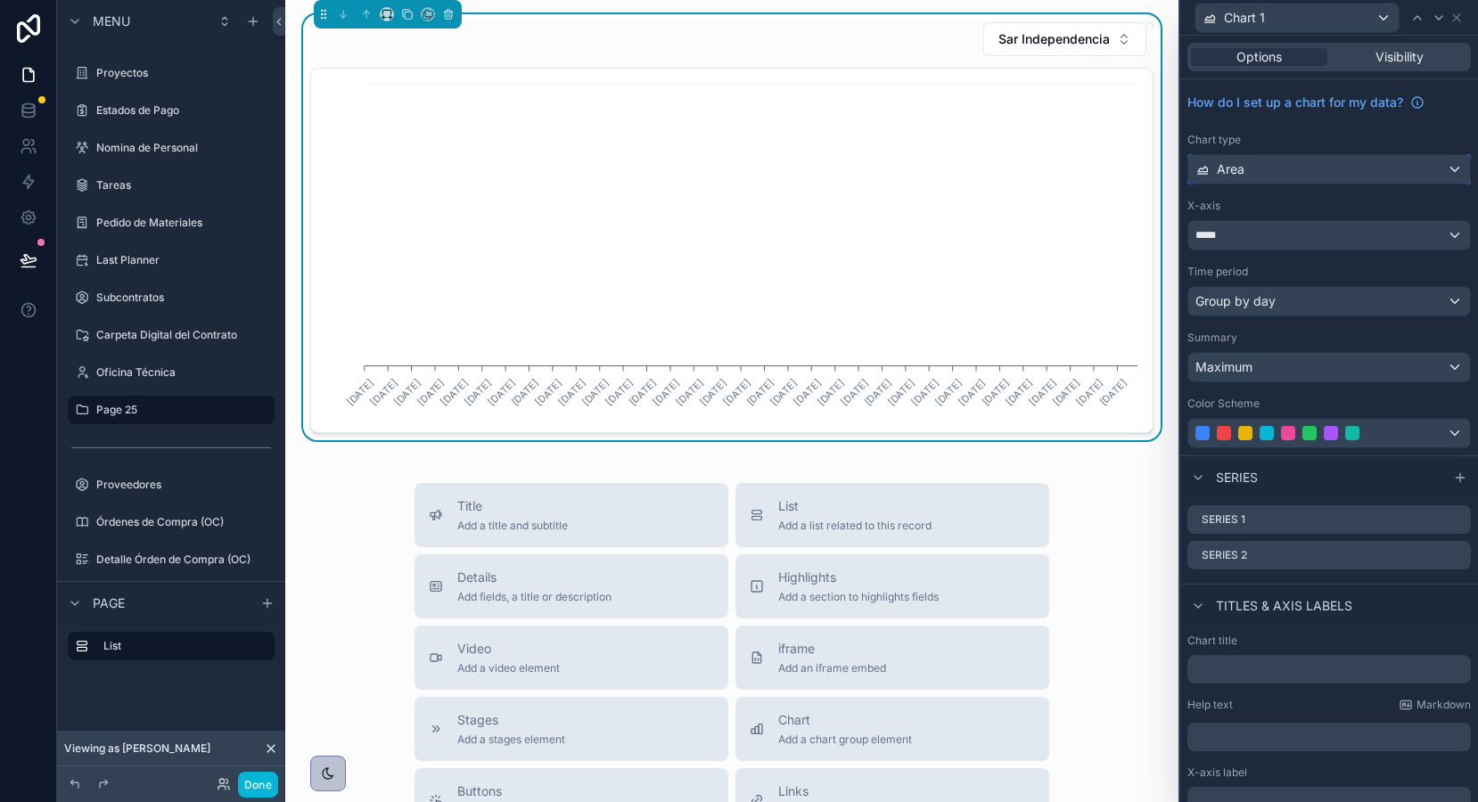
click at [1234, 161] on span "Area" at bounding box center [1231, 169] width 28 height 18
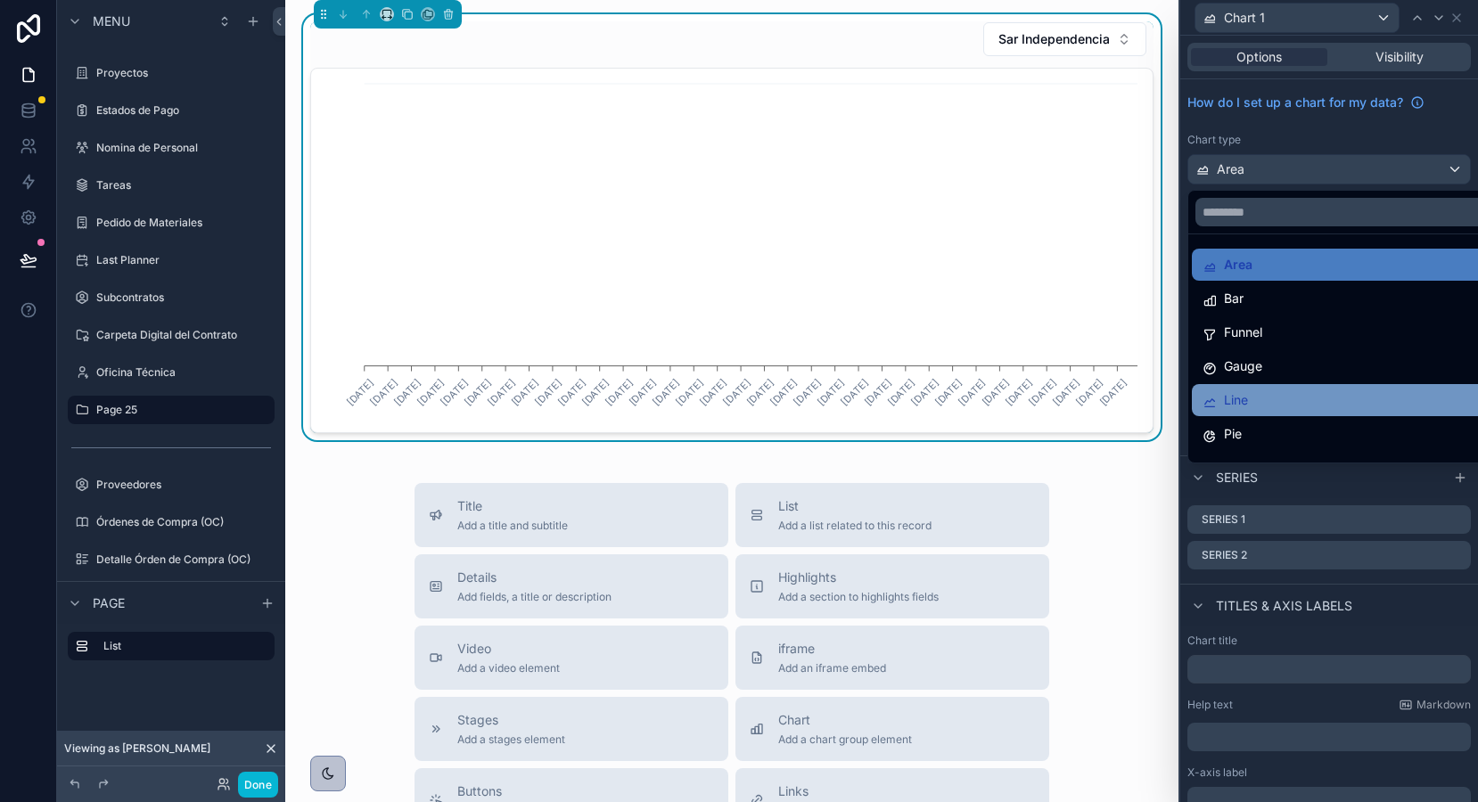
click at [1242, 398] on span "Line" at bounding box center [1236, 400] width 24 height 21
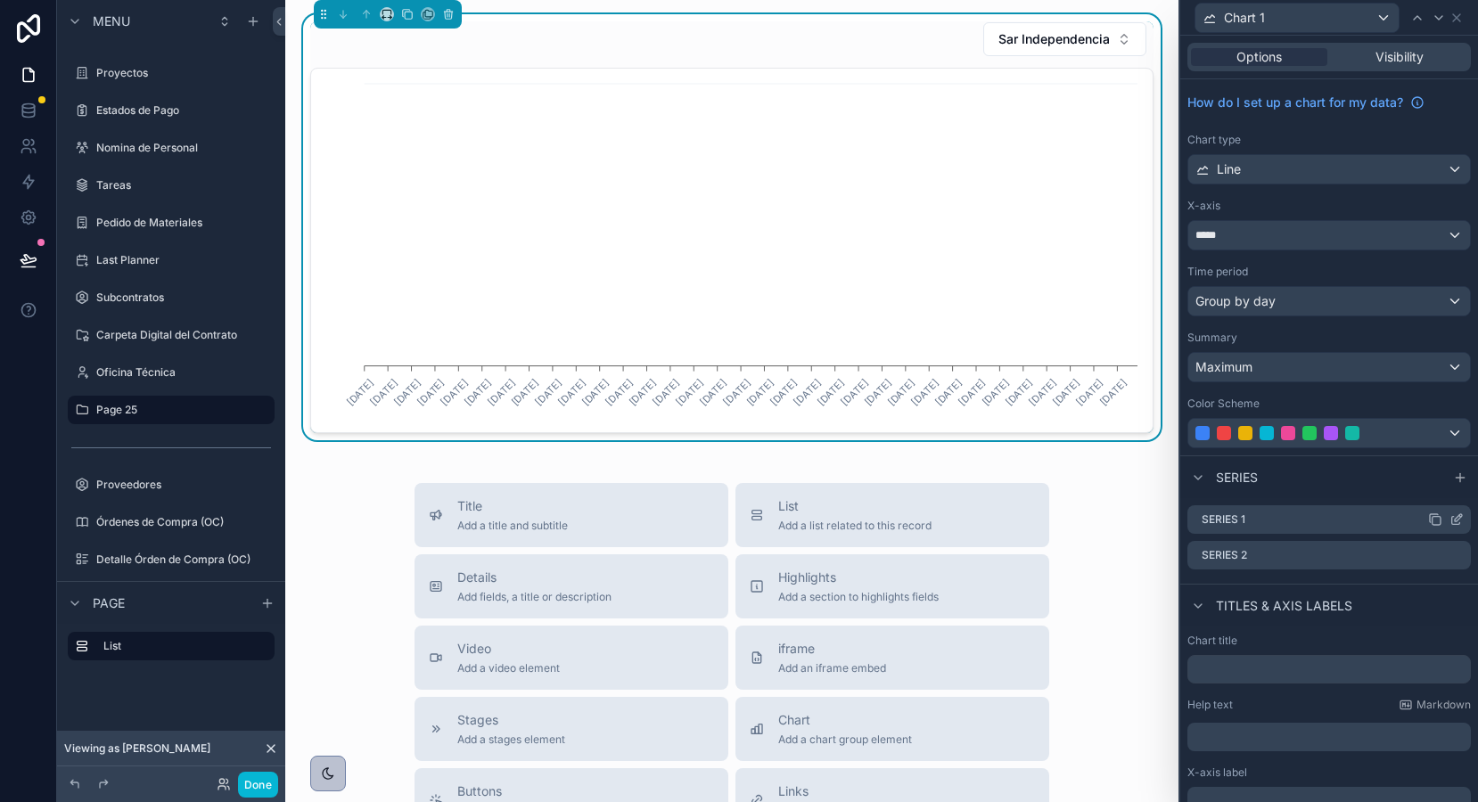
click at [1457, 521] on icon at bounding box center [1458, 517] width 7 height 7
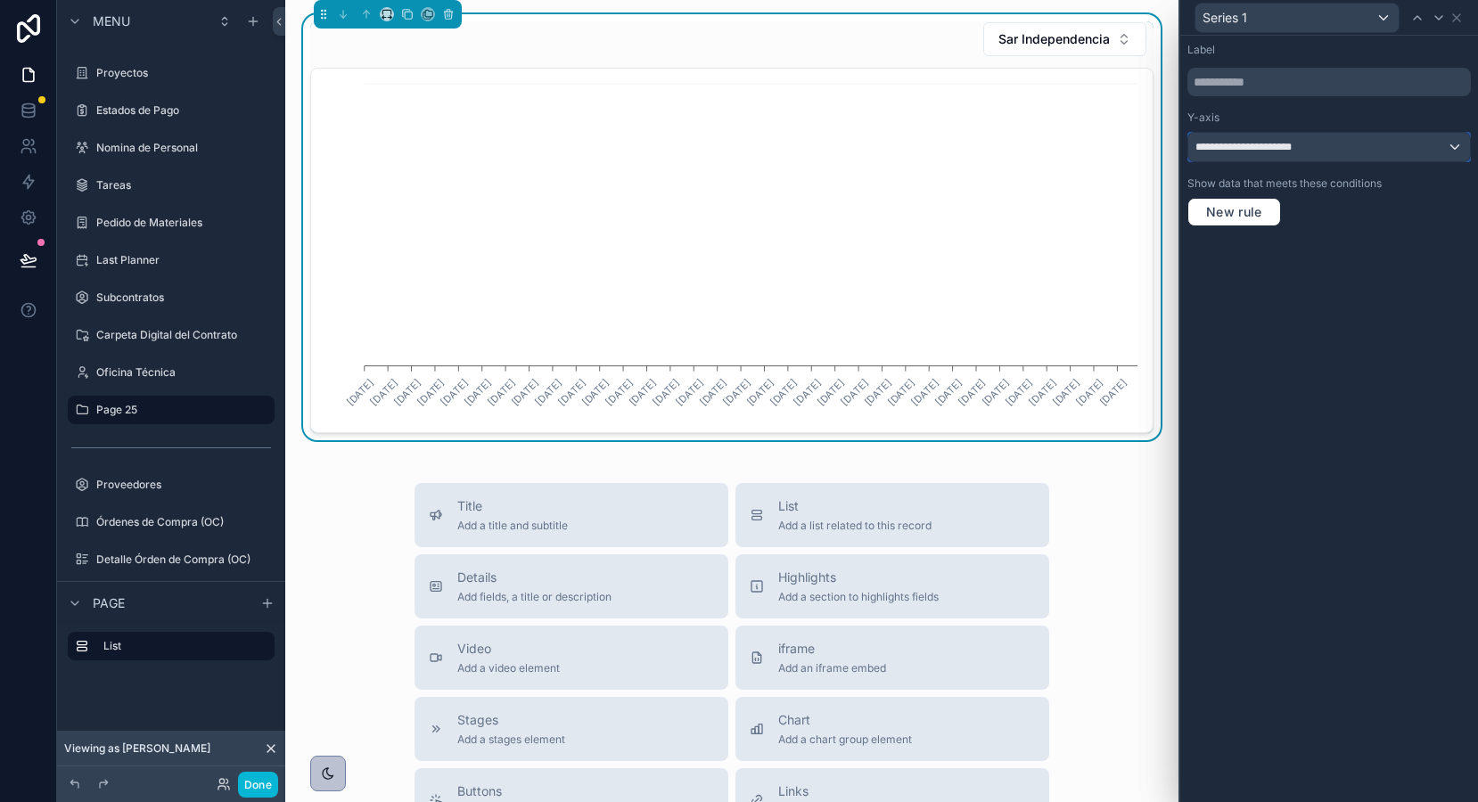
click at [1319, 144] on span "**********" at bounding box center [1262, 147] width 135 height 14
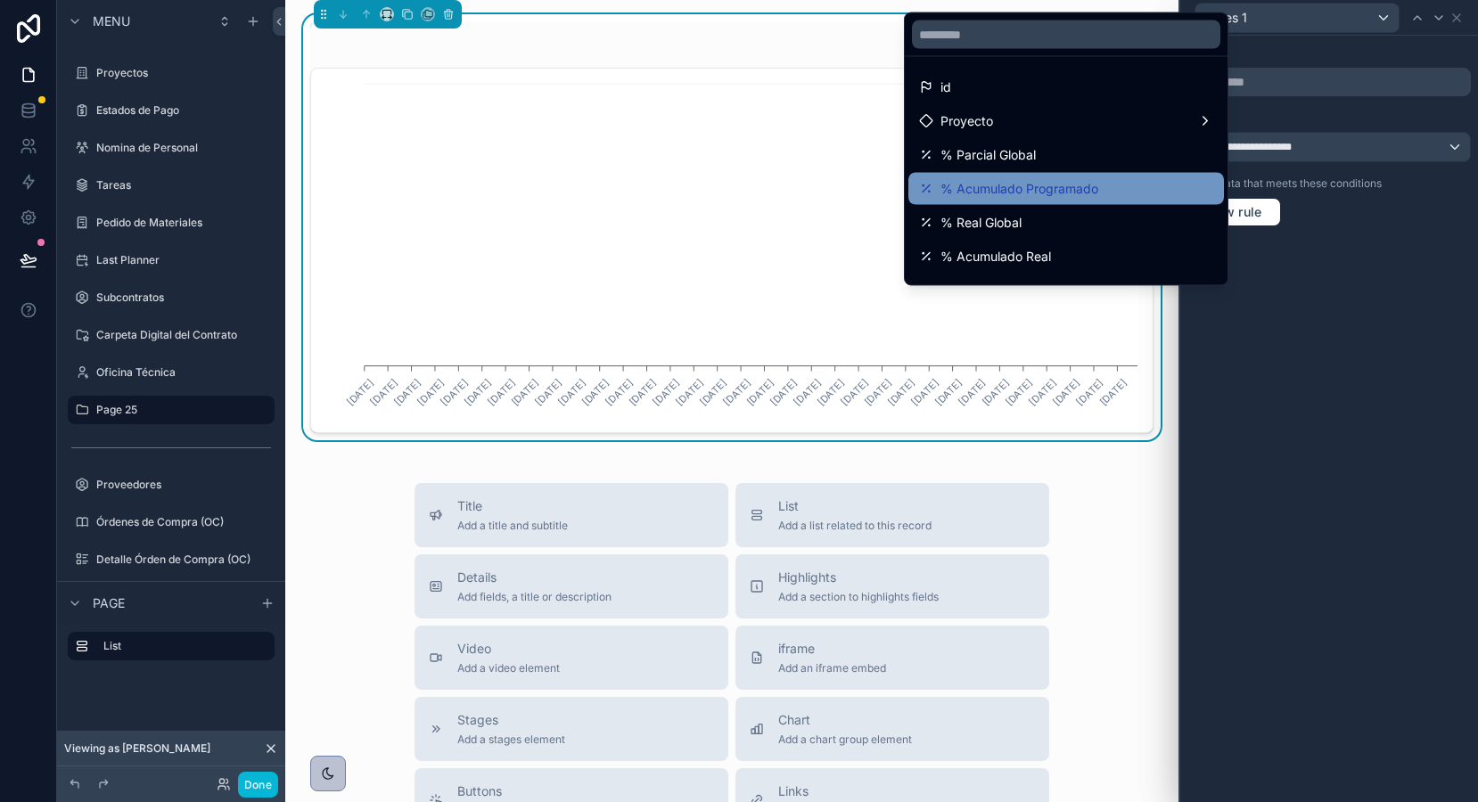
click at [1119, 192] on div "% Acumulado Programado" at bounding box center [1066, 188] width 294 height 21
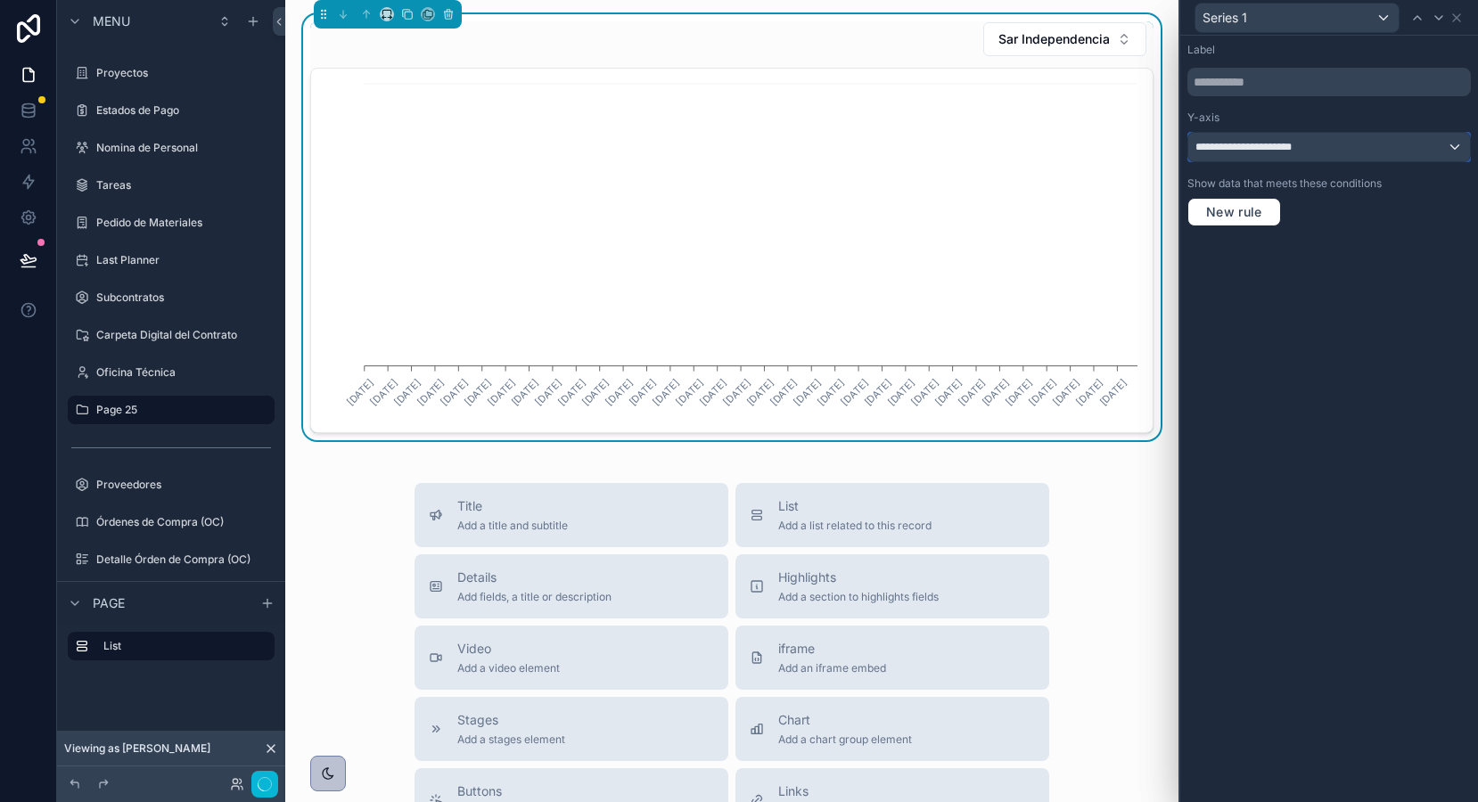
click at [1234, 155] on div "**********" at bounding box center [1329, 147] width 282 height 29
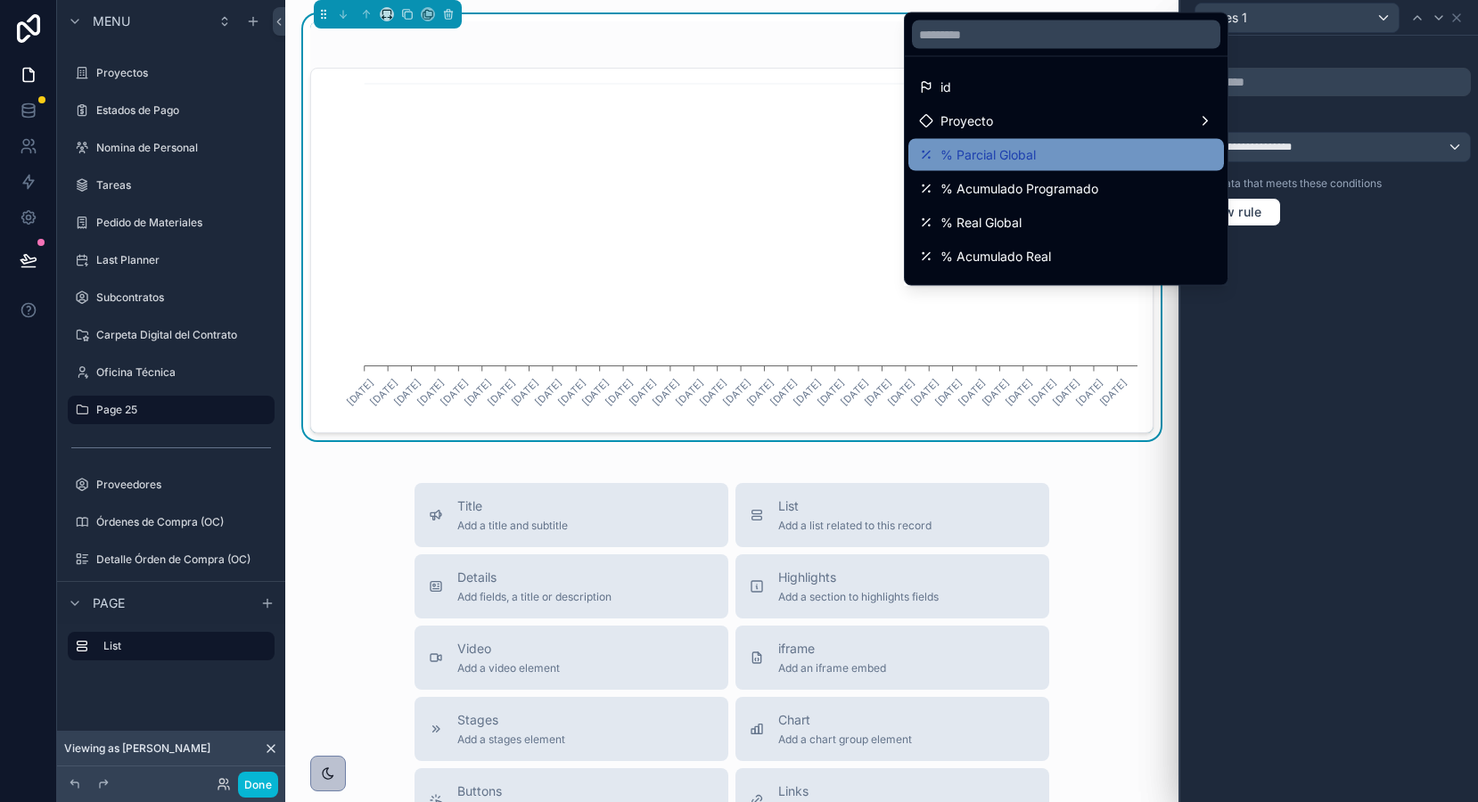
click at [1120, 168] on div "% Parcial Global" at bounding box center [1066, 155] width 316 height 32
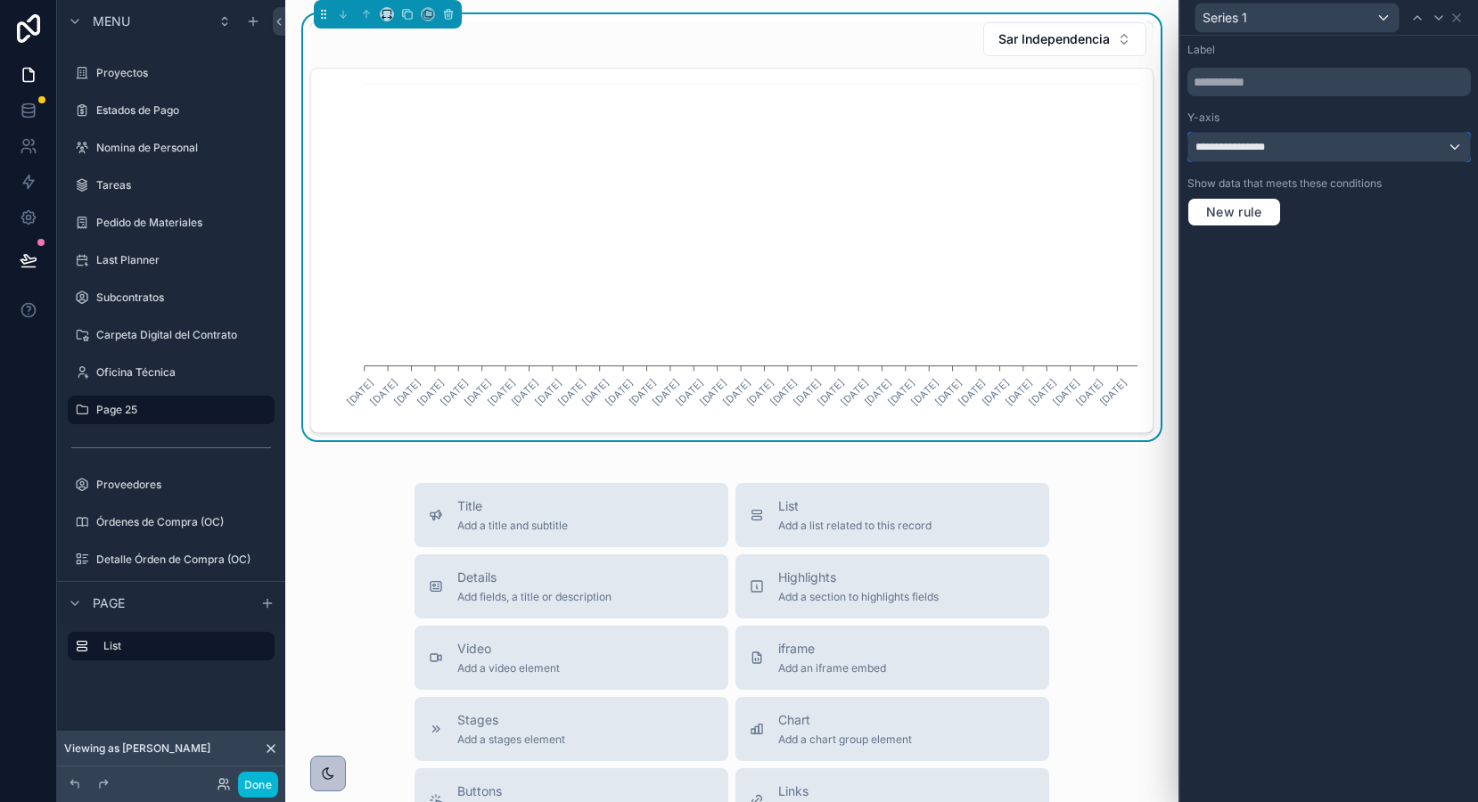
click at [1253, 145] on span "**********" at bounding box center [1236, 147] width 83 height 14
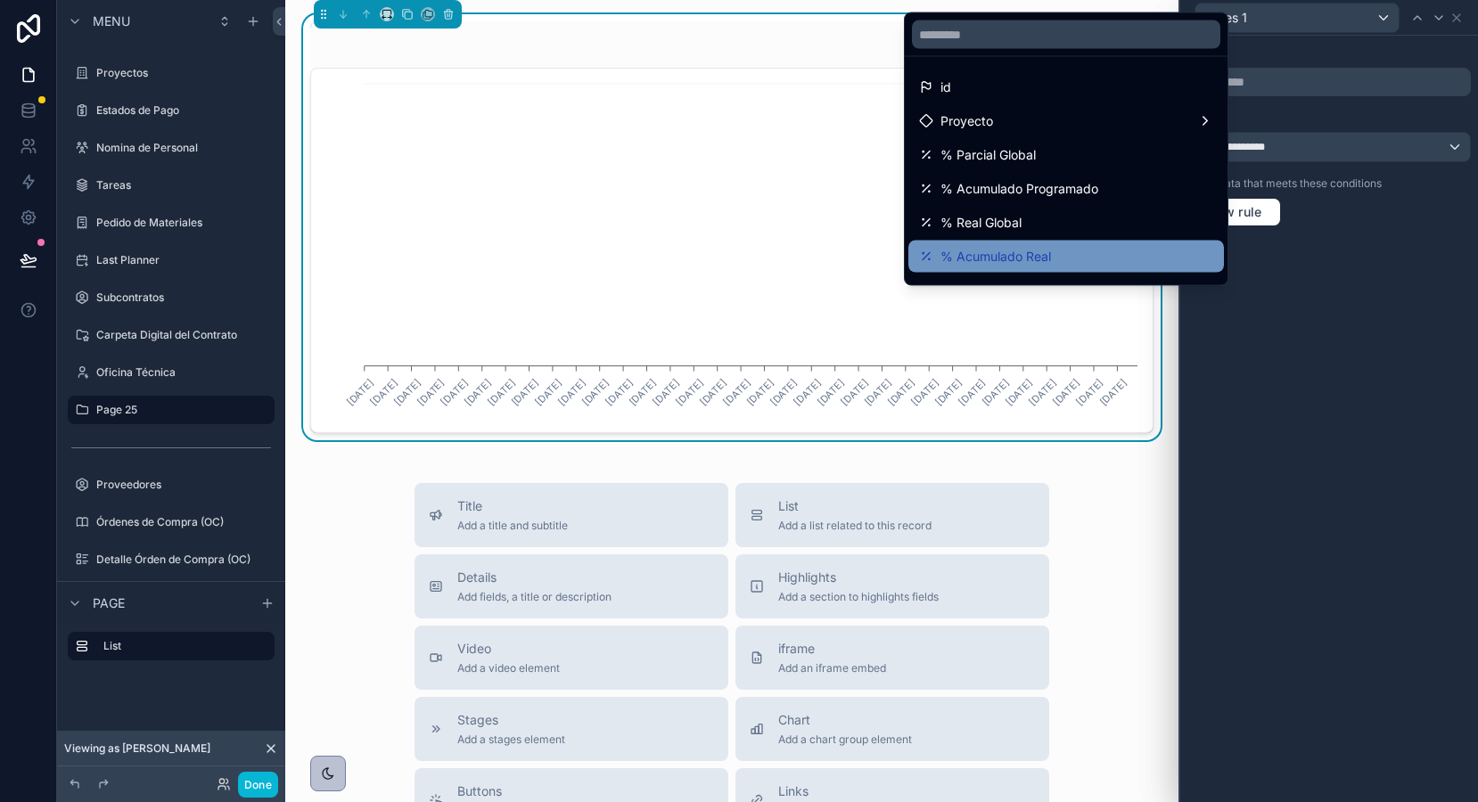
click at [1062, 250] on div "% Acumulado Real" at bounding box center [1066, 256] width 294 height 21
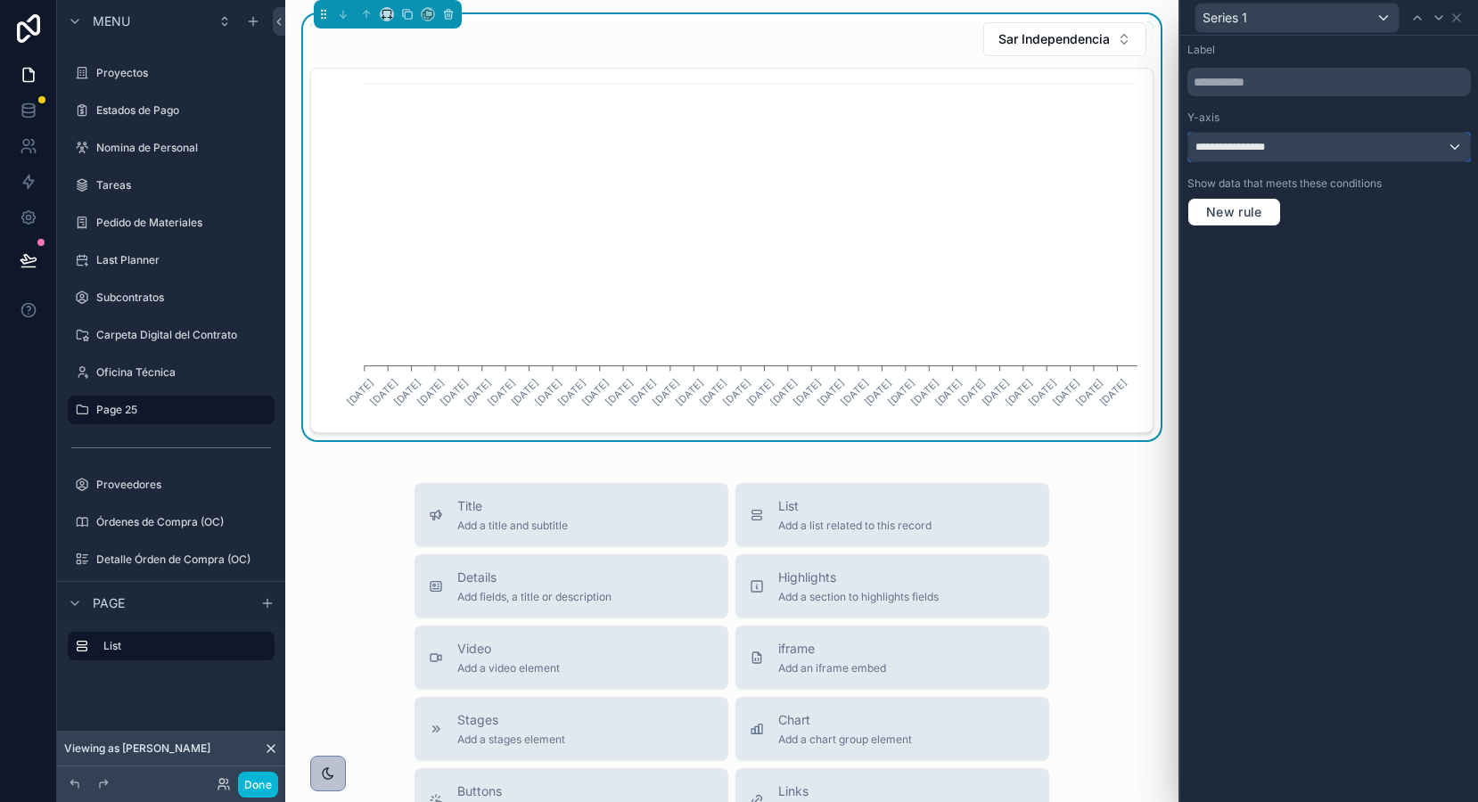
click at [1271, 147] on span "**********" at bounding box center [1242, 147] width 95 height 14
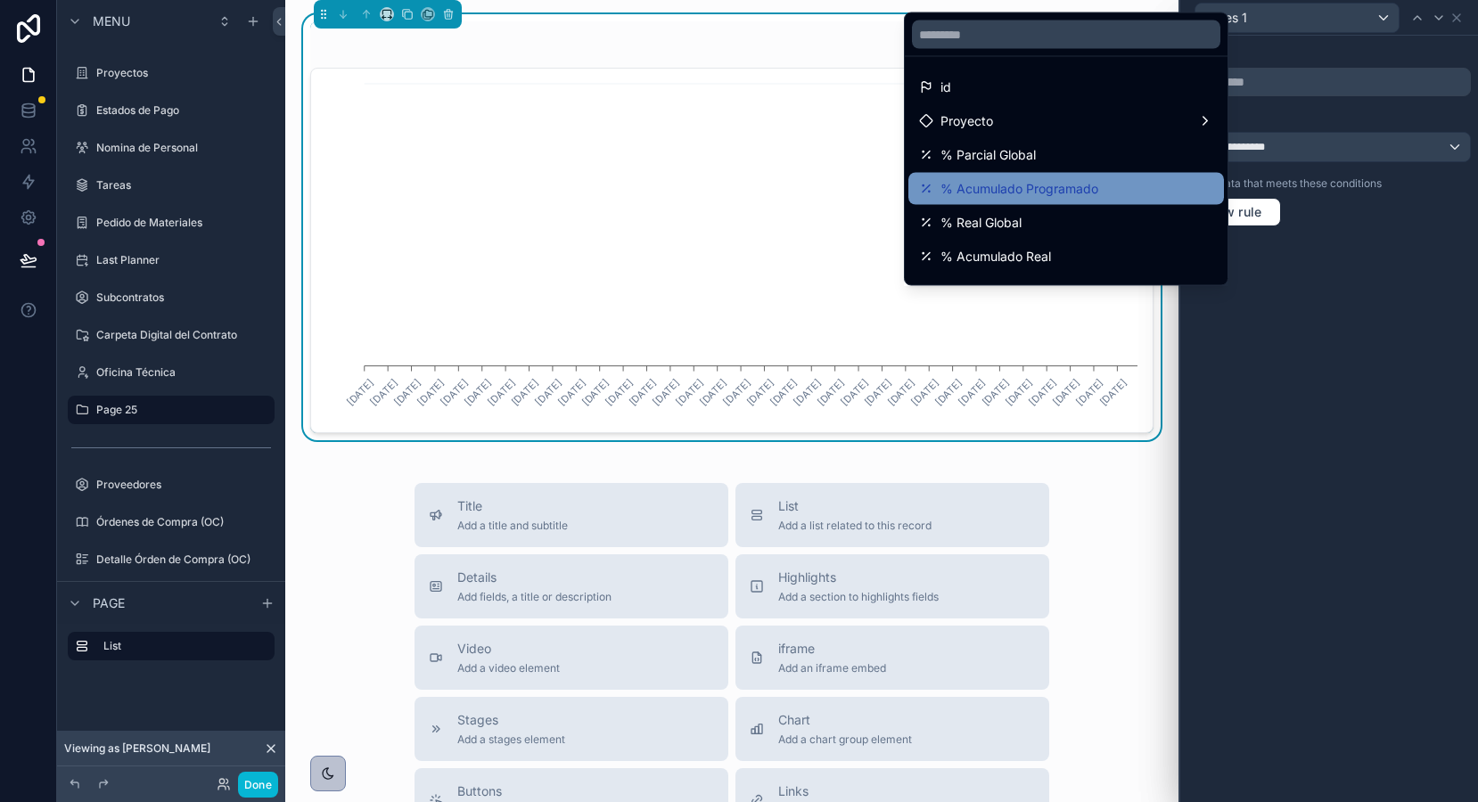
click at [1070, 181] on span "% Acumulado Programado" at bounding box center [1019, 188] width 158 height 21
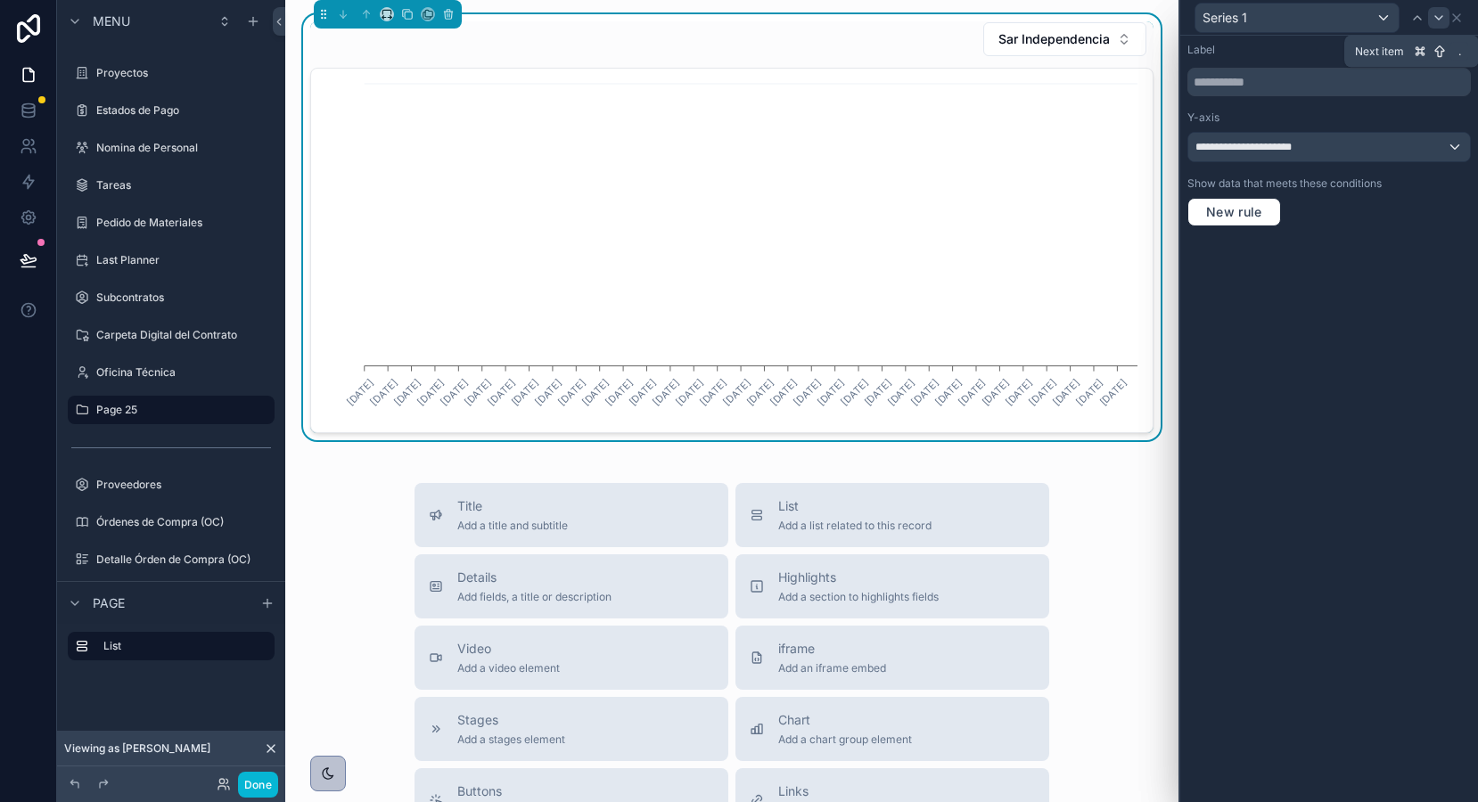
click at [1437, 16] on icon at bounding box center [1439, 18] width 14 height 14
click at [1455, 17] on icon at bounding box center [1456, 18] width 14 height 14
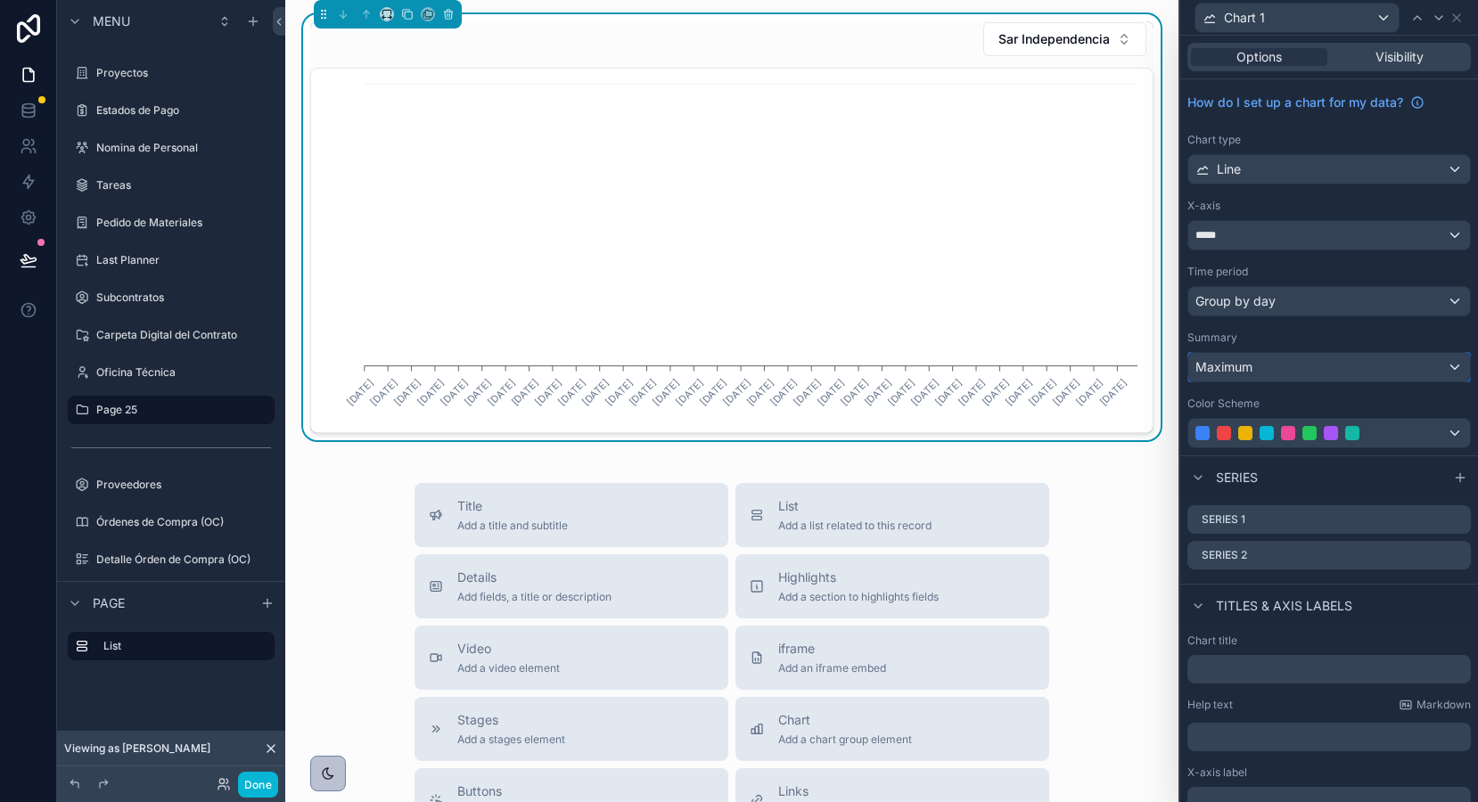
click at [1223, 365] on span "Maximum" at bounding box center [1223, 367] width 57 height 18
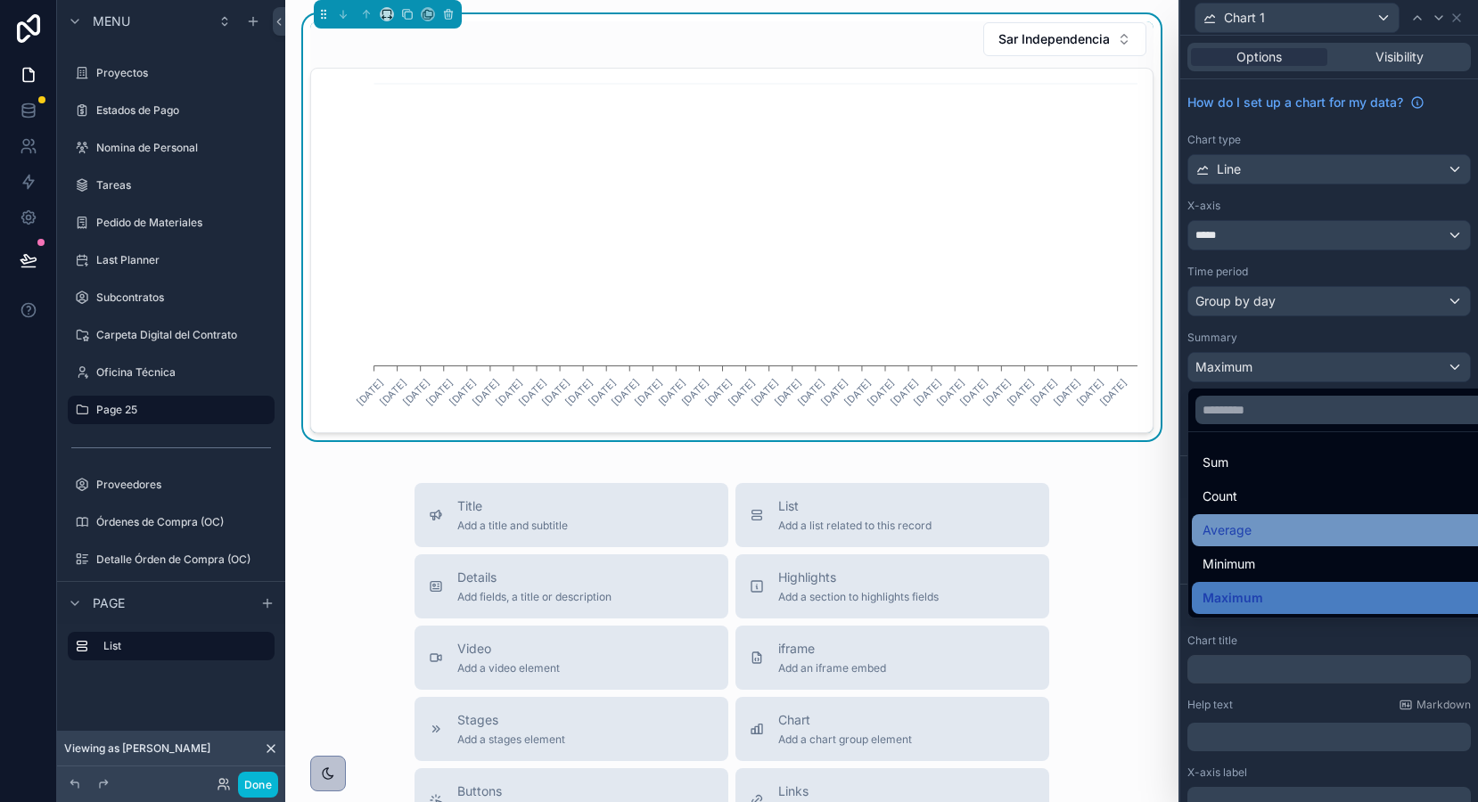
click at [1218, 535] on span "Average" at bounding box center [1226, 530] width 49 height 21
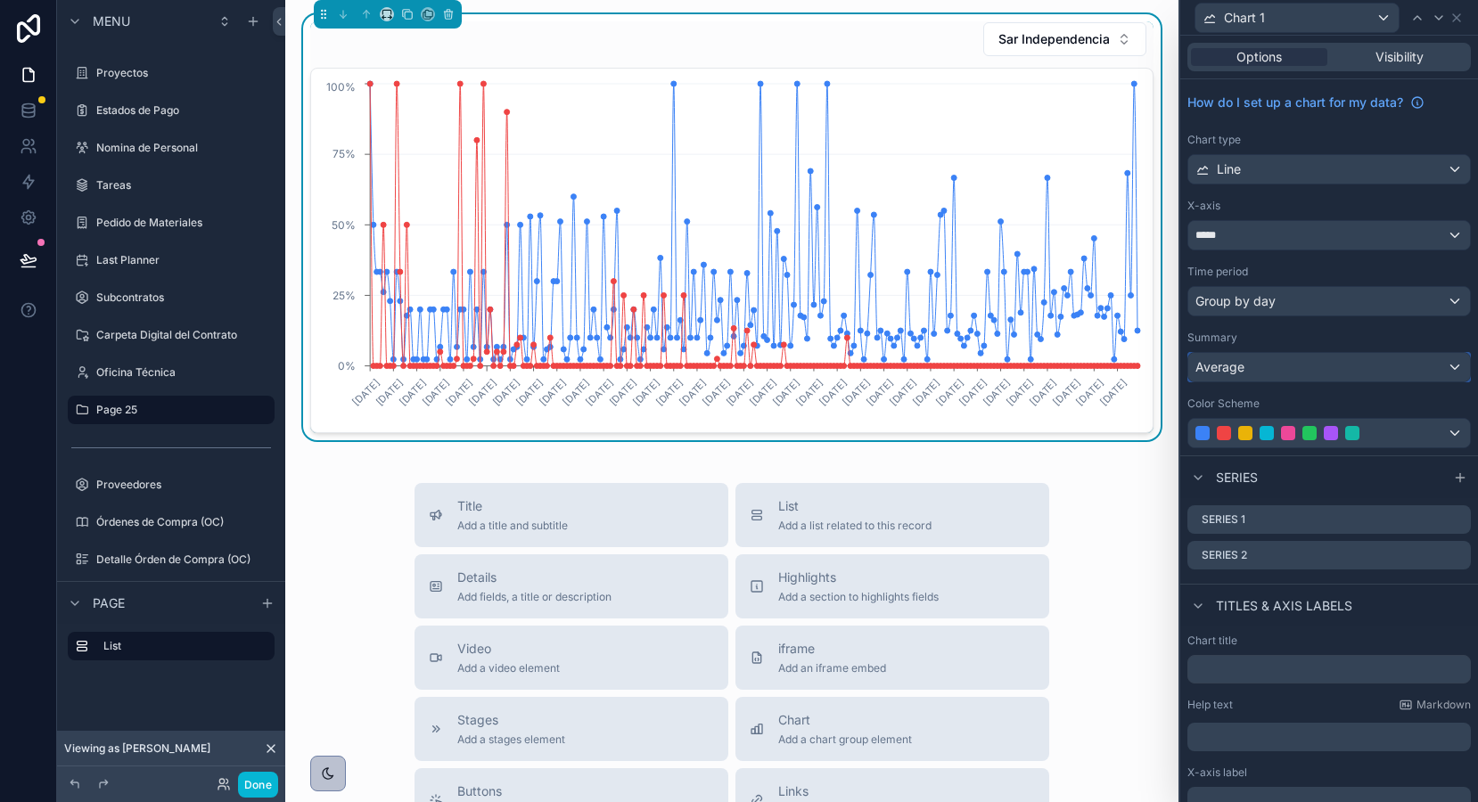
click at [1224, 365] on span "Average" at bounding box center [1219, 367] width 49 height 18
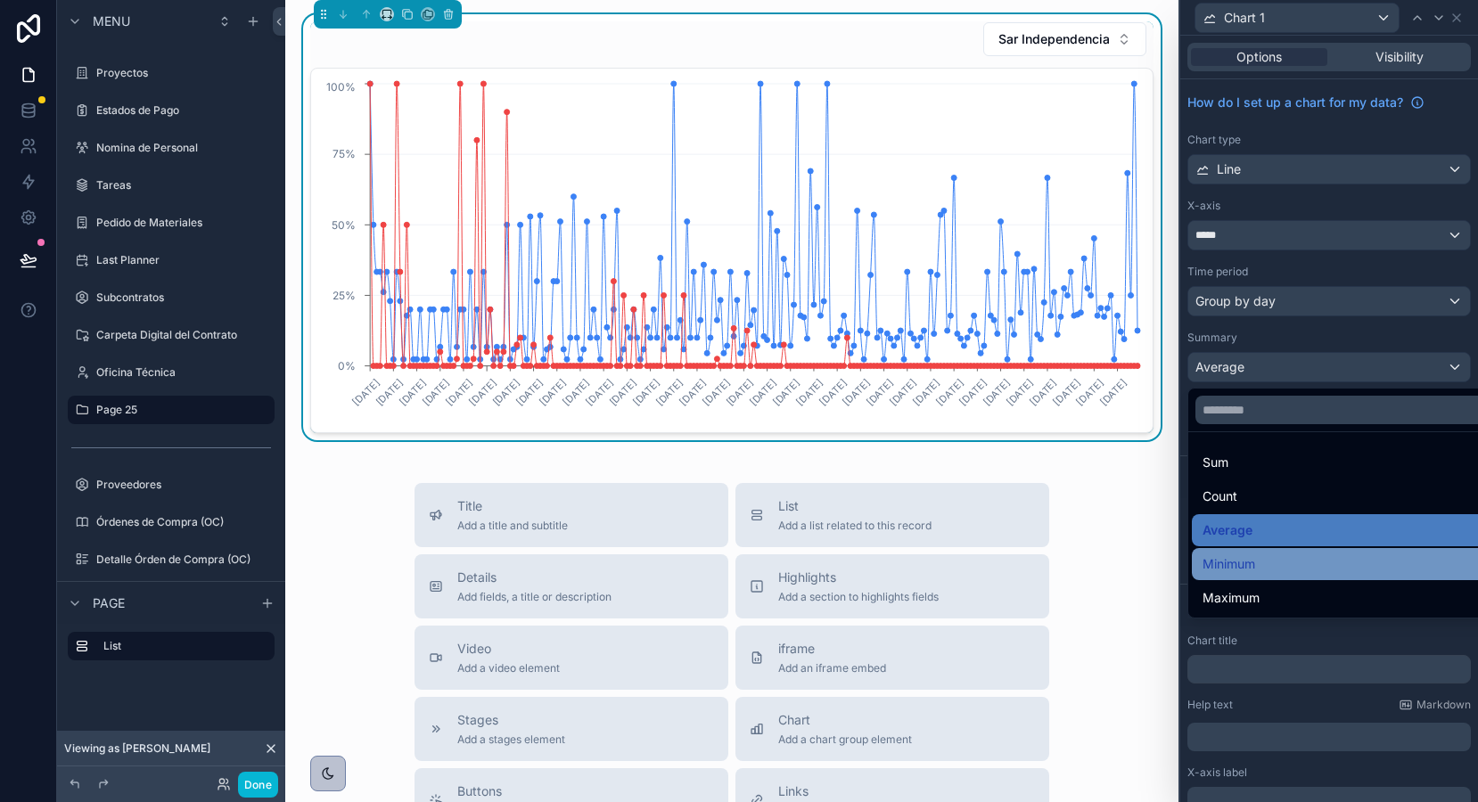
click at [1235, 565] on span "Minimum" at bounding box center [1228, 564] width 53 height 21
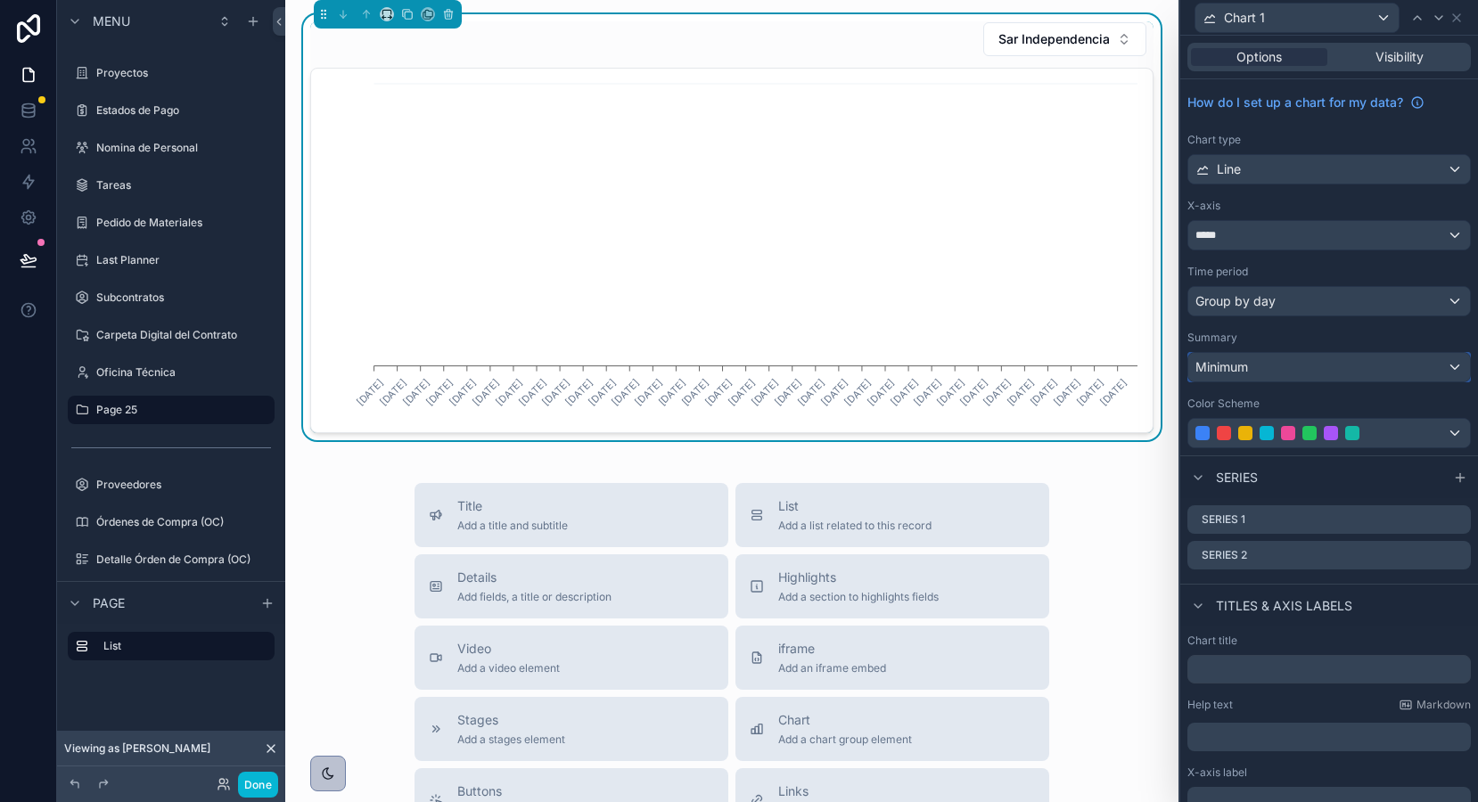
click at [1232, 365] on span "Minimum" at bounding box center [1221, 367] width 53 height 18
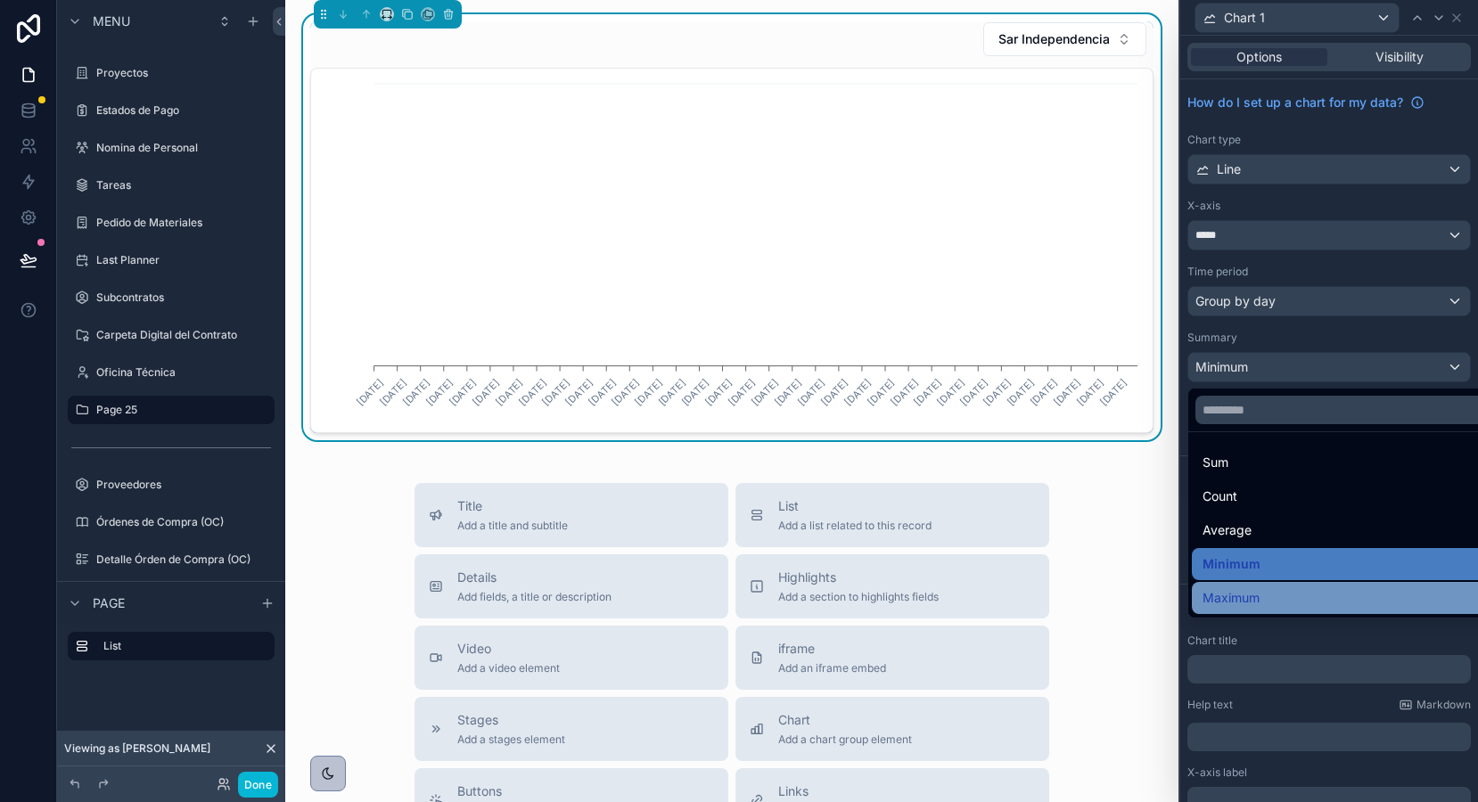
click at [1257, 591] on span "Maximum" at bounding box center [1230, 597] width 57 height 21
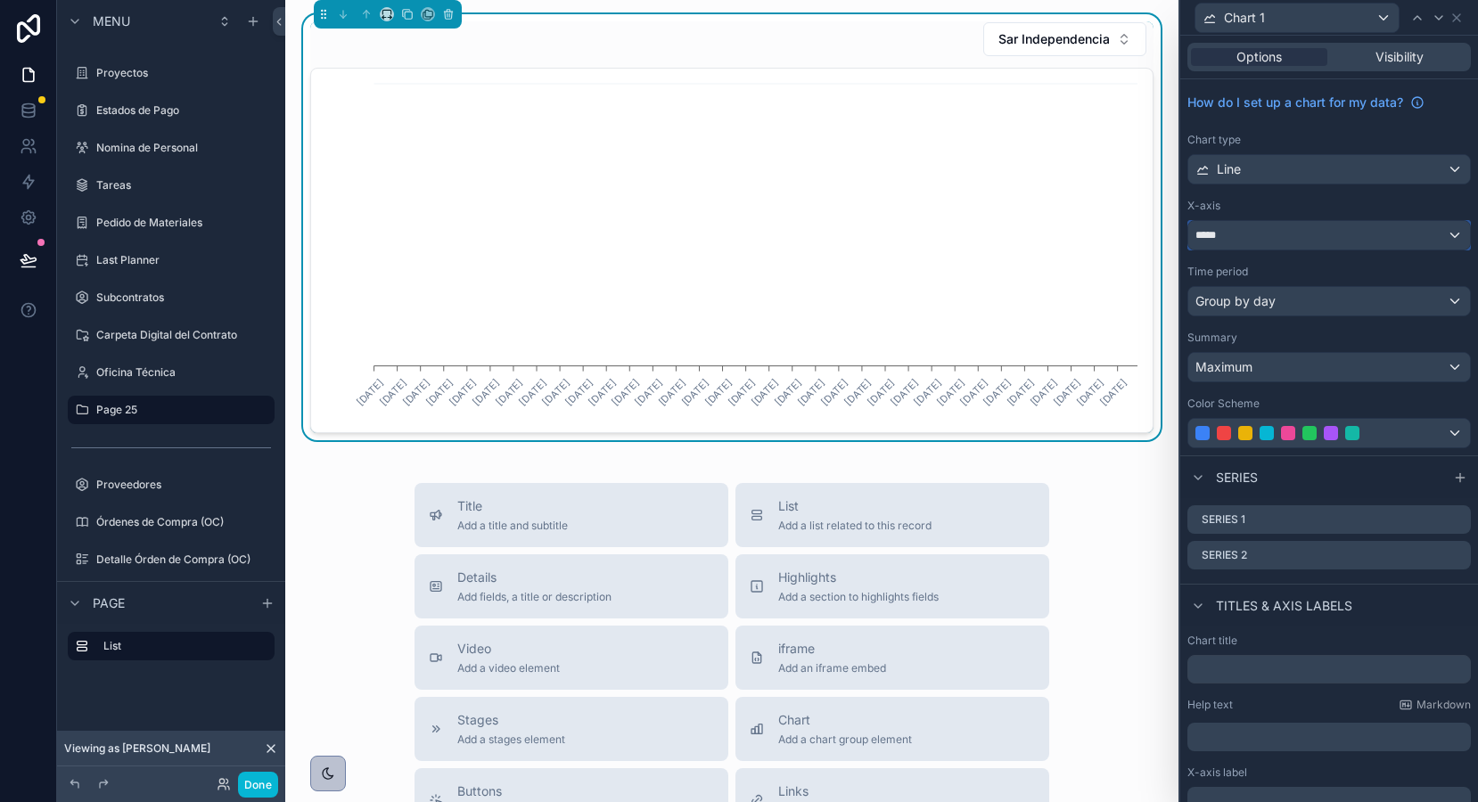
click at [1238, 237] on div "*****" at bounding box center [1329, 235] width 282 height 29
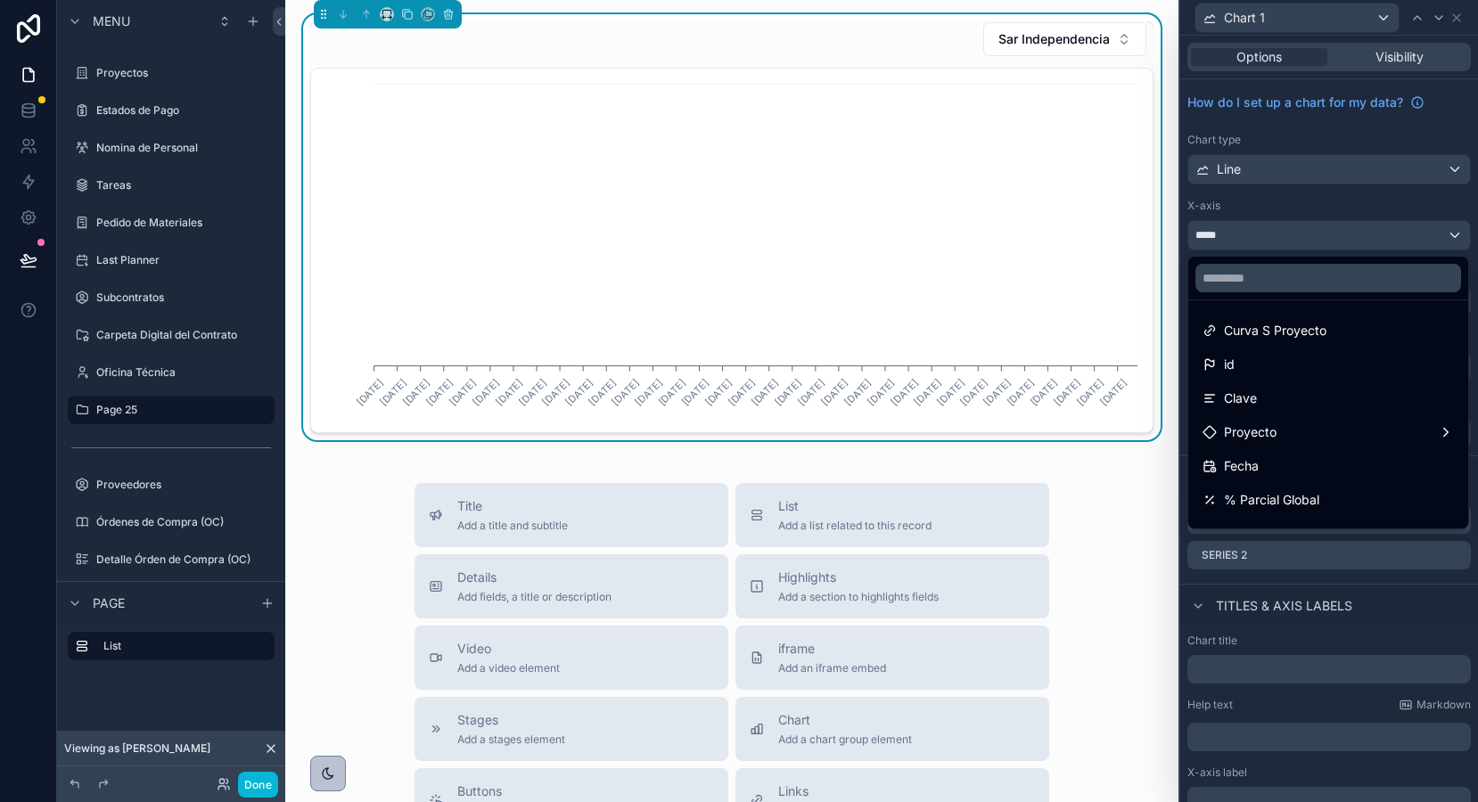
click at [1233, 203] on div at bounding box center [1329, 401] width 298 height 802
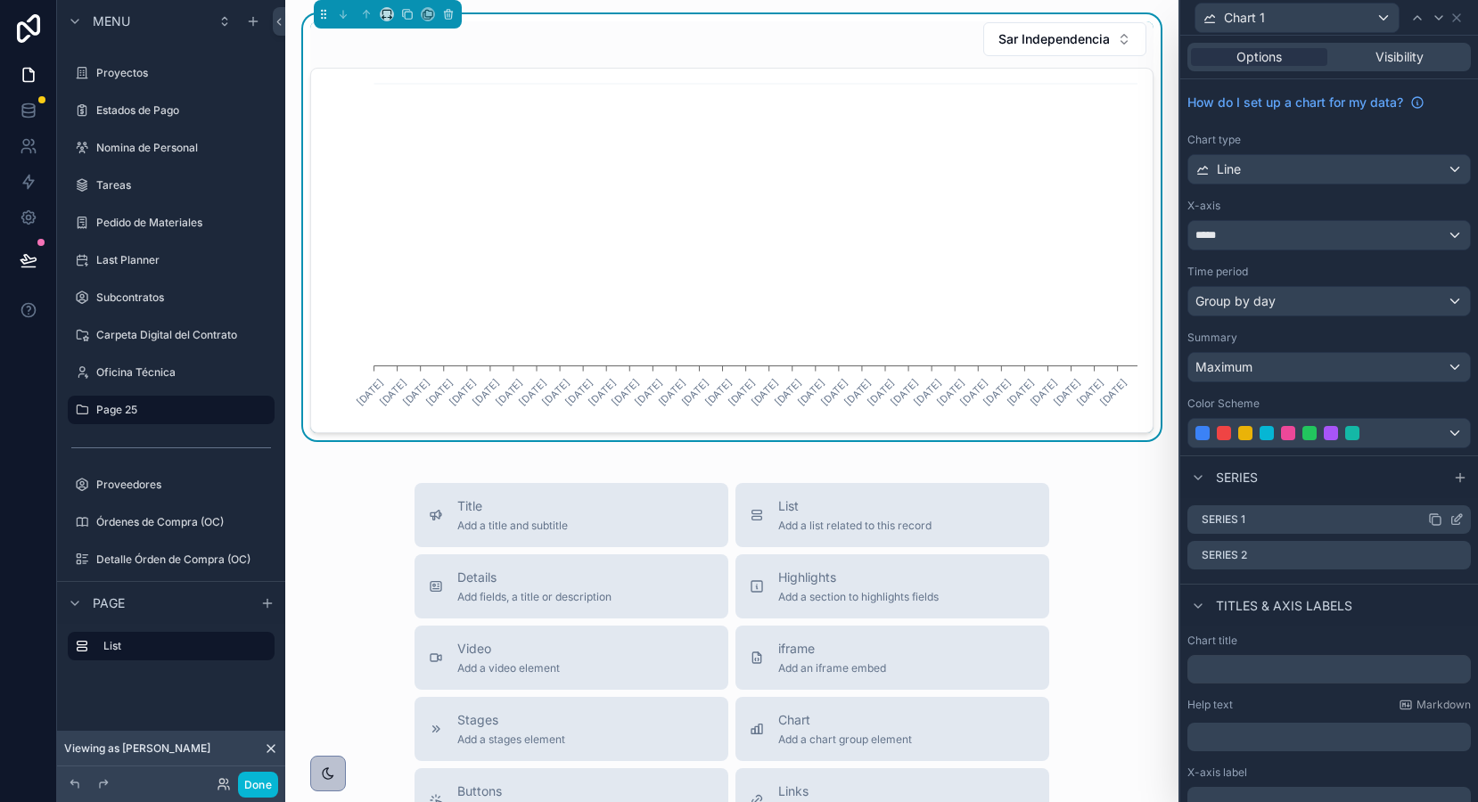
click at [1456, 516] on icon at bounding box center [1458, 517] width 7 height 7
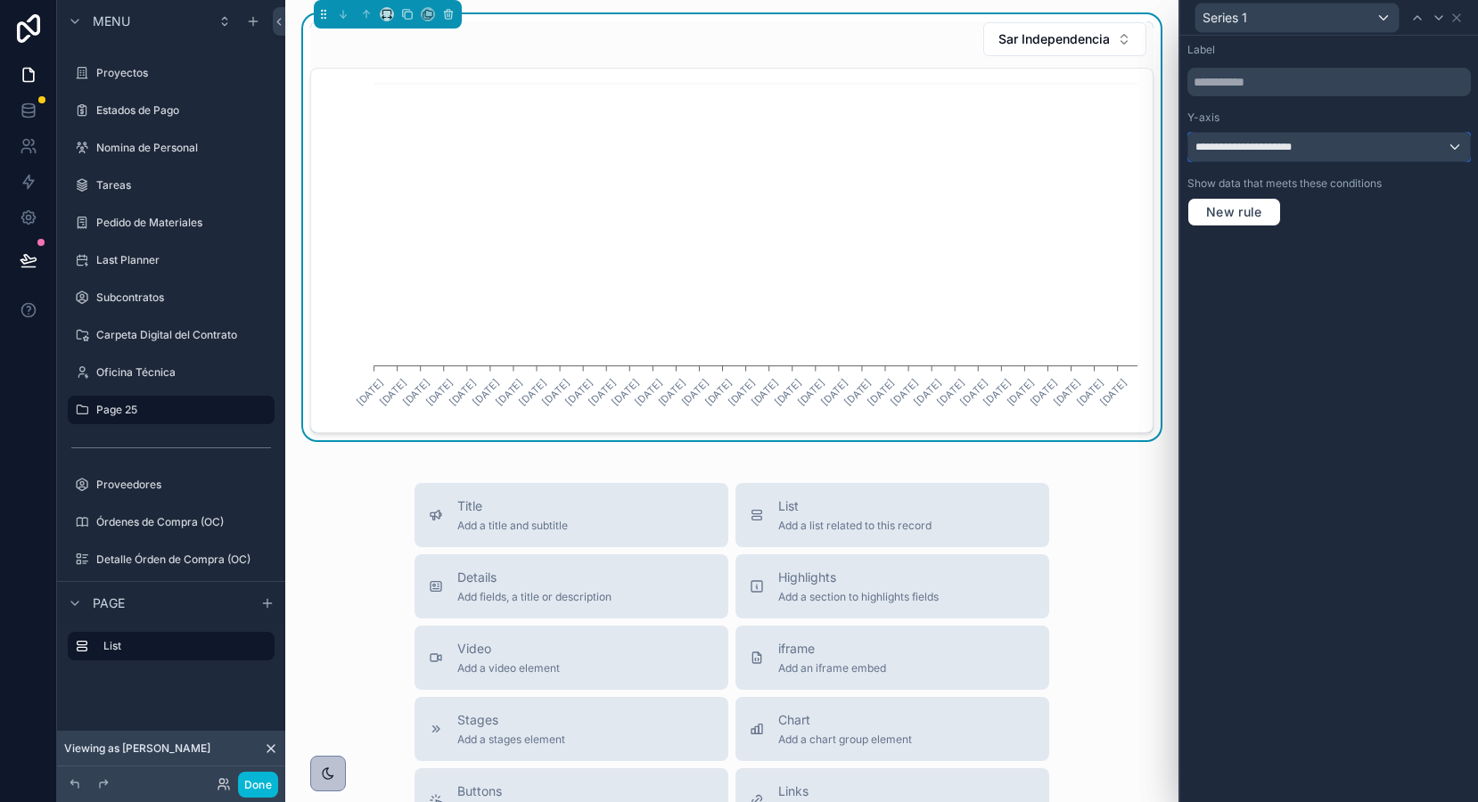
click at [1270, 152] on span "**********" at bounding box center [1262, 147] width 135 height 14
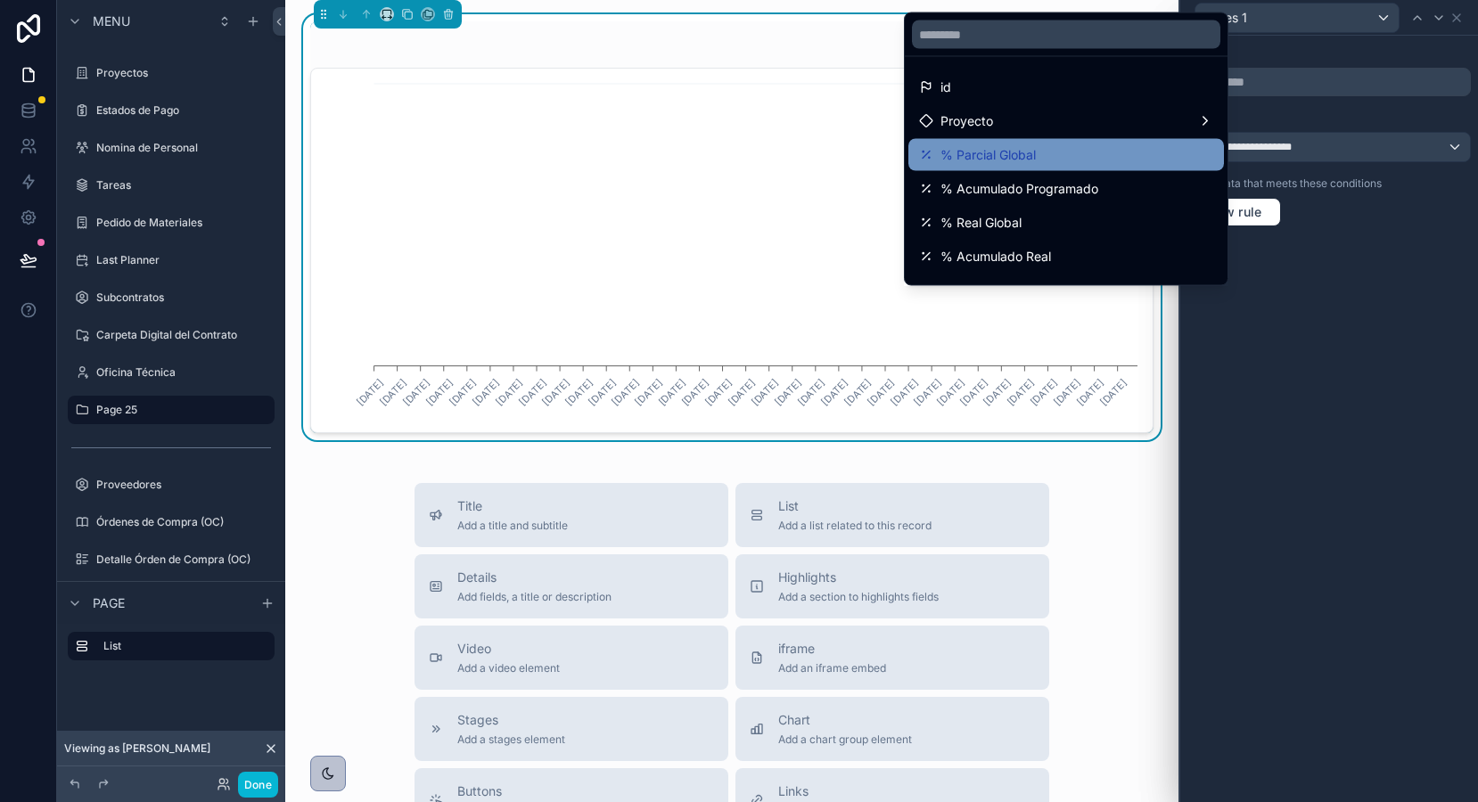
click at [1094, 155] on div "% Parcial Global" at bounding box center [1066, 154] width 294 height 21
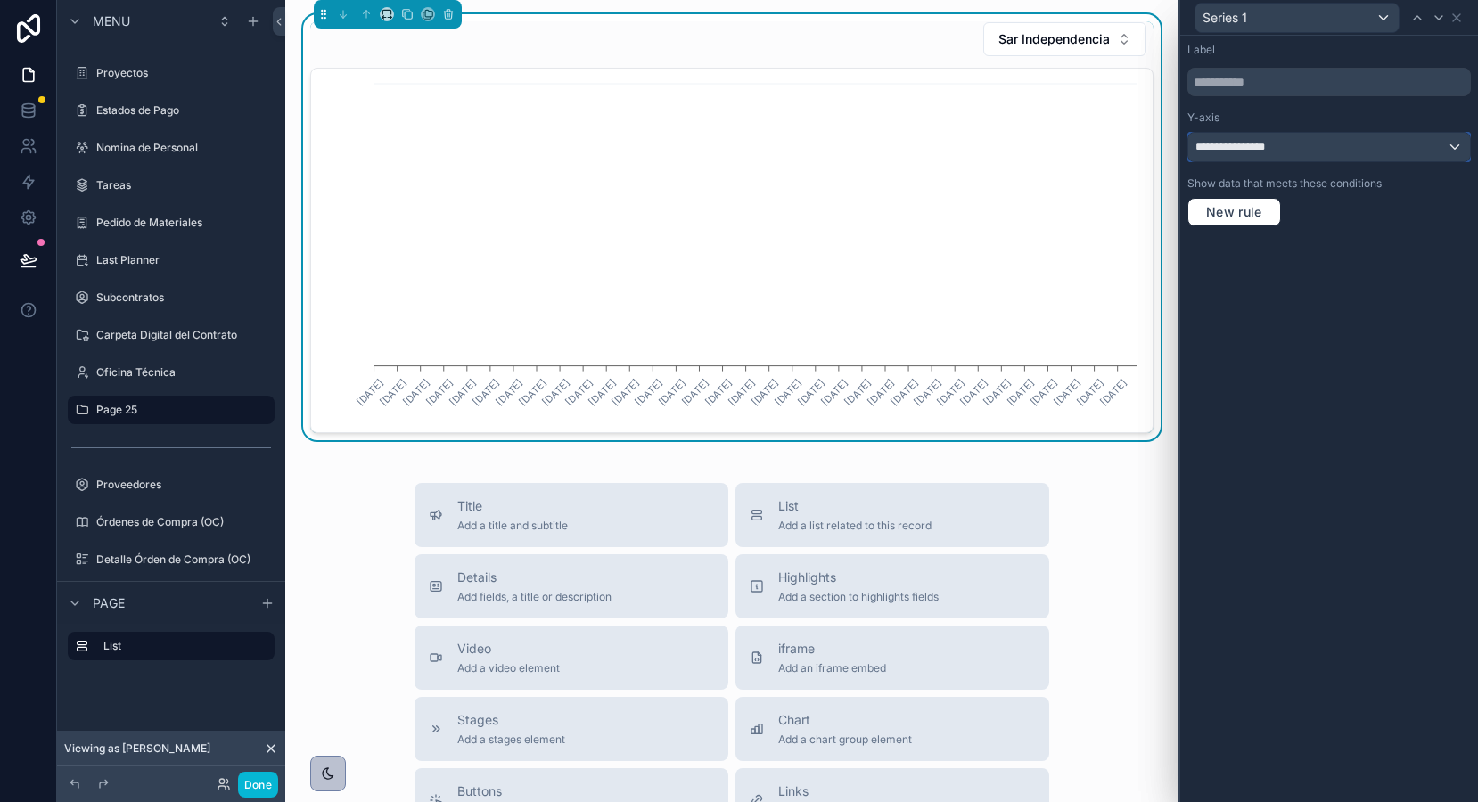
click at [1257, 149] on span "**********" at bounding box center [1236, 147] width 83 height 14
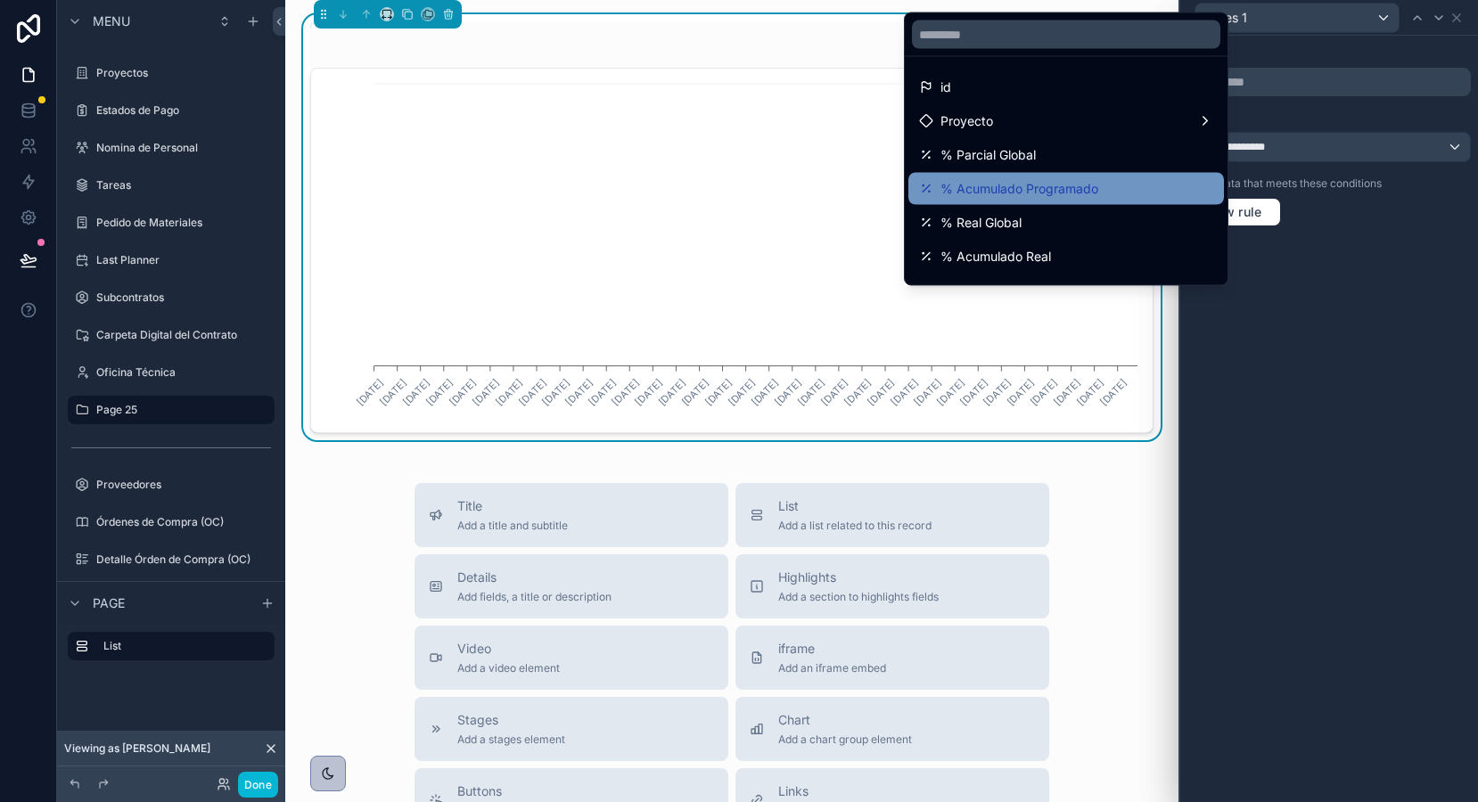
click at [1198, 200] on div "% Acumulado Programado" at bounding box center [1066, 189] width 316 height 32
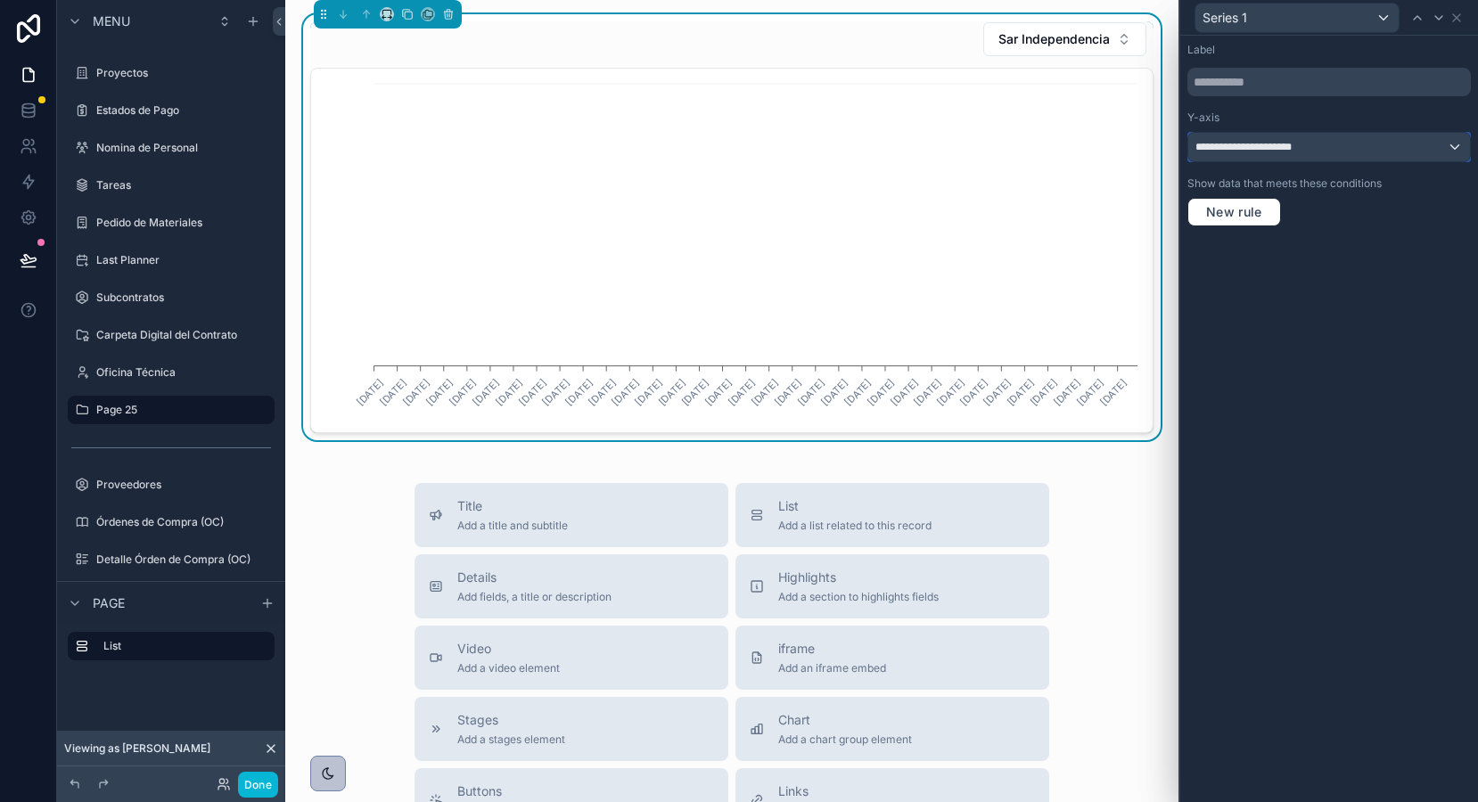
click at [1268, 147] on span "**********" at bounding box center [1262, 147] width 135 height 14
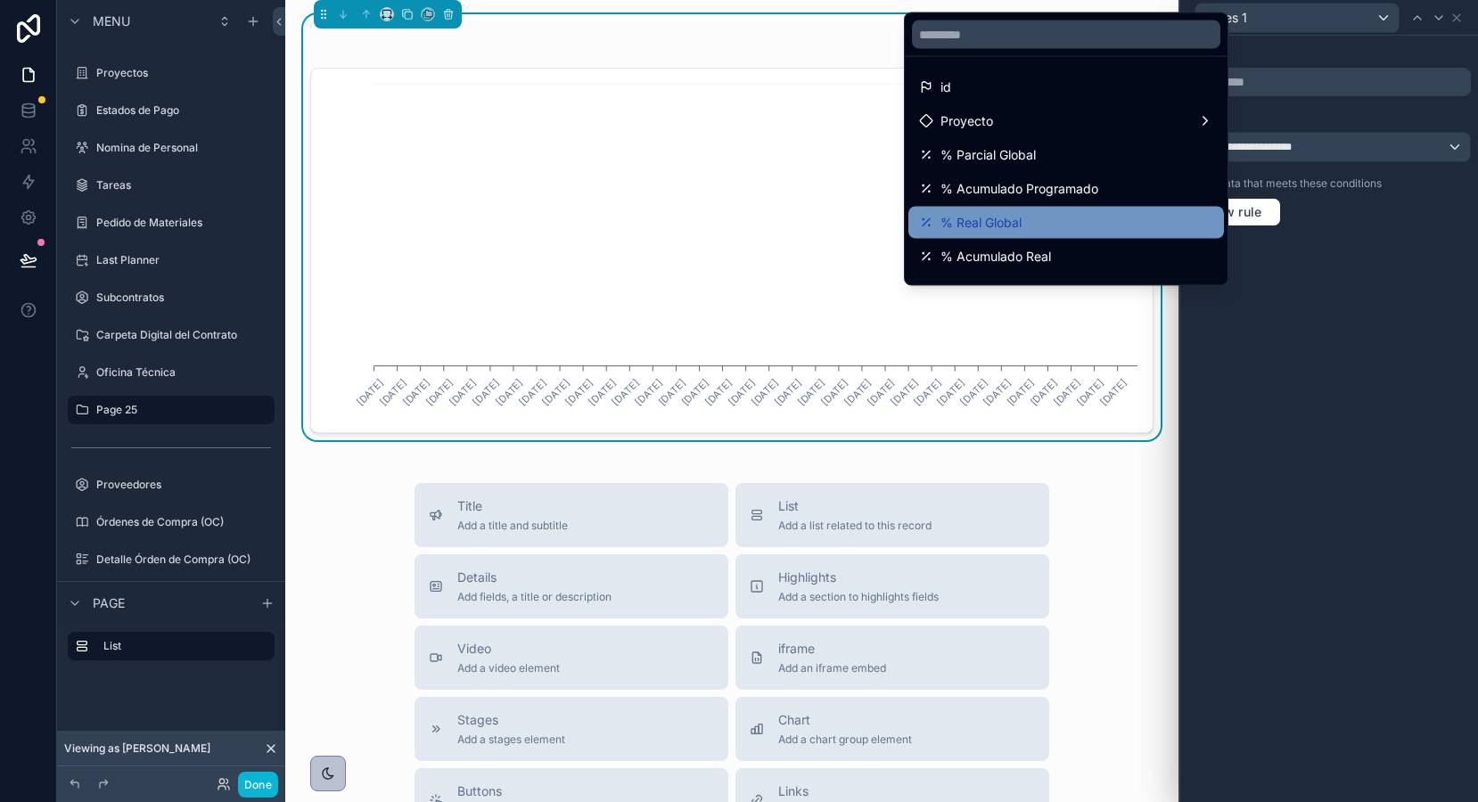
click at [1160, 214] on div "% Real Global" at bounding box center [1066, 222] width 294 height 21
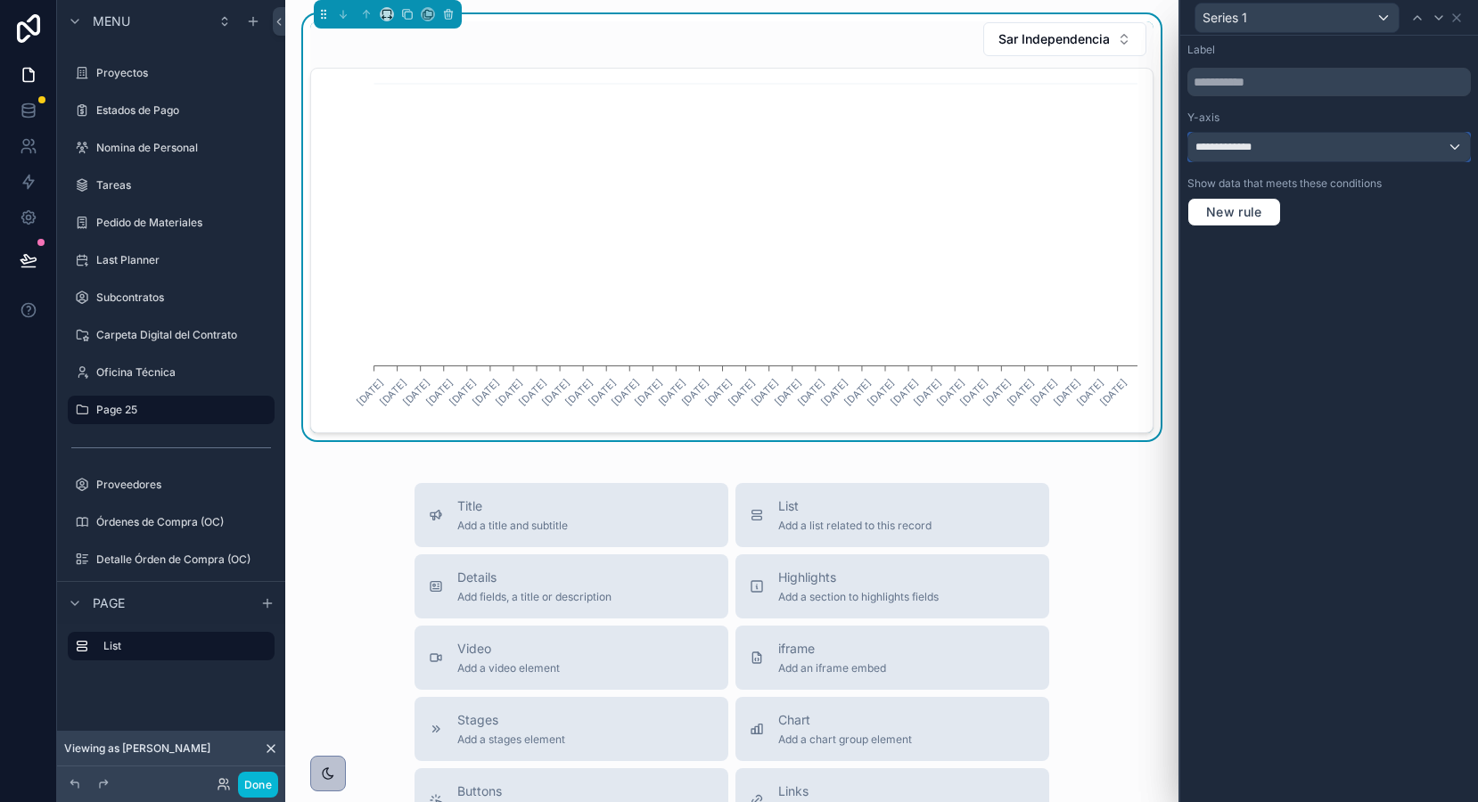
click at [1255, 144] on span "**********" at bounding box center [1230, 147] width 70 height 14
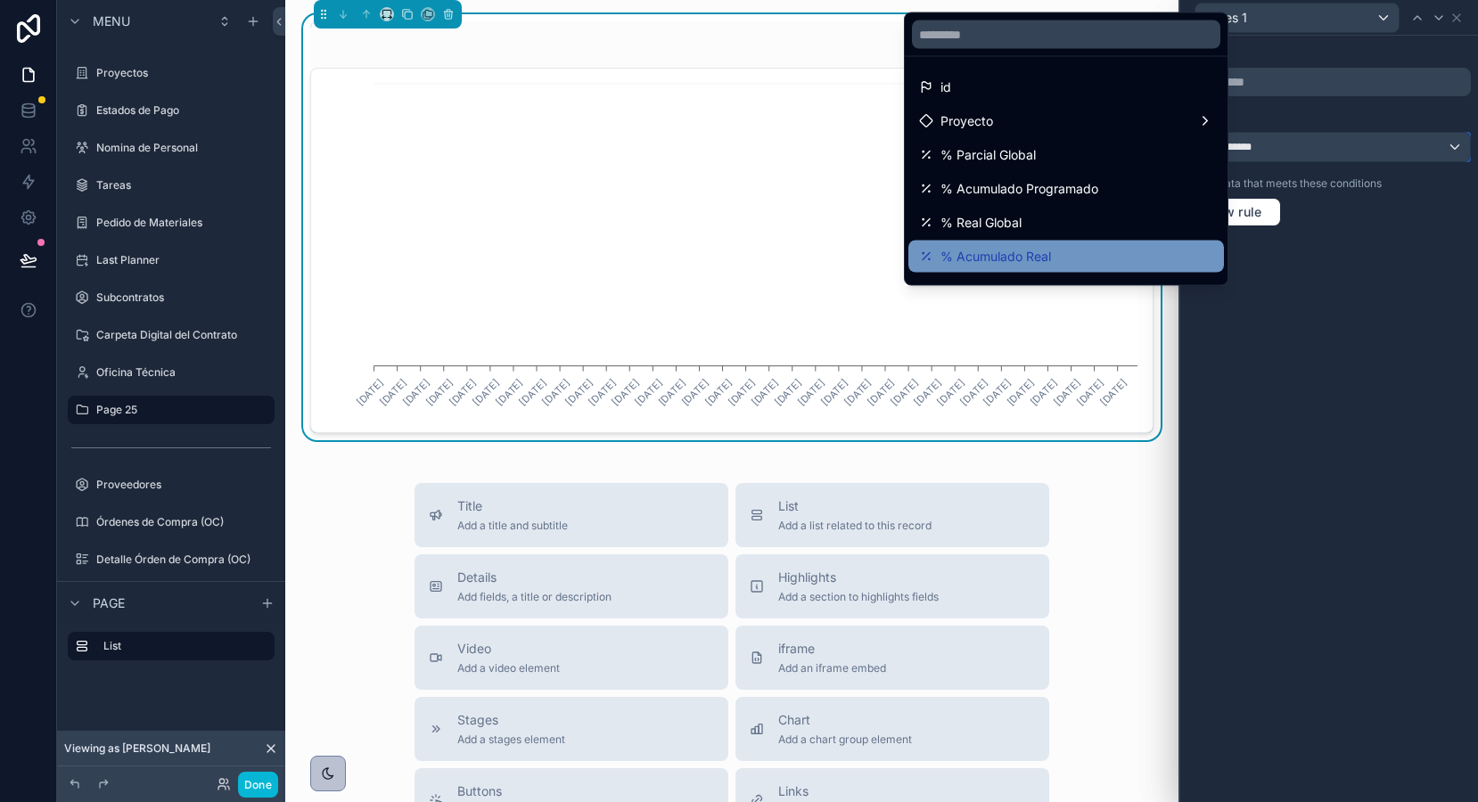
scroll to position [25, 0]
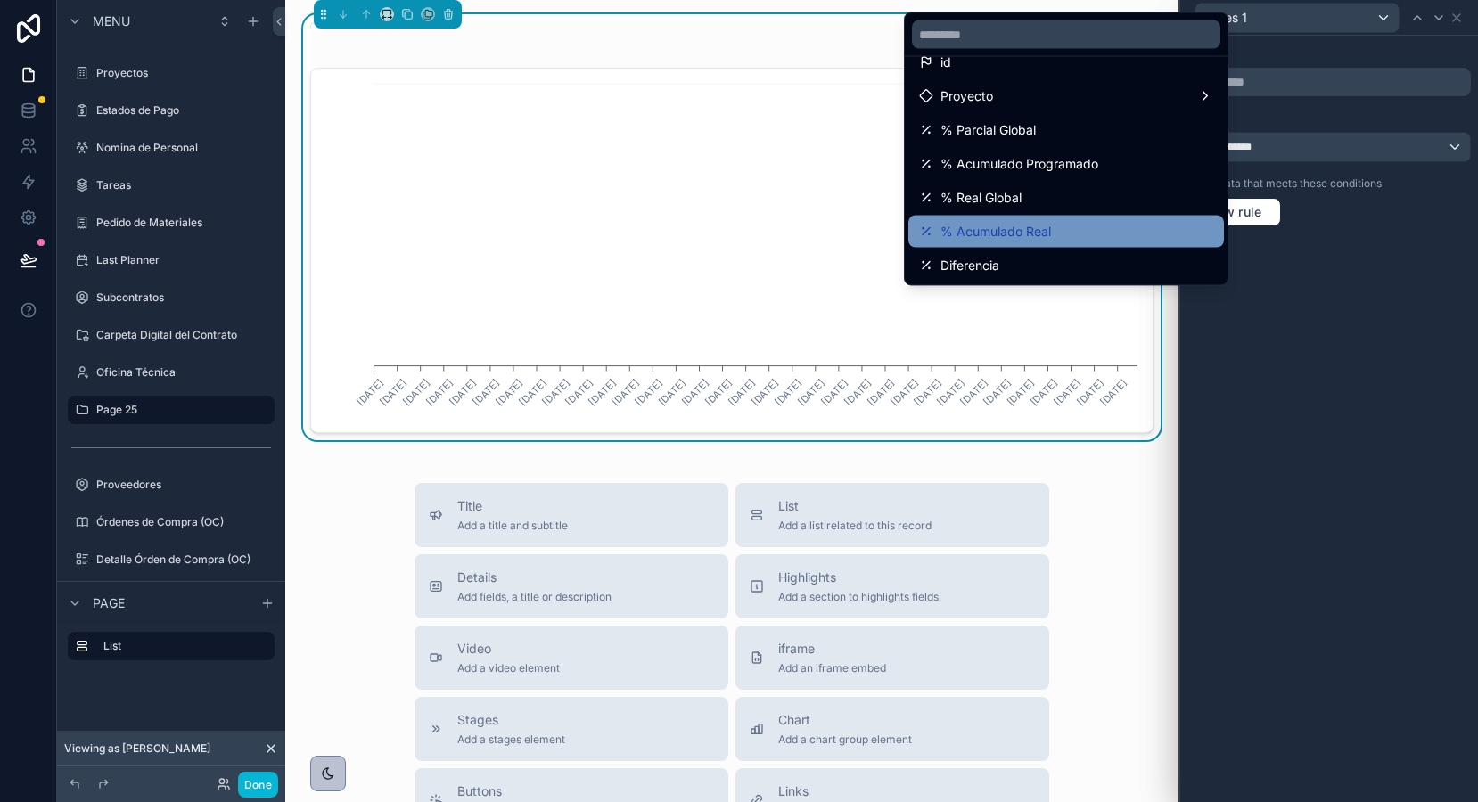
click at [1147, 251] on div "Diferencia" at bounding box center [1066, 266] width 316 height 32
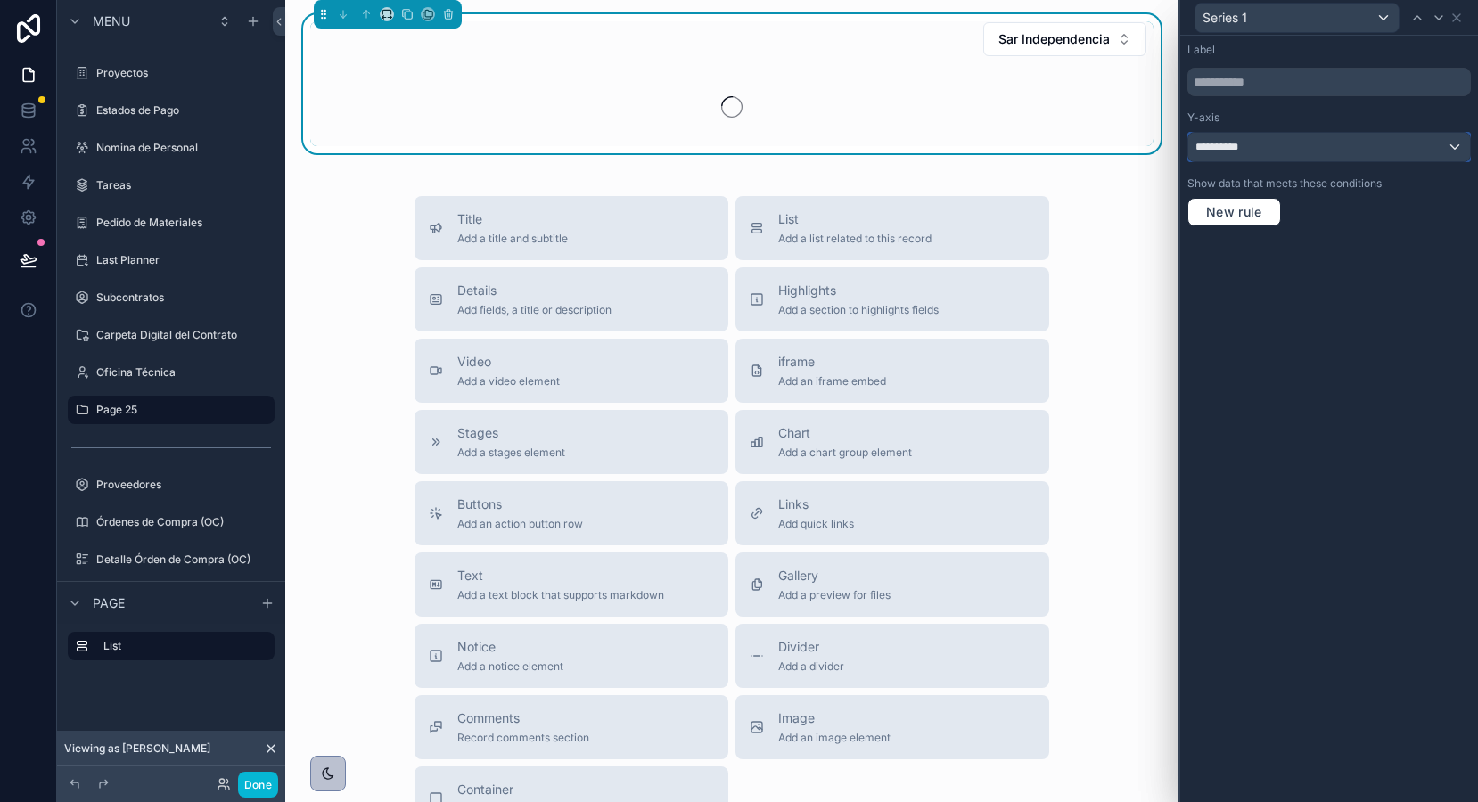
click at [1252, 146] on div "**********" at bounding box center [1329, 147] width 282 height 29
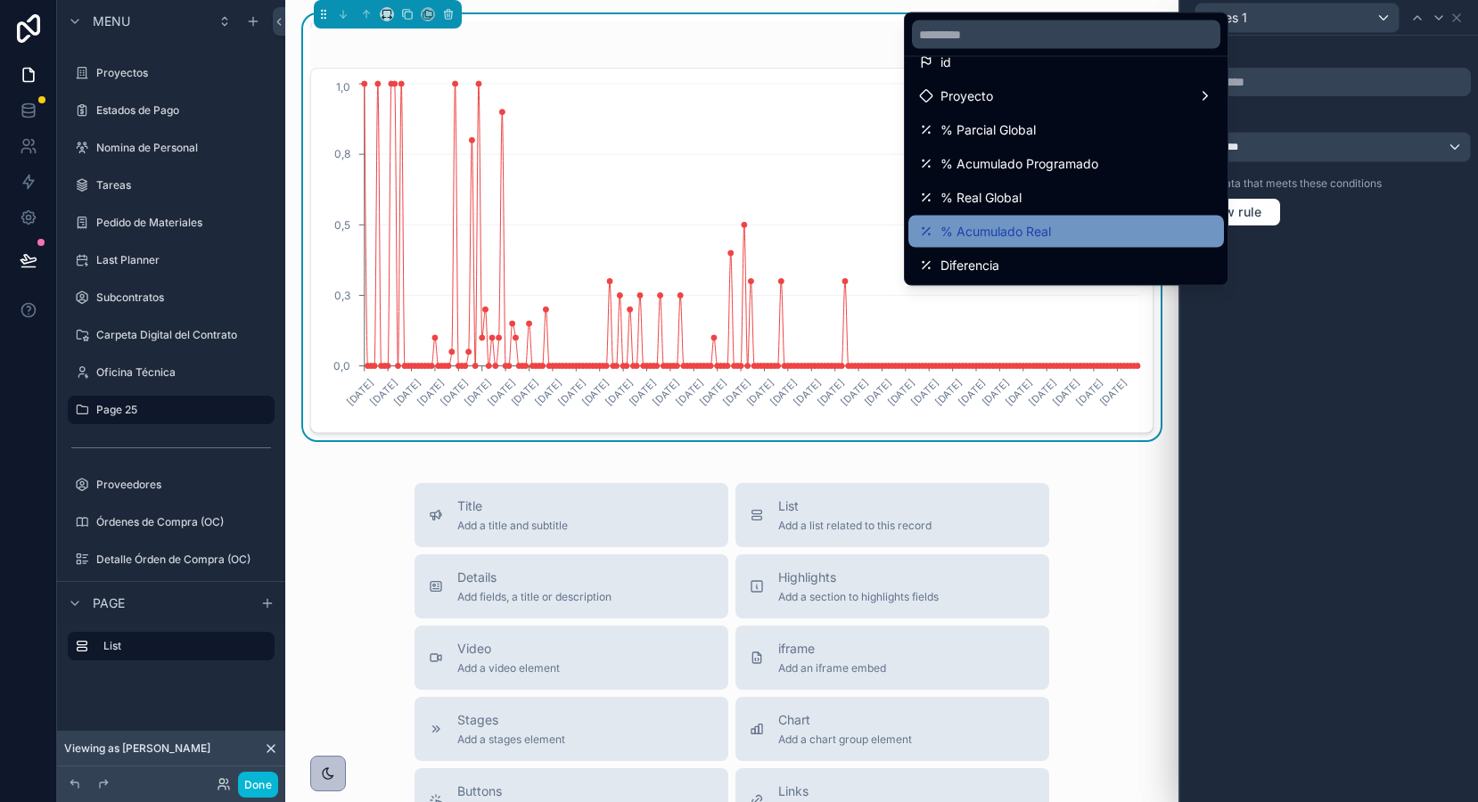
click at [1117, 234] on div "% Acumulado Real" at bounding box center [1066, 231] width 294 height 21
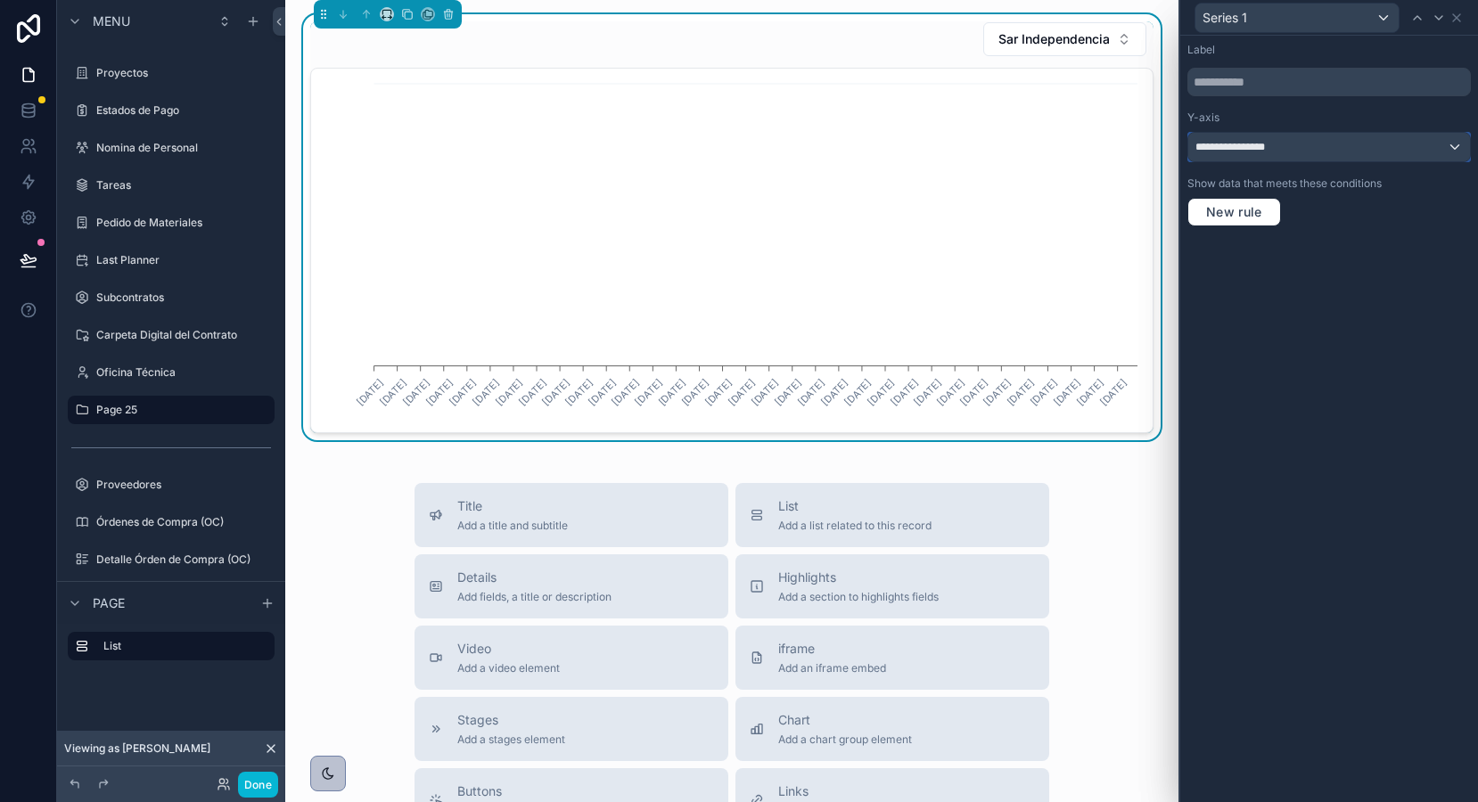
click at [1256, 145] on span "**********" at bounding box center [1242, 147] width 95 height 14
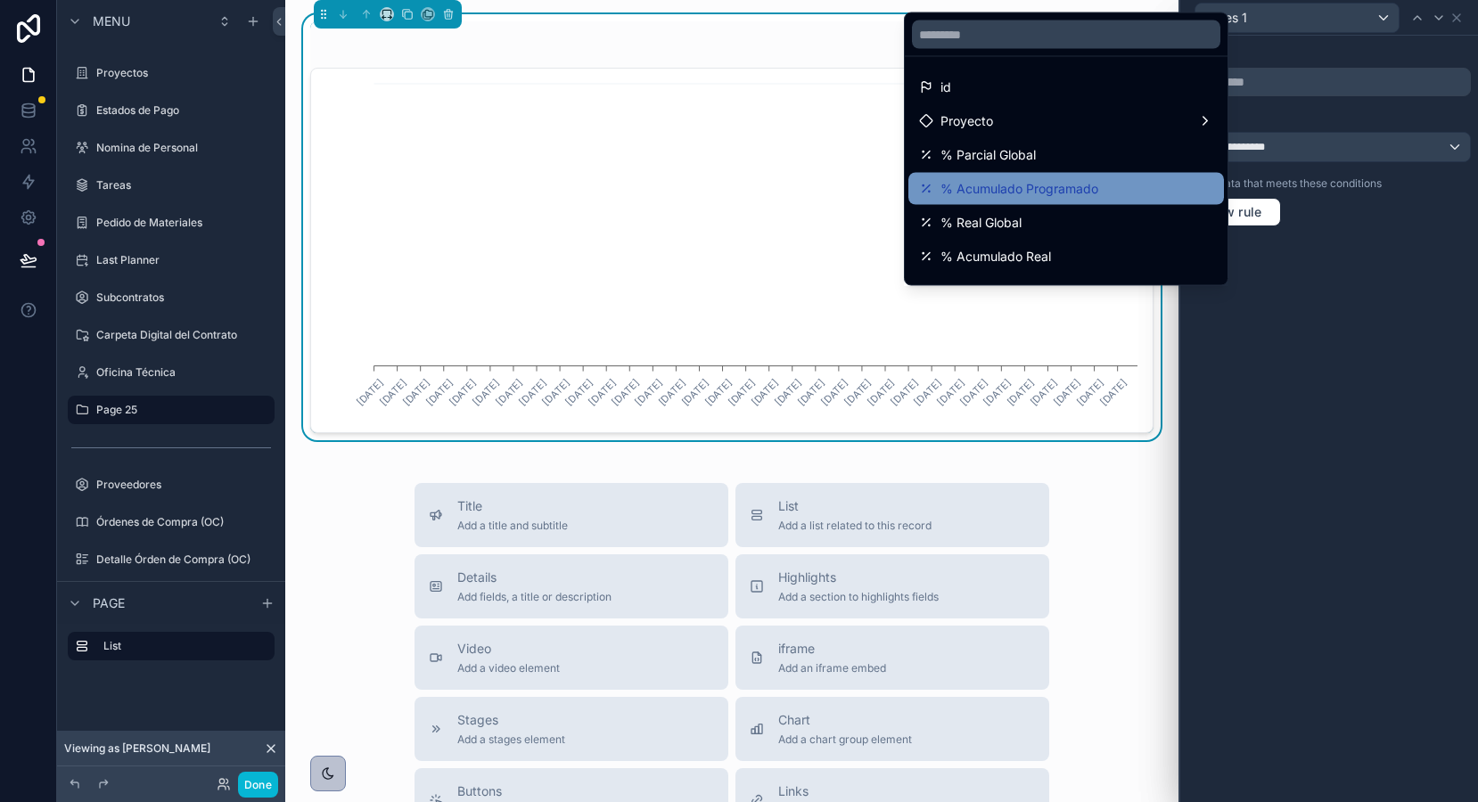
click at [1121, 201] on div "% Acumulado Programado" at bounding box center [1066, 189] width 316 height 32
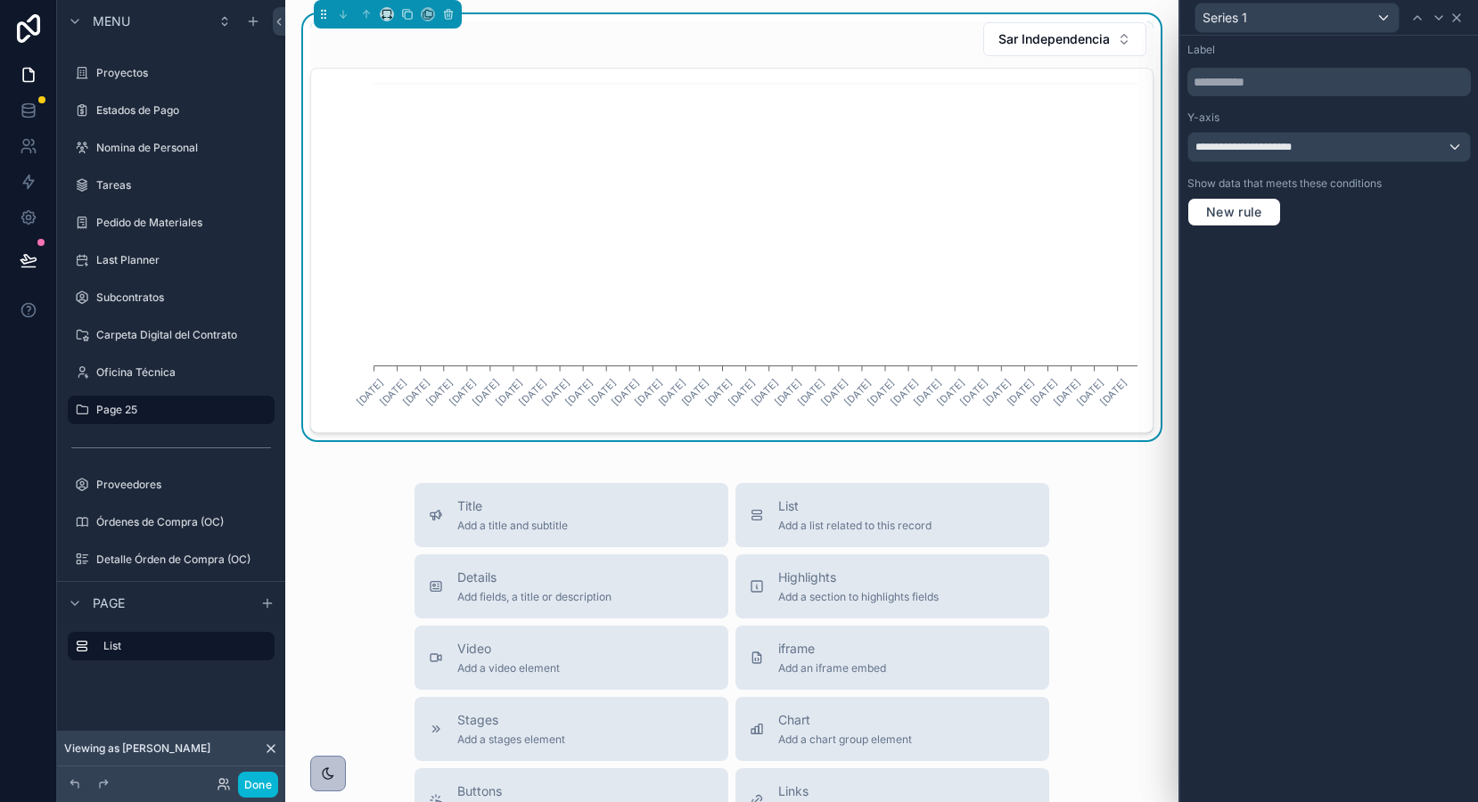
click at [1461, 22] on icon at bounding box center [1456, 18] width 14 height 14
